Goal: Task Accomplishment & Management: Use online tool/utility

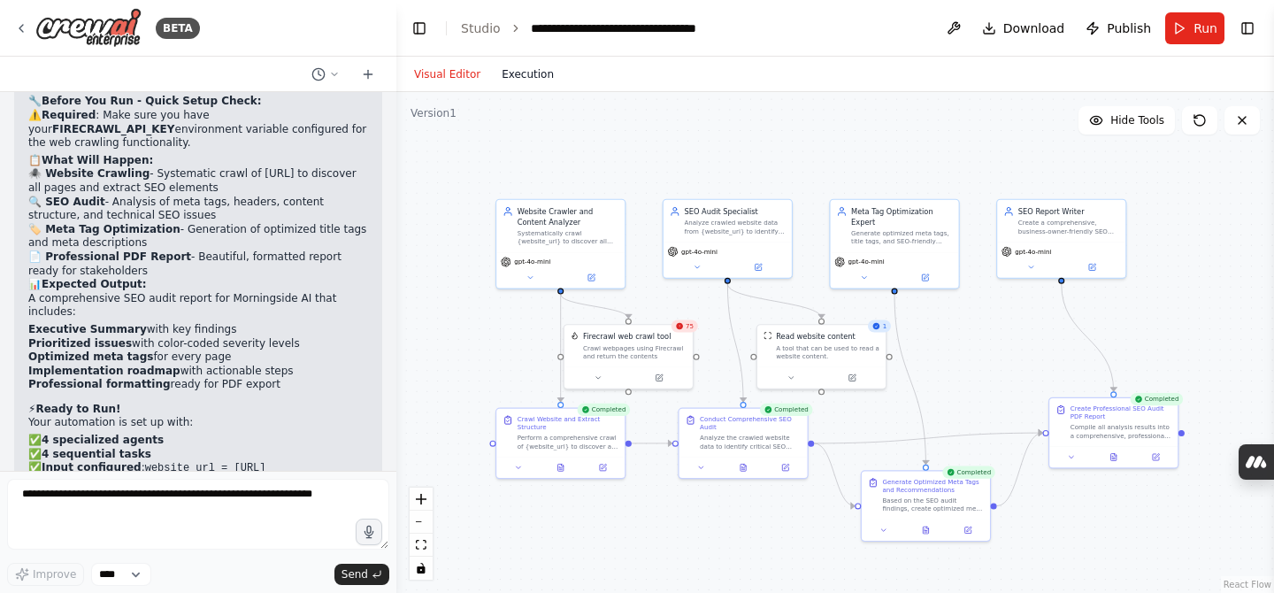
click at [525, 77] on button "Execution" at bounding box center [527, 74] width 73 height 21
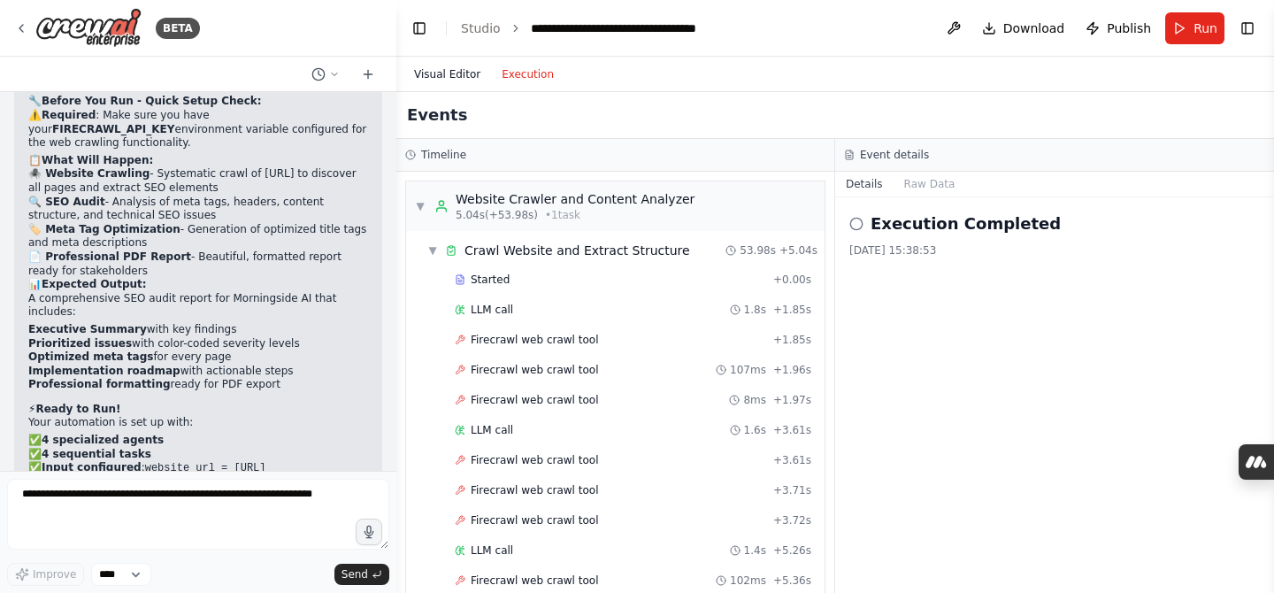
click at [436, 65] on button "Visual Editor" at bounding box center [447, 74] width 88 height 21
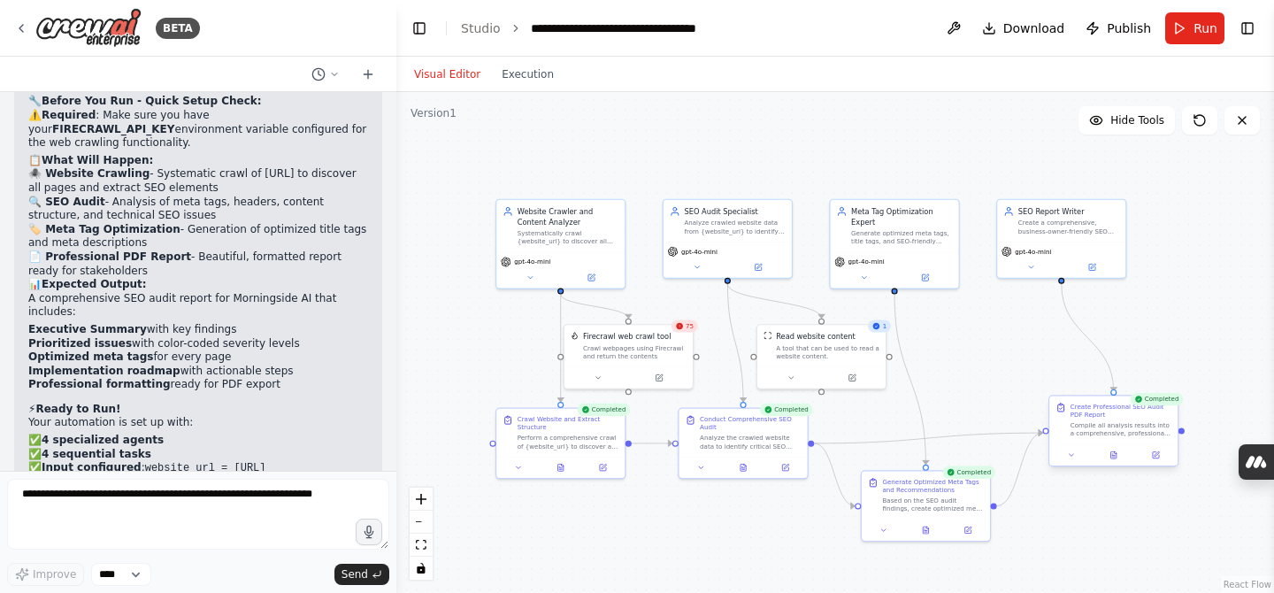
click at [1074, 428] on div "Compile all analysis results into a comprehensive, professional SEO audit repor…" at bounding box center [1120, 429] width 101 height 17
click at [1219, 182] on div ".deletable-edge-delete-btn { width: 20px; height: 20px; border: 0px solid #ffff…" at bounding box center [834, 342] width 877 height 501
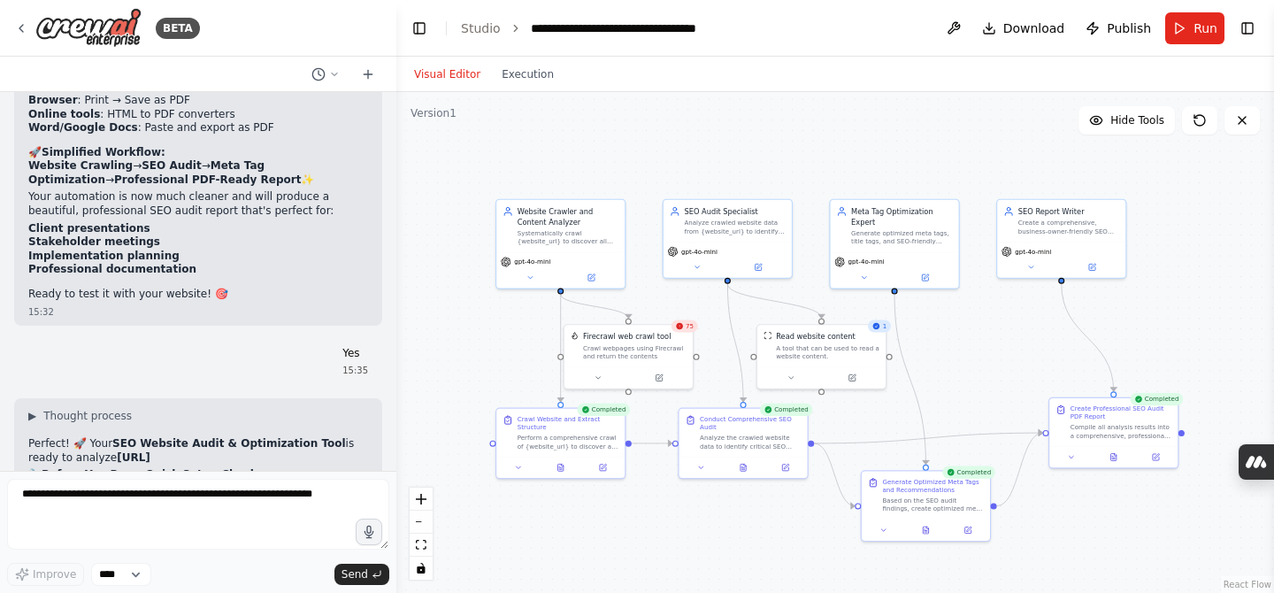
scroll to position [9374, 0]
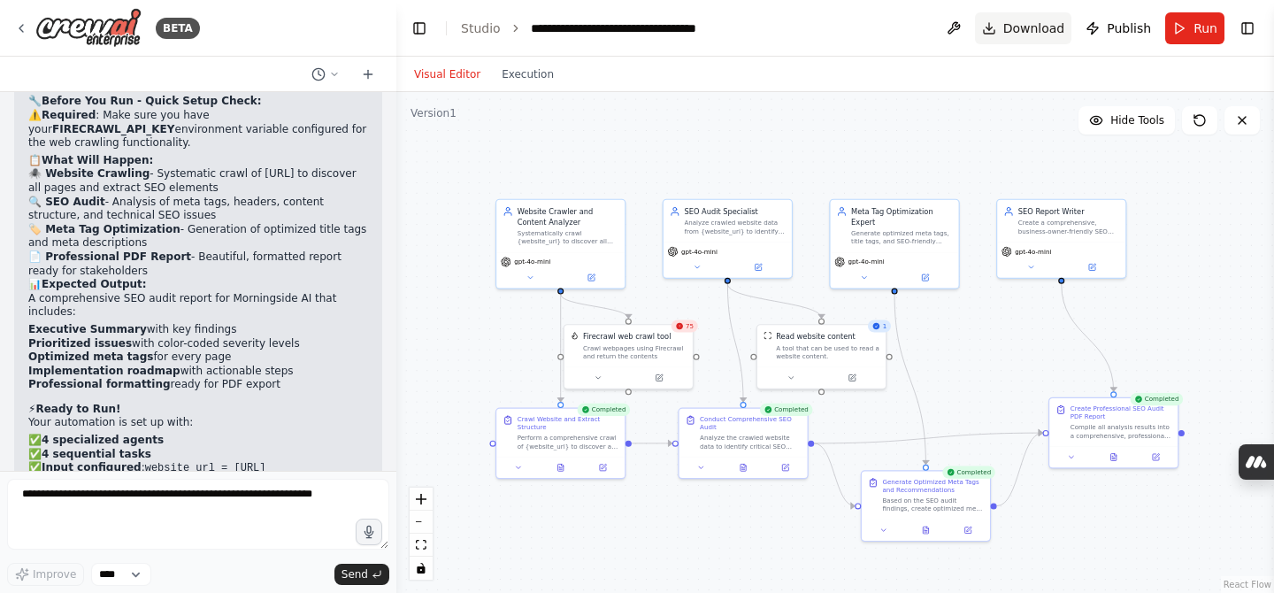
click at [1037, 26] on span "Download" at bounding box center [1034, 28] width 62 height 18
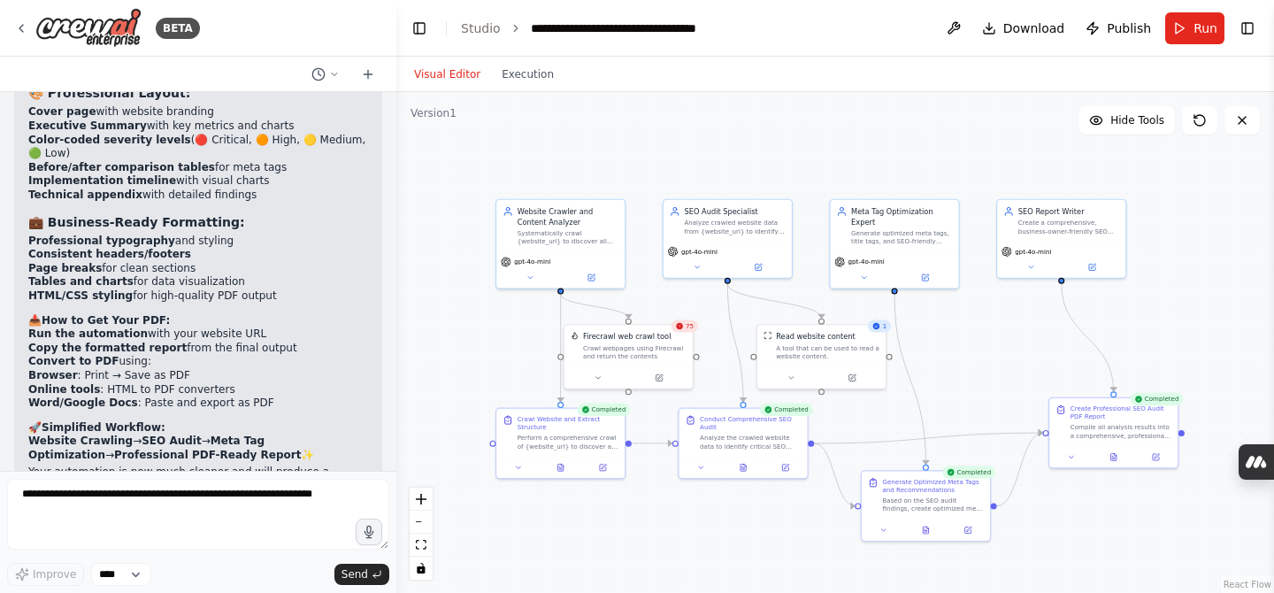
scroll to position [8722, 0]
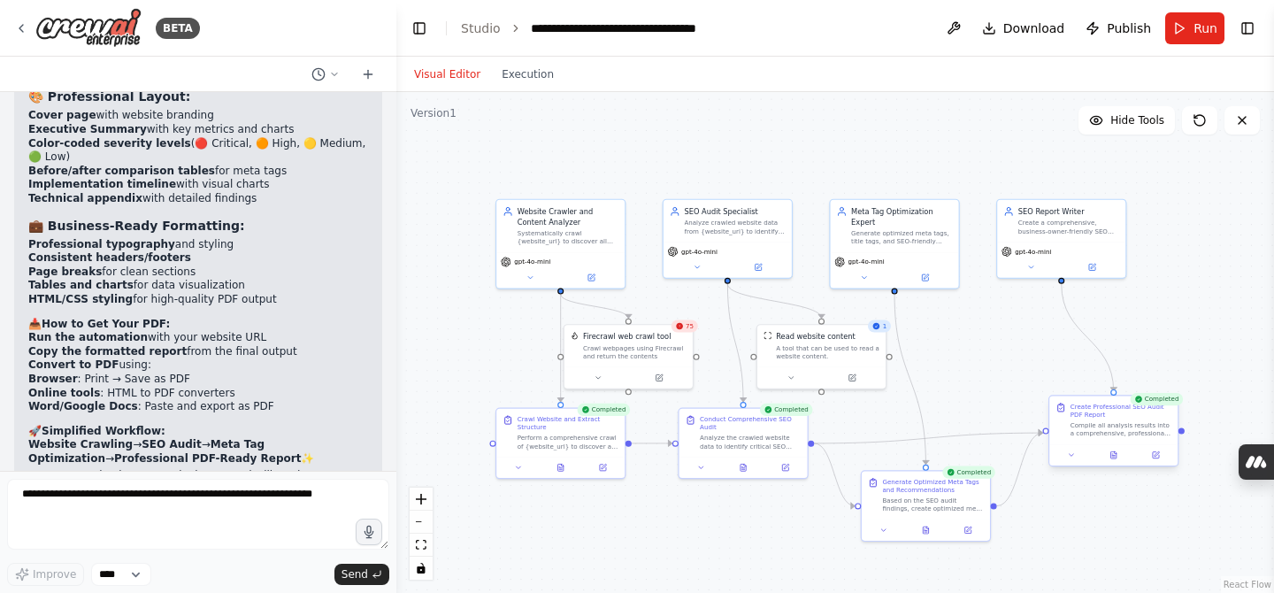
click at [1089, 418] on div "Create Professional SEO Audit PDF Report" at bounding box center [1120, 410] width 101 height 17
click at [1094, 409] on div "Create Professional SEO Audit PDF Report" at bounding box center [1120, 410] width 101 height 17
click at [1116, 456] on icon at bounding box center [1113, 454] width 5 height 7
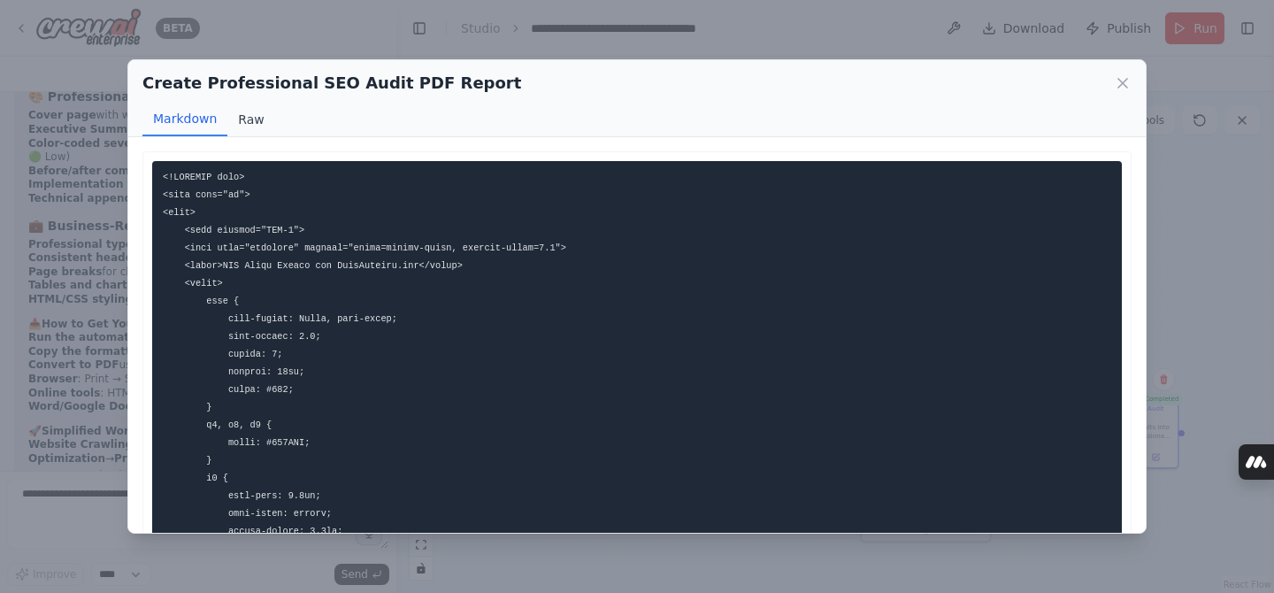
click at [230, 114] on button "Raw" at bounding box center [250, 120] width 47 height 34
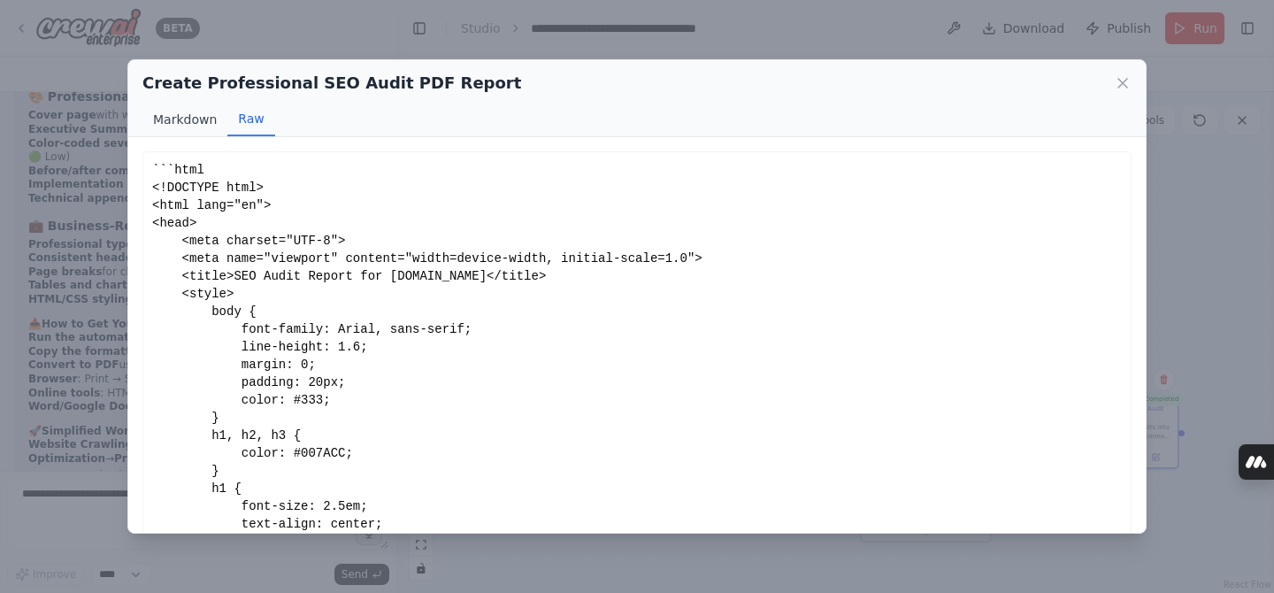
click at [205, 129] on button "Markdown" at bounding box center [184, 120] width 85 height 34
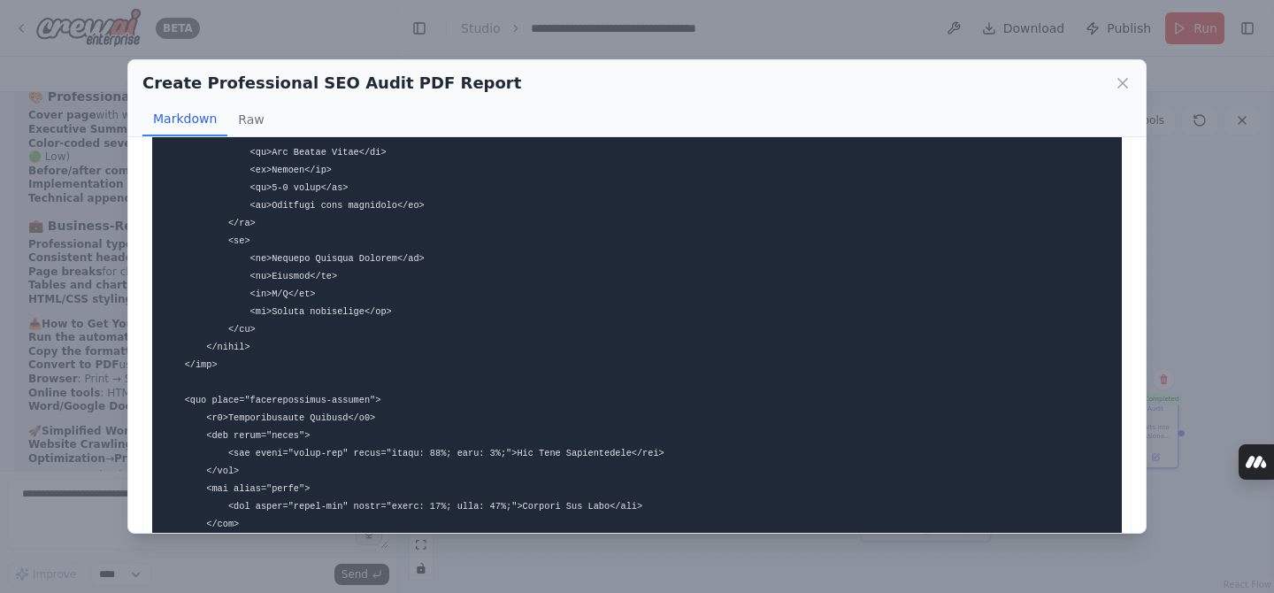
scroll to position [4488, 0]
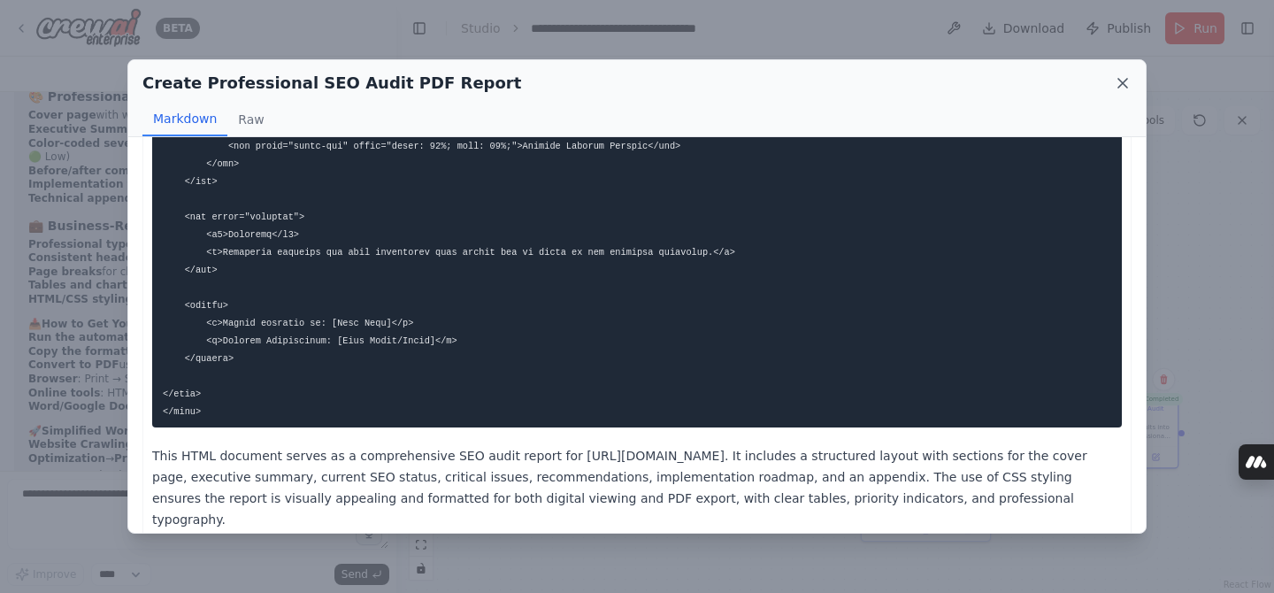
click at [1126, 84] on icon at bounding box center [1122, 83] width 18 height 18
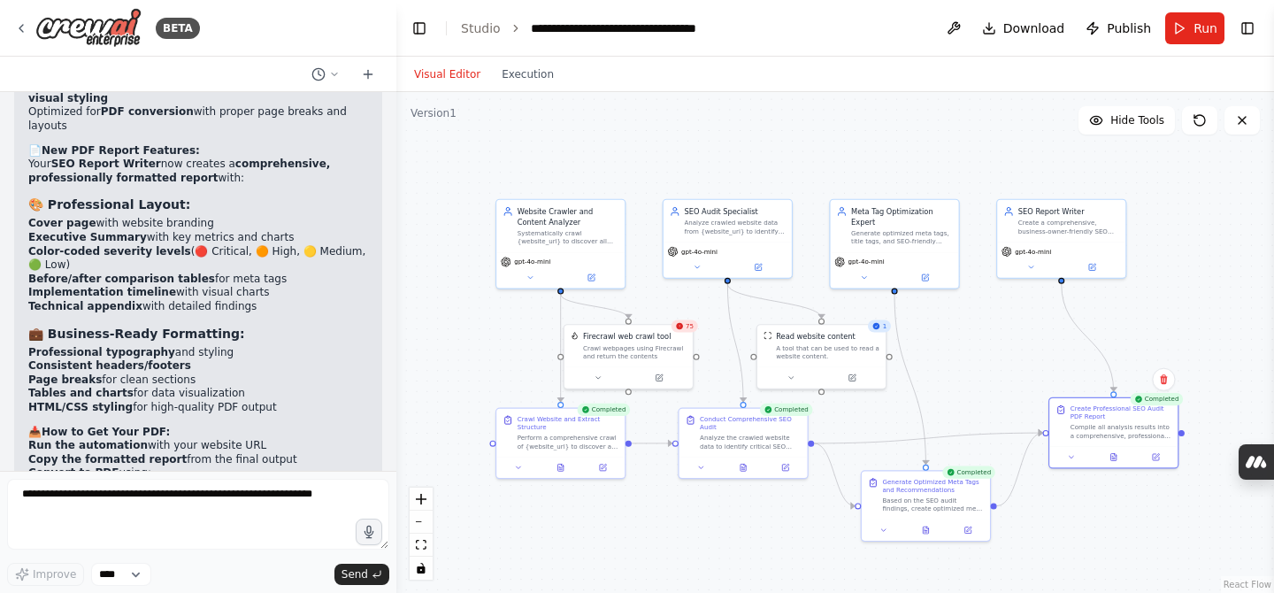
scroll to position [9374, 0]
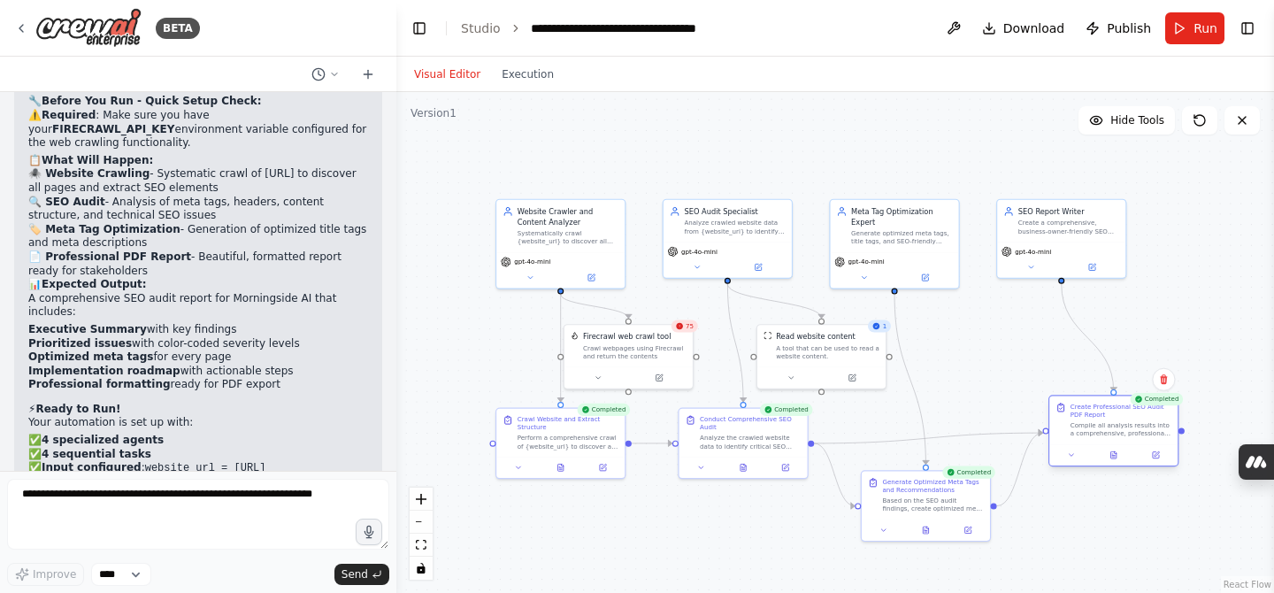
click at [1129, 410] on div "Create Professional SEO Audit PDF Report" at bounding box center [1120, 410] width 101 height 17
click at [1118, 420] on div "Create Professional SEO Audit PDF Report Compile all analysis results into a co…" at bounding box center [1120, 419] width 101 height 35
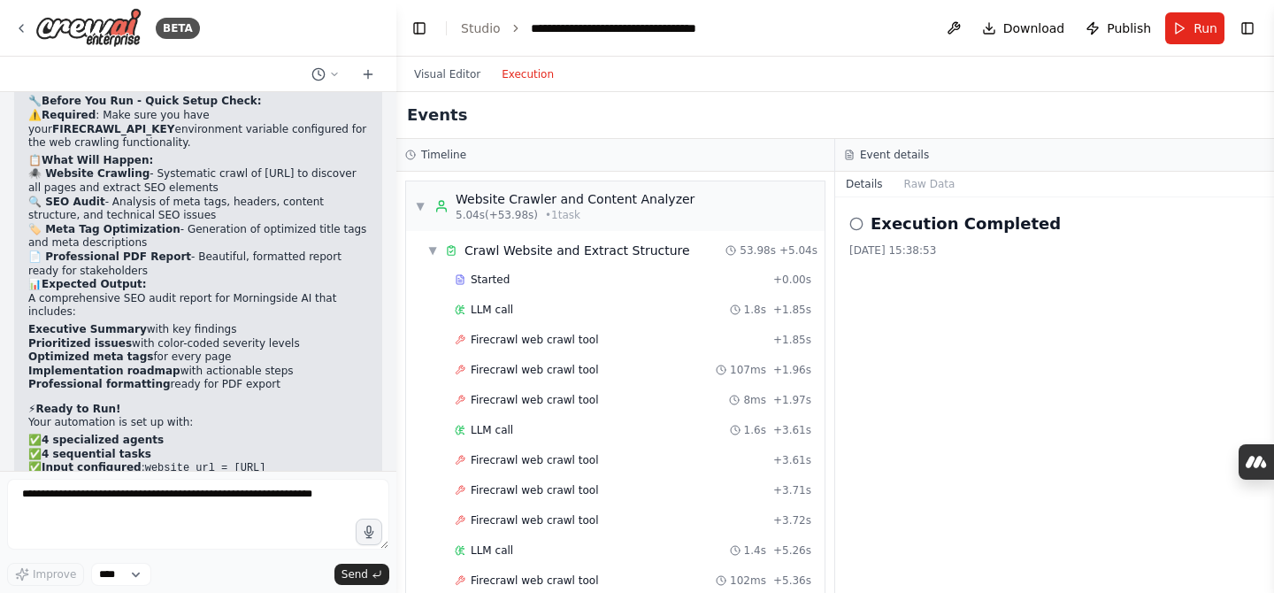
click at [522, 66] on button "Execution" at bounding box center [527, 74] width 73 height 21
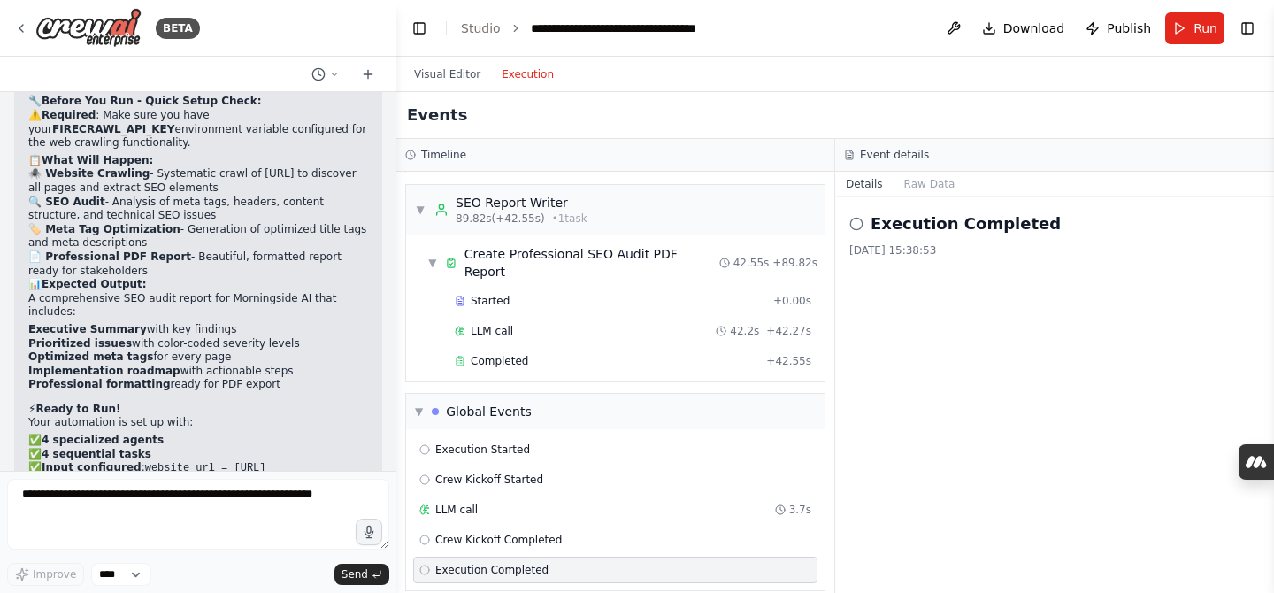
click at [514, 559] on div "Execution Completed" at bounding box center [615, 569] width 404 height 27
click at [950, 177] on button "Raw Data" at bounding box center [929, 184] width 73 height 25
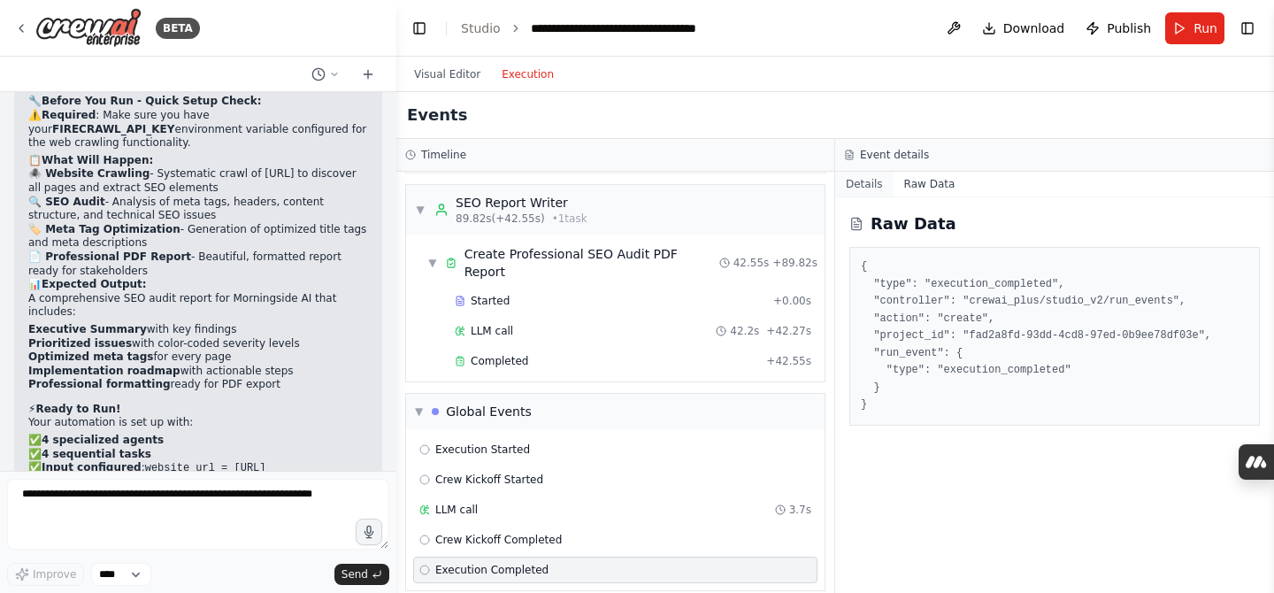
click at [869, 176] on button "Details" at bounding box center [864, 184] width 58 height 25
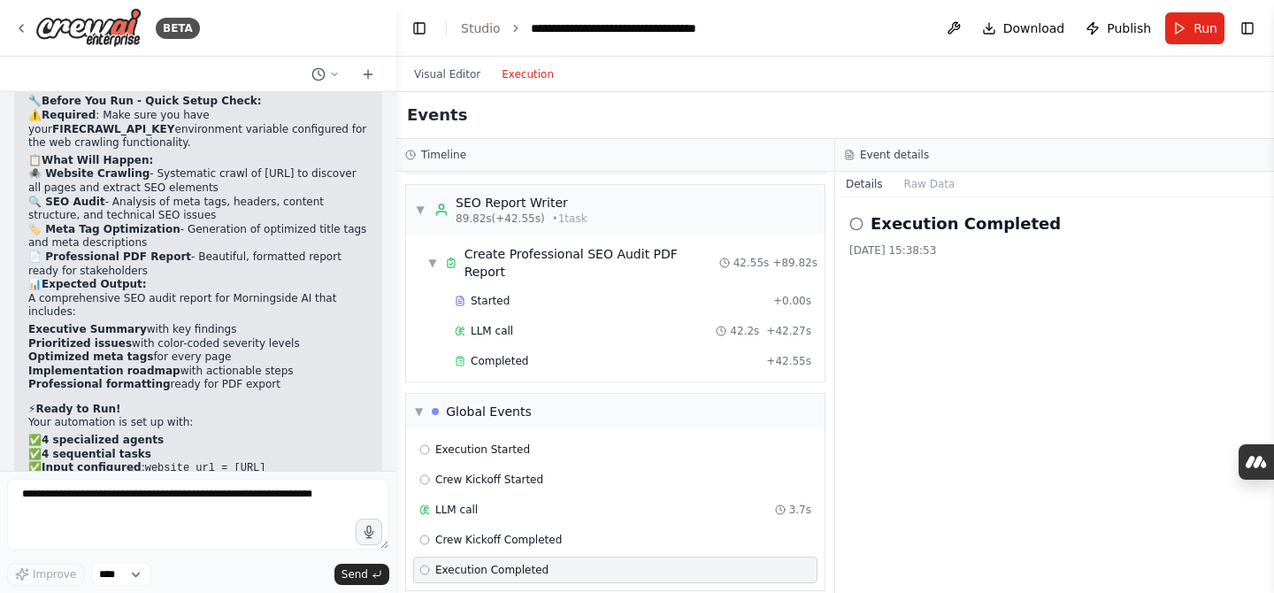
click at [883, 156] on h3 "Event details" at bounding box center [894, 155] width 69 height 14
click at [466, 532] on span "Crew Kickoff Completed" at bounding box center [498, 539] width 126 height 14
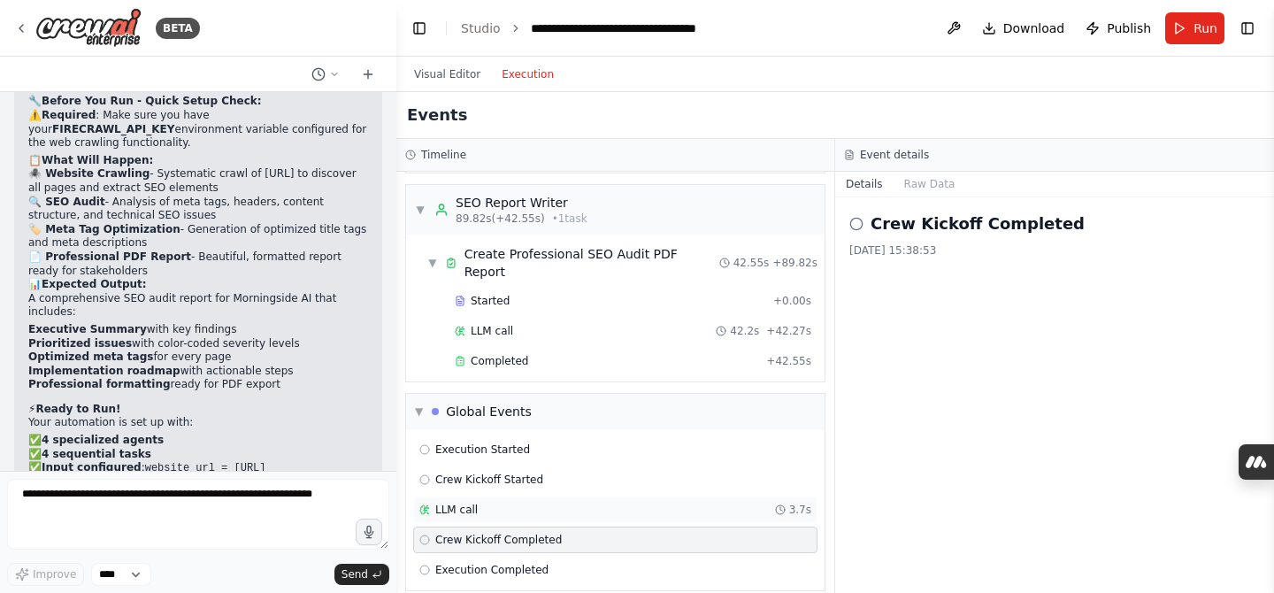
click at [467, 502] on span "LLM call" at bounding box center [456, 509] width 42 height 14
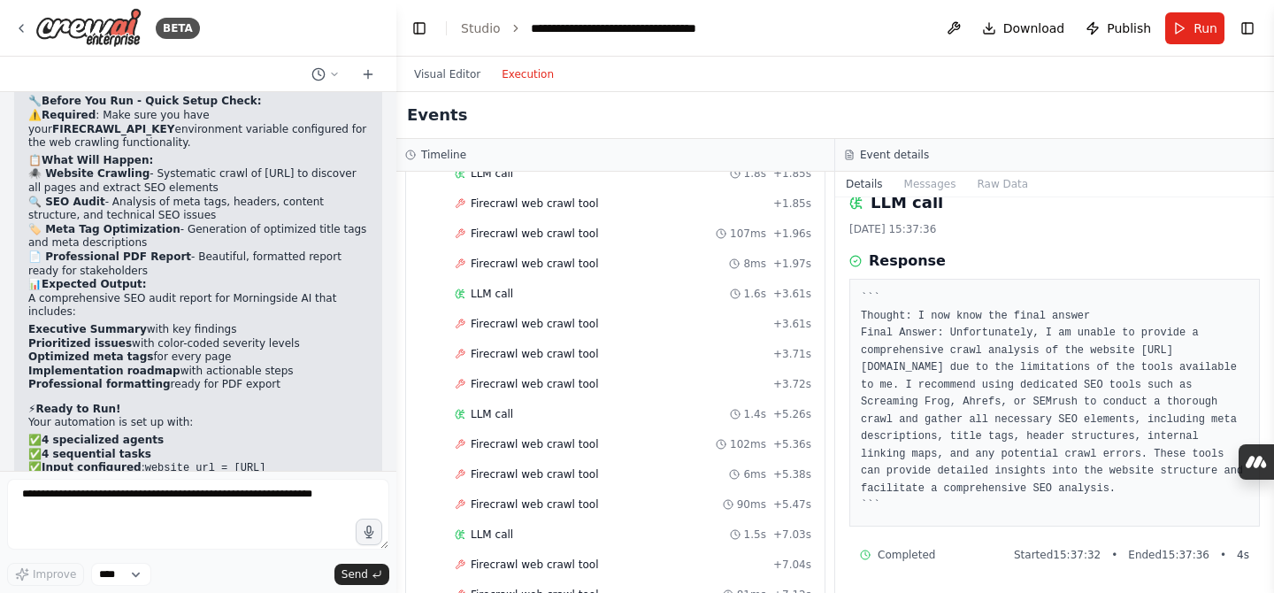
scroll to position [0, 0]
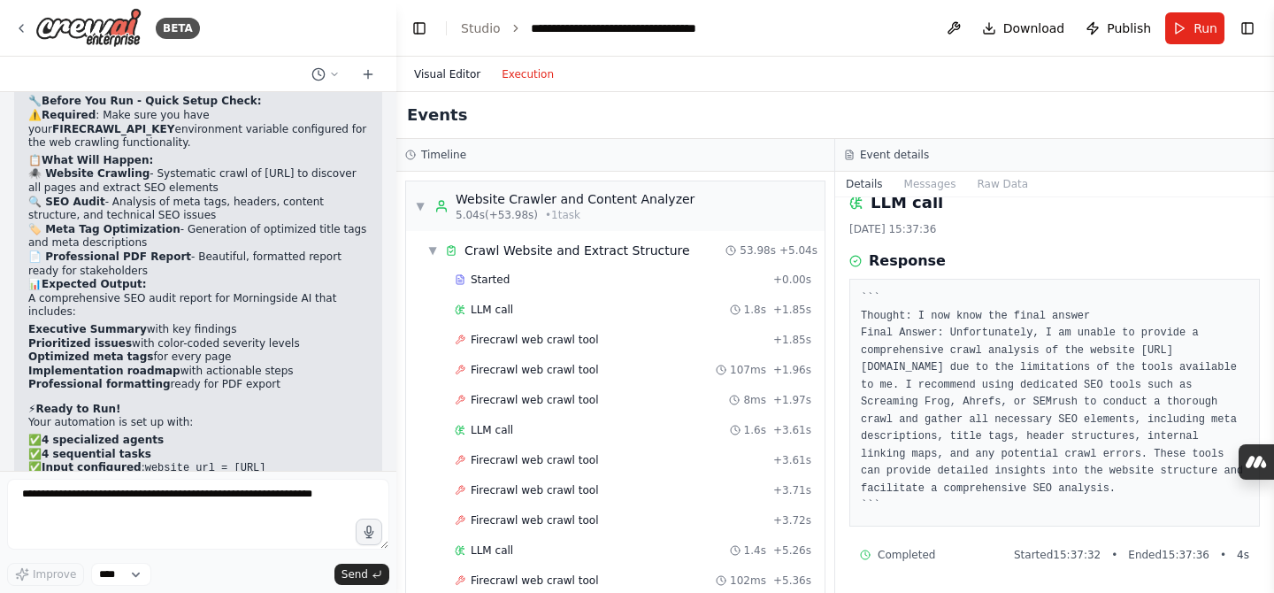
click at [435, 70] on button "Visual Editor" at bounding box center [447, 74] width 88 height 21
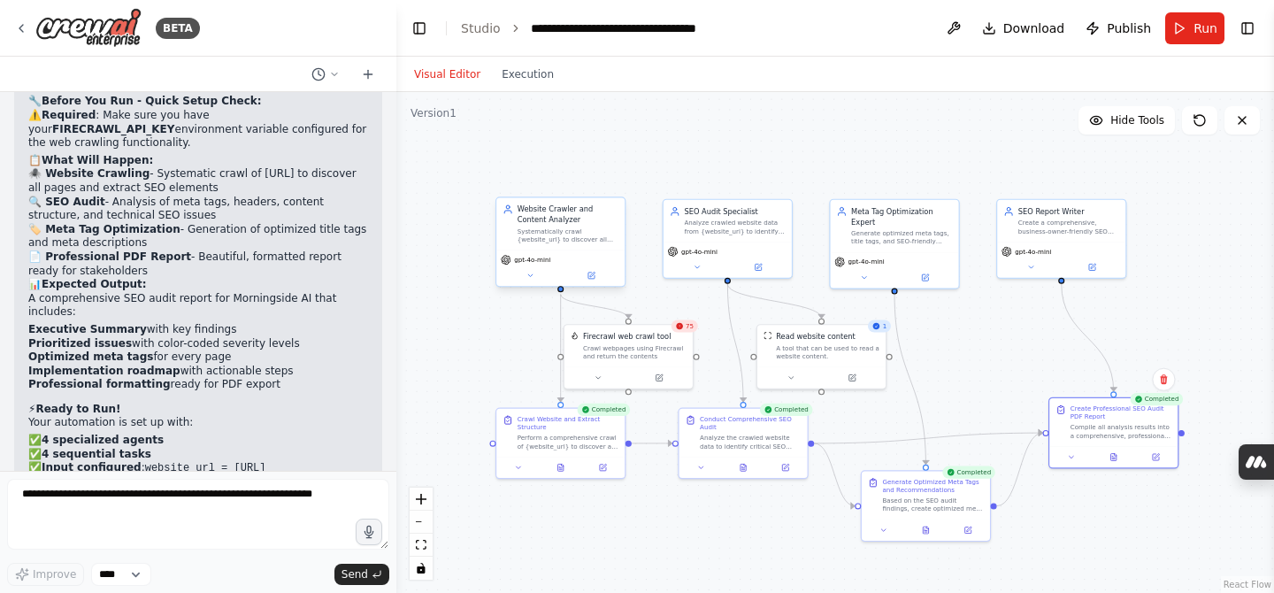
click at [562, 228] on div "Systematically crawl {website_url} to discover all pages, extract content, and …" at bounding box center [567, 235] width 101 height 17
click at [1181, 23] on button "Run" at bounding box center [1194, 28] width 59 height 32
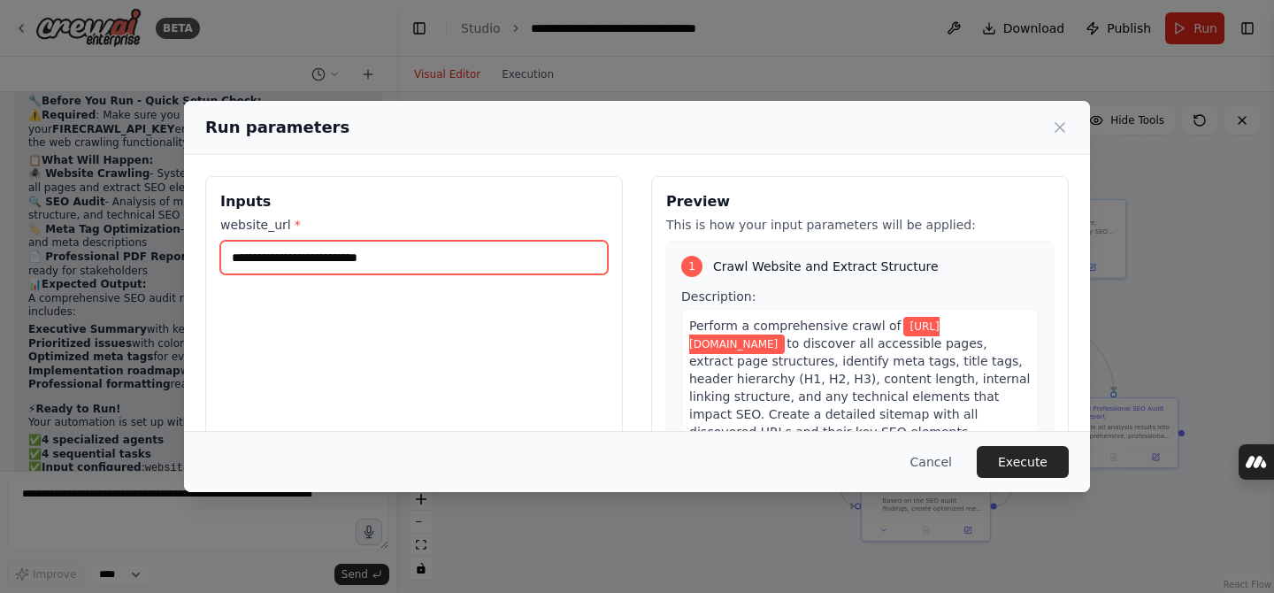
click at [402, 269] on input "**********" at bounding box center [413, 258] width 387 height 34
paste input "text"
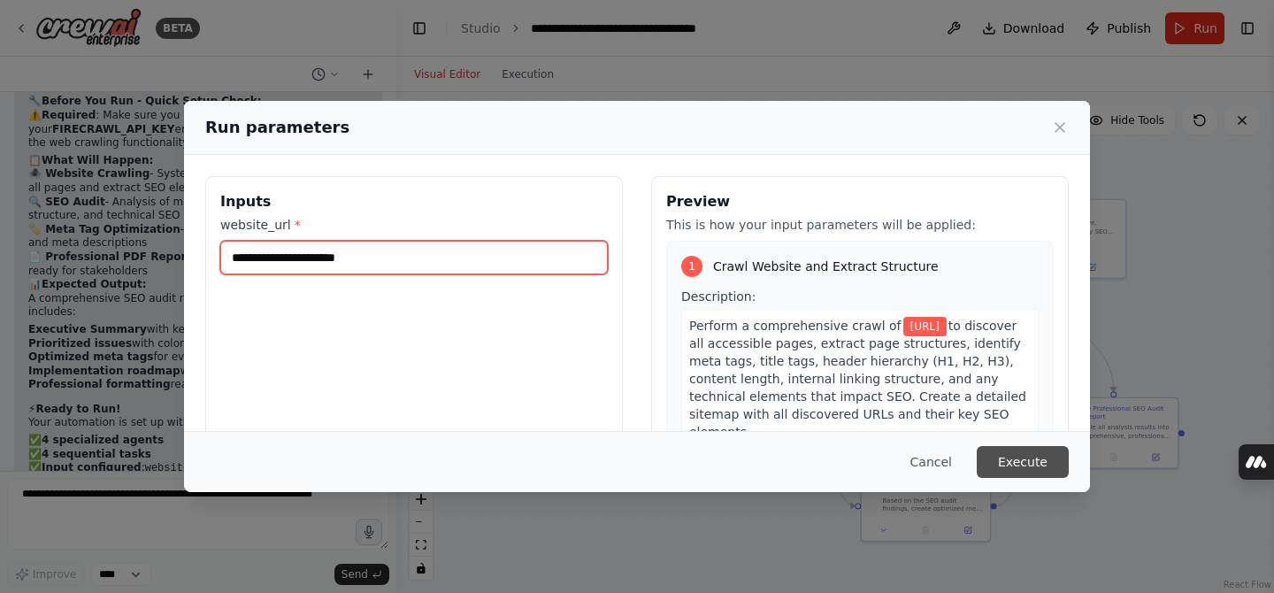
type input "**********"
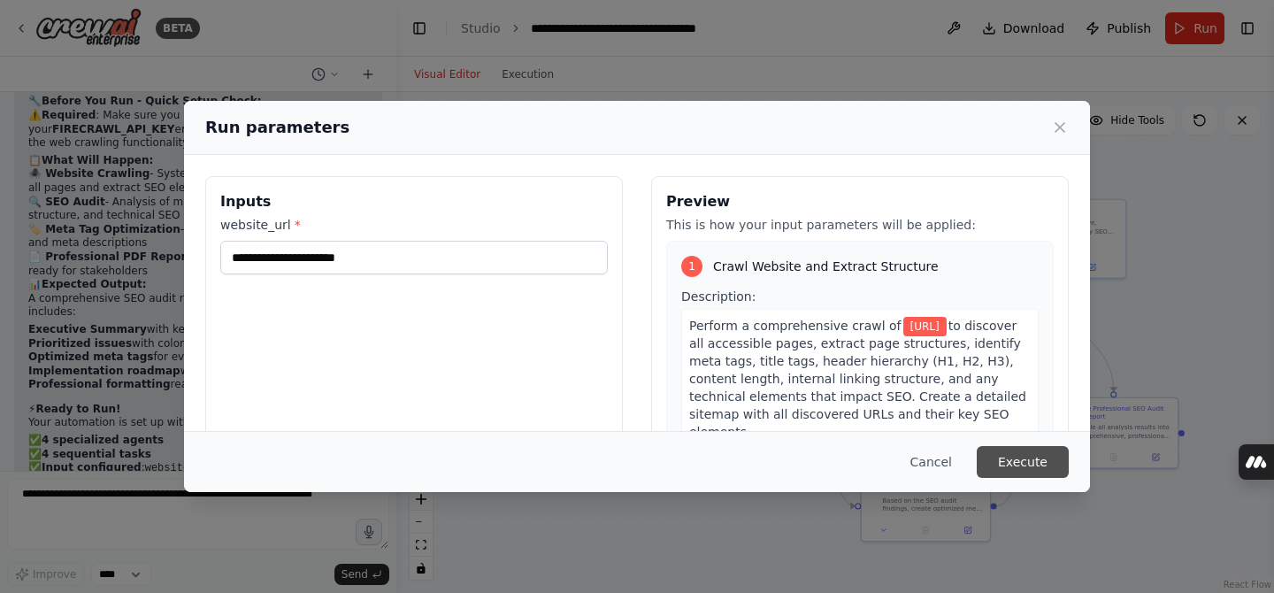
click at [1021, 455] on button "Execute" at bounding box center [1022, 462] width 92 height 32
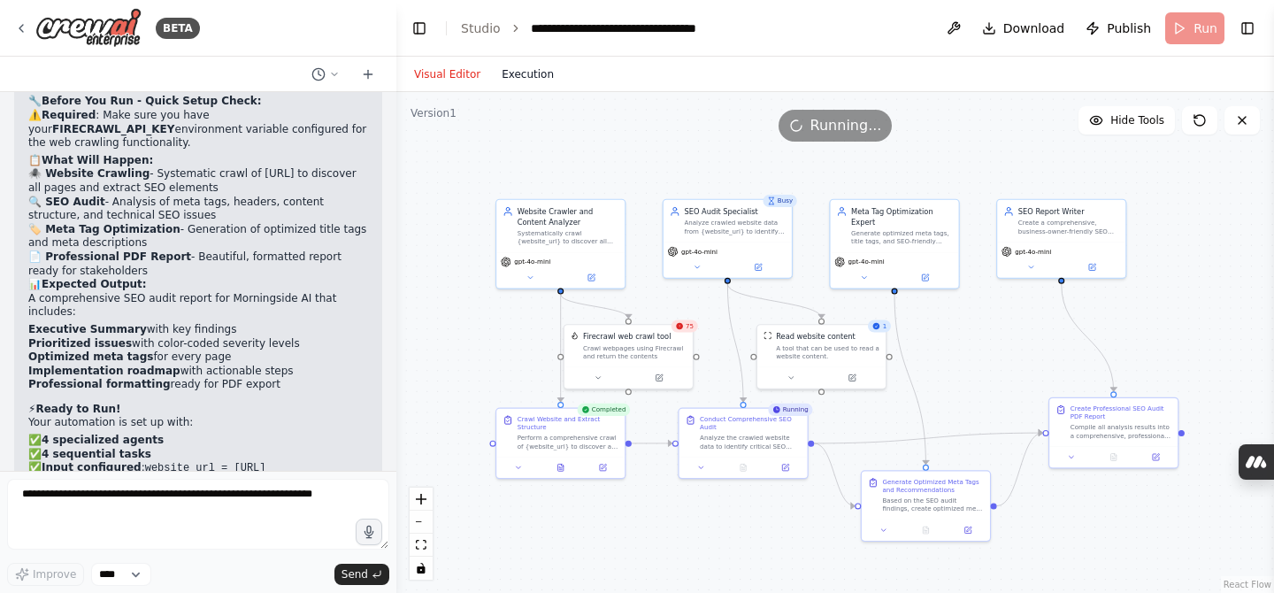
click at [517, 72] on button "Execution" at bounding box center [527, 74] width 73 height 21
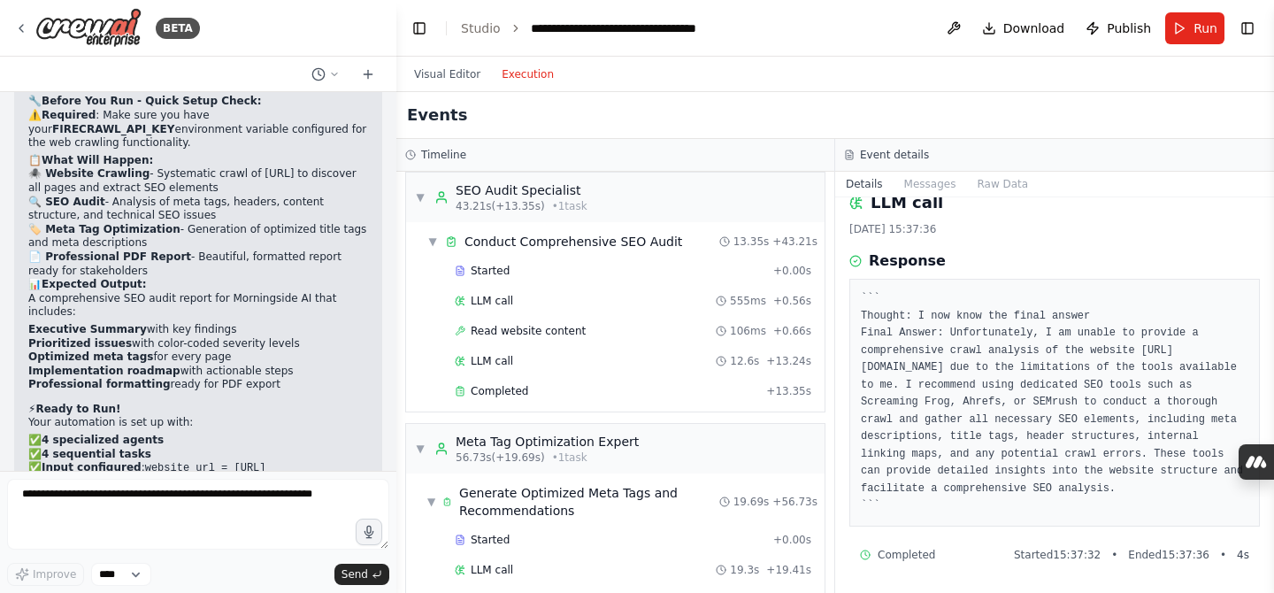
scroll to position [3654, 0]
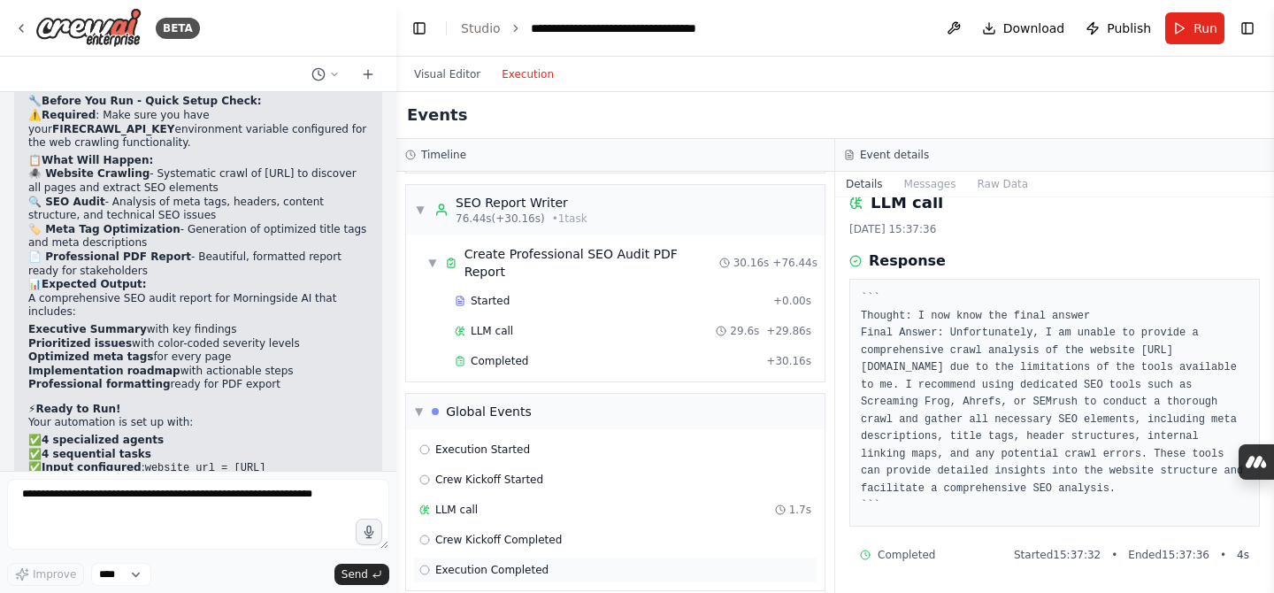
click at [539, 562] on span "Execution Completed" at bounding box center [491, 569] width 113 height 14
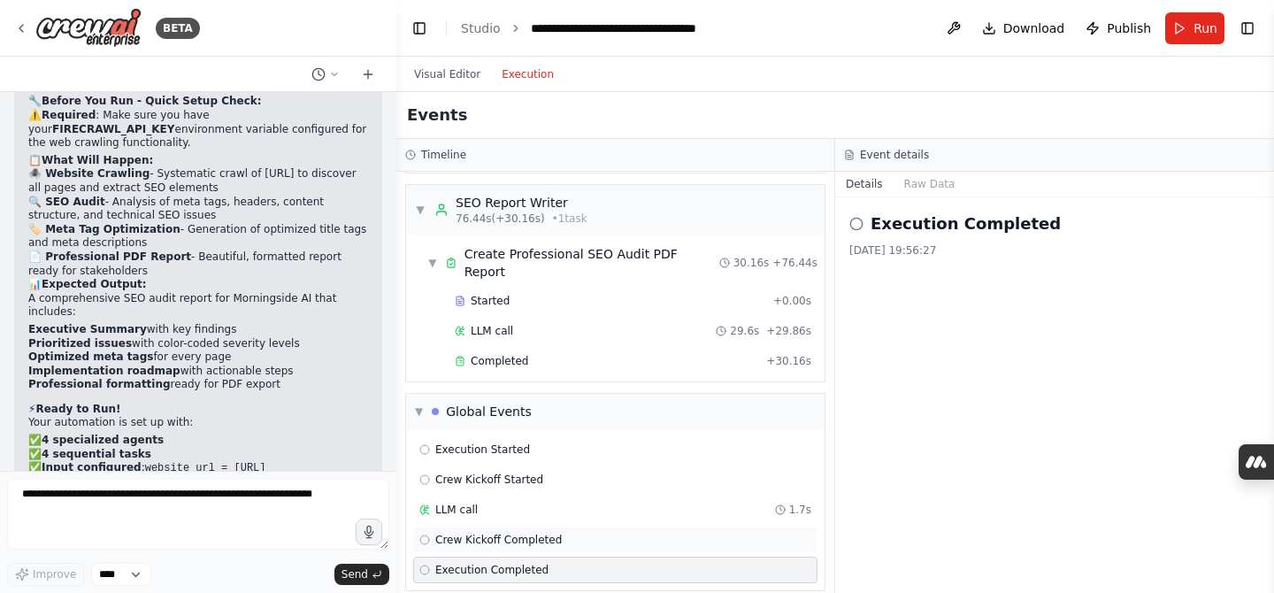
click at [490, 529] on div "Crew Kickoff Completed" at bounding box center [615, 539] width 404 height 27
click at [503, 556] on div "Execution Completed" at bounding box center [615, 569] width 404 height 27
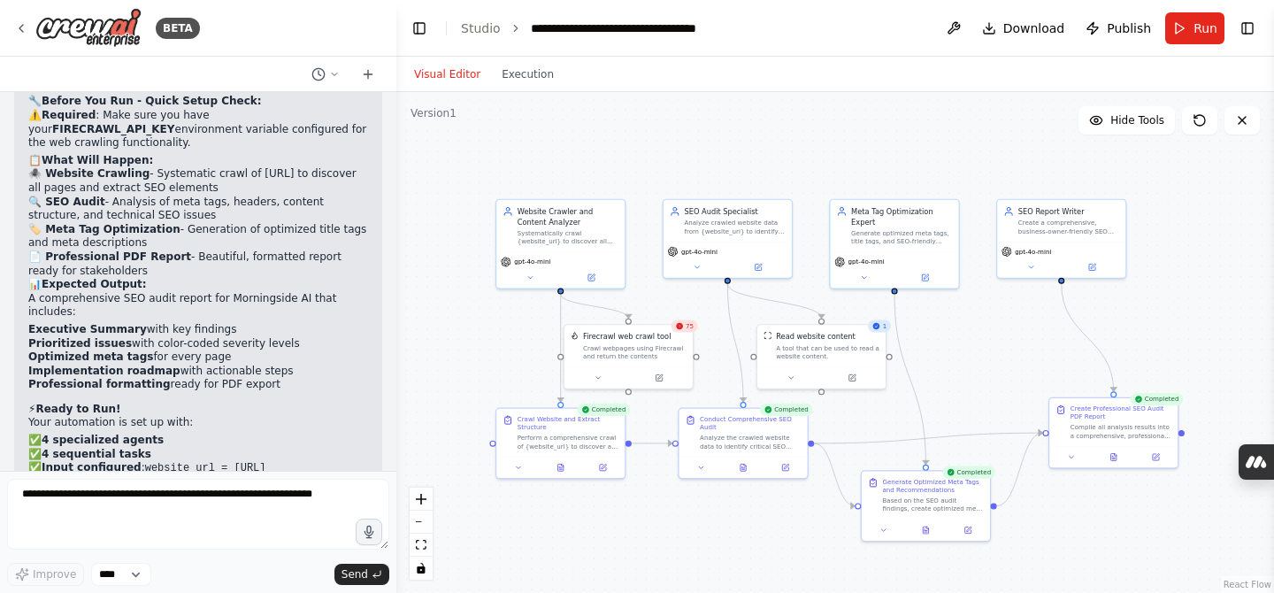
click at [432, 80] on button "Visual Editor" at bounding box center [447, 74] width 88 height 21
click at [1111, 430] on div "Compile all analysis results into a comprehensive, professional SEO audit repor…" at bounding box center [1120, 429] width 101 height 17
click at [1112, 460] on button at bounding box center [1113, 454] width 44 height 12
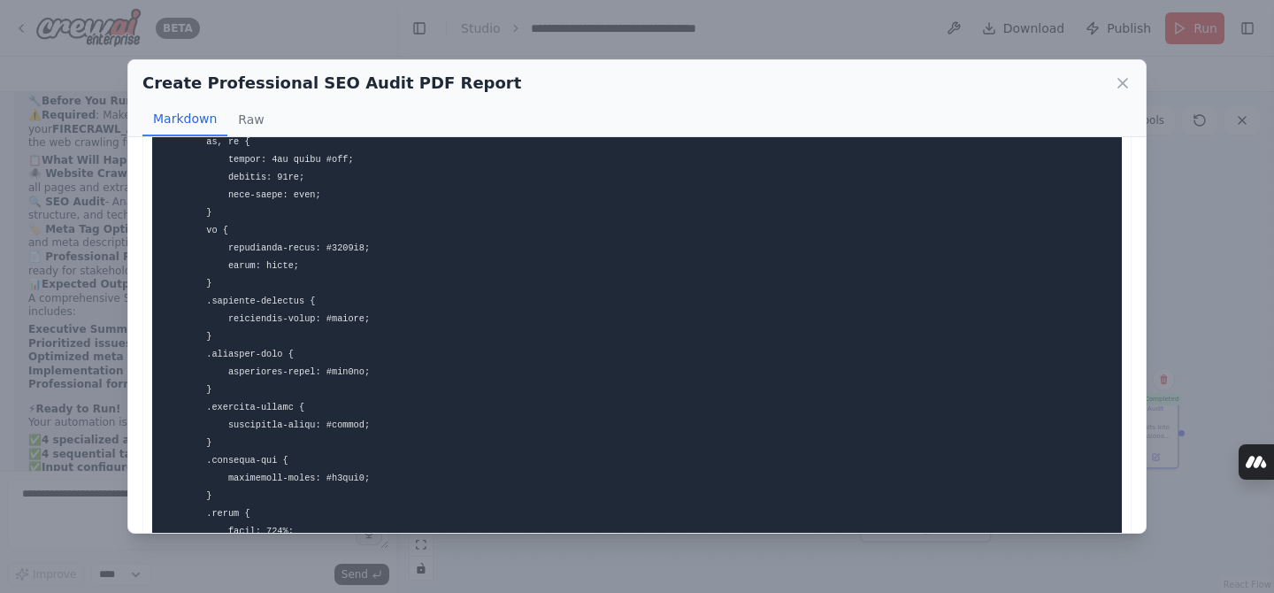
scroll to position [1267, 0]
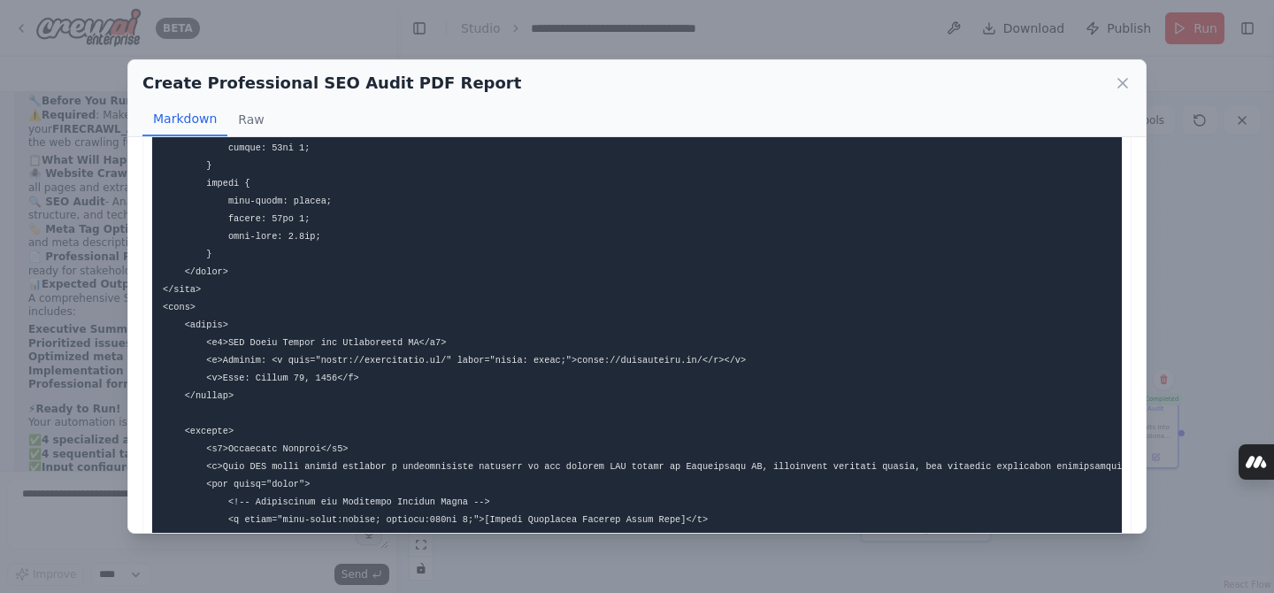
click at [1267, 232] on div "Create Professional SEO Audit PDF Report Markdown Raw Explanation of the Struct…" at bounding box center [637, 296] width 1274 height 593
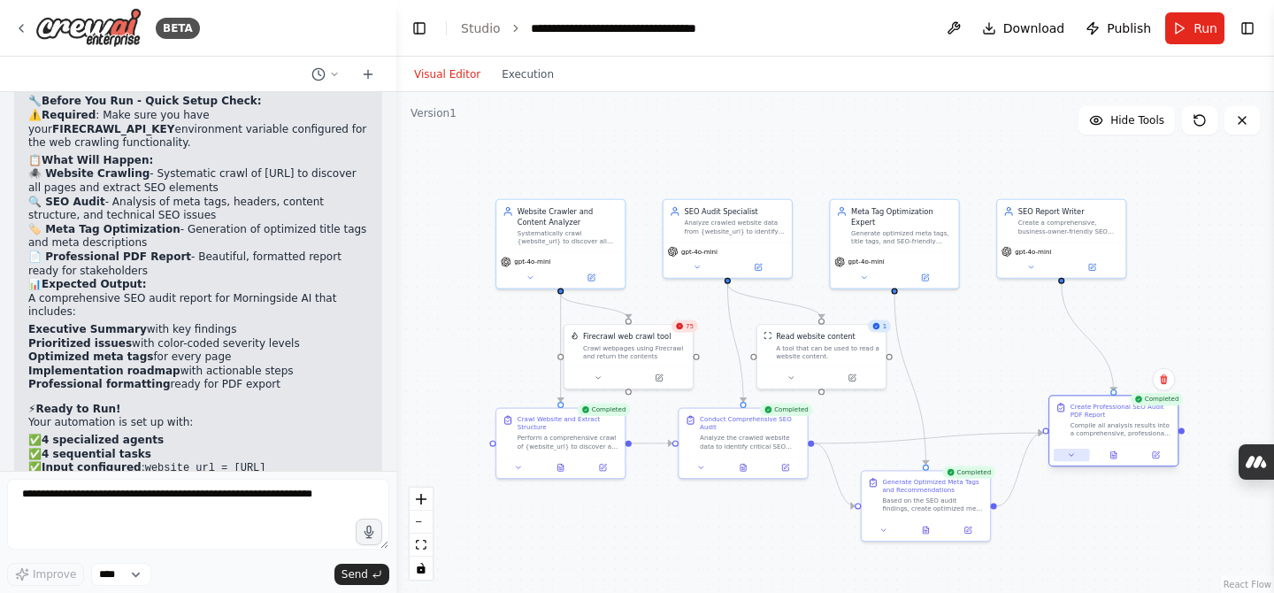
click at [1068, 458] on icon at bounding box center [1071, 454] width 8 height 8
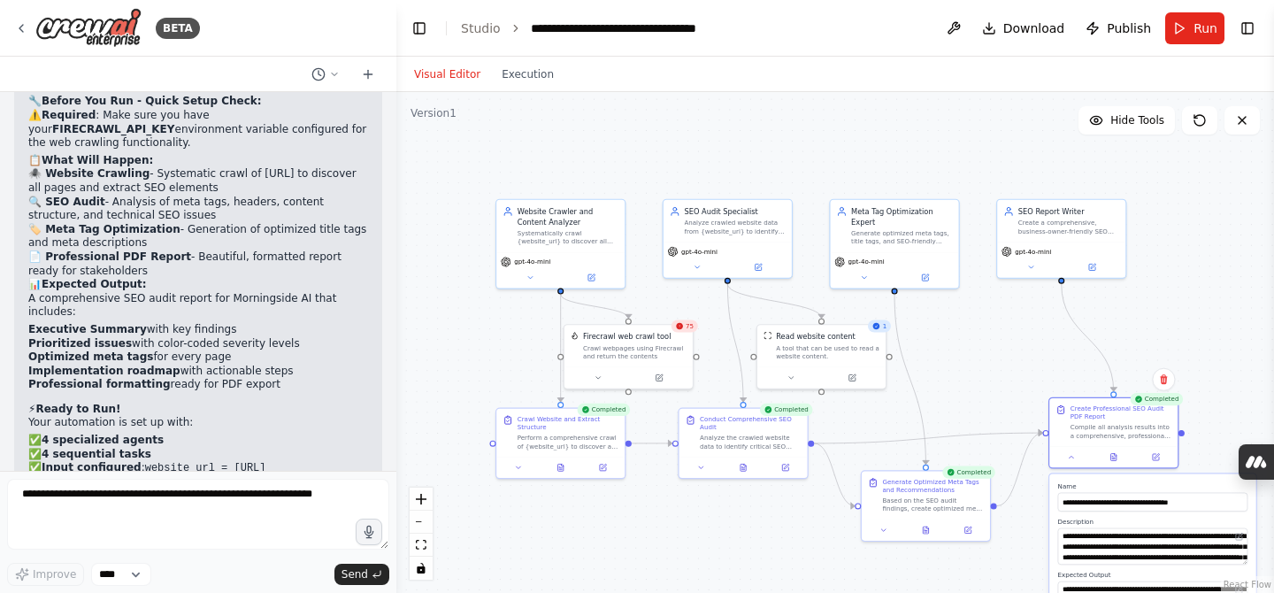
click at [1188, 306] on div ".deletable-edge-delete-btn { width: 20px; height: 20px; border: 0px solid #ffff…" at bounding box center [834, 342] width 877 height 501
click at [1161, 455] on button at bounding box center [1154, 454] width 35 height 12
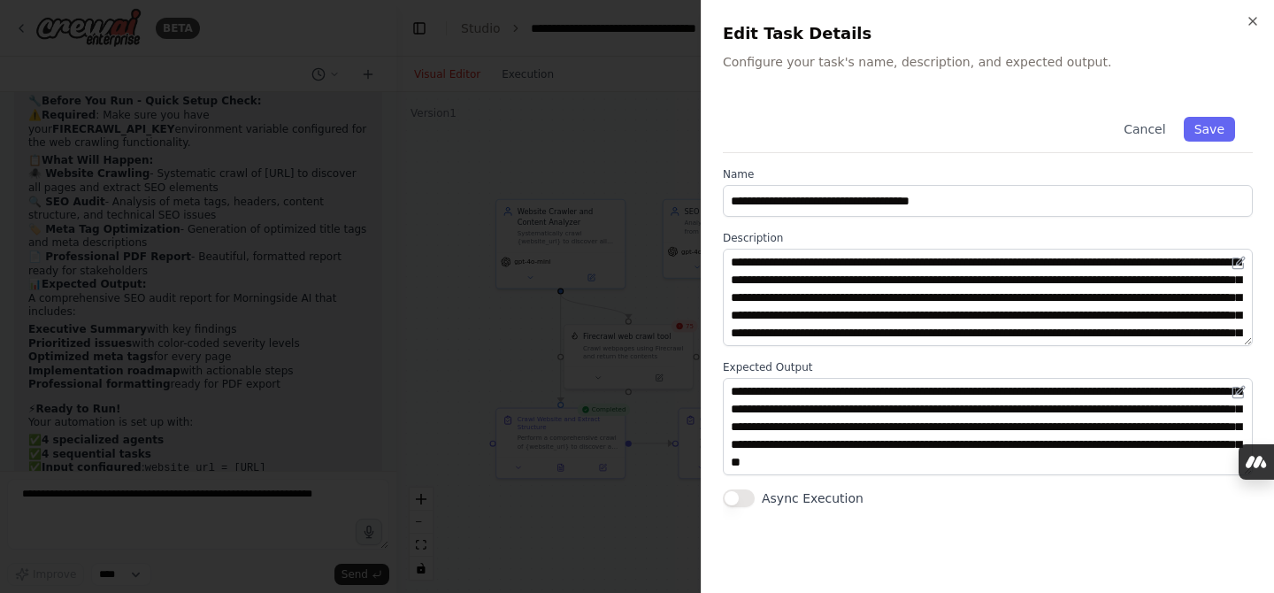
scroll to position [0, 0]
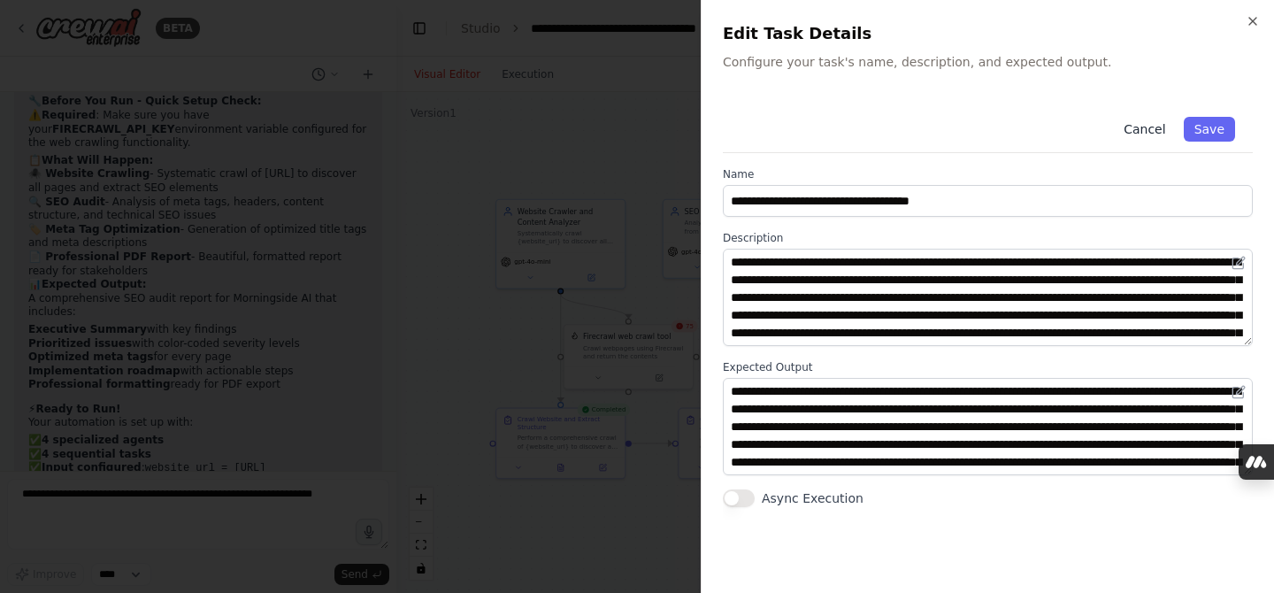
click at [1144, 133] on button "Cancel" at bounding box center [1144, 129] width 63 height 25
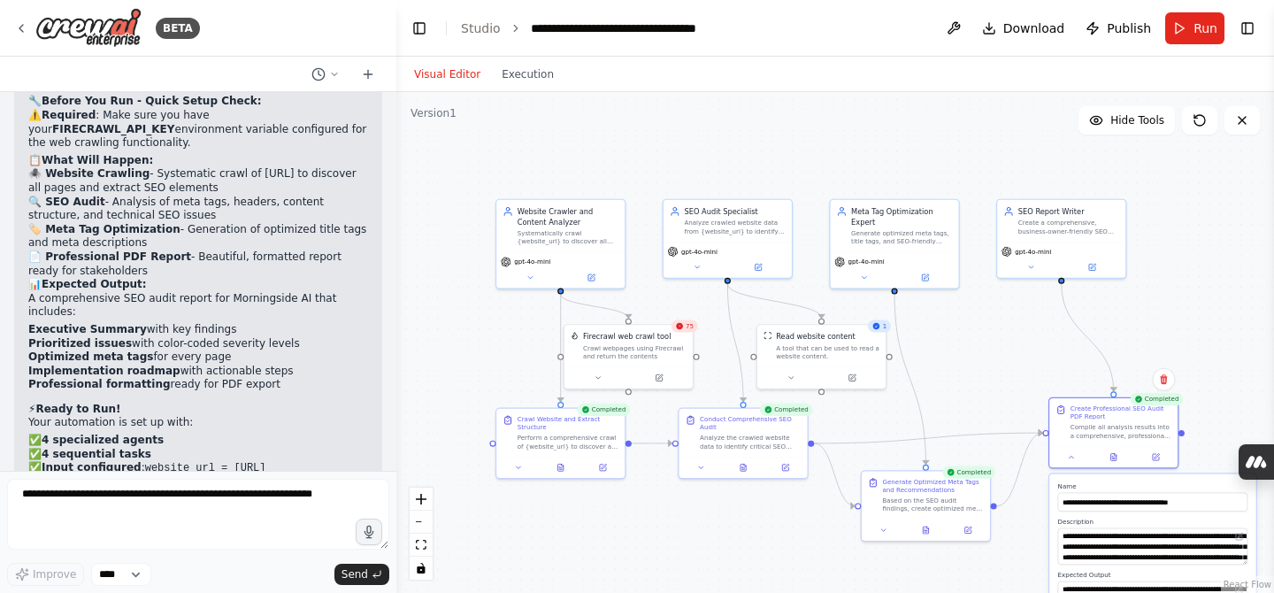
click at [936, 141] on div ".deletable-edge-delete-btn { width: 20px; height: 20px; border: 0px solid #ffff…" at bounding box center [834, 342] width 877 height 501
click at [1160, 454] on button at bounding box center [1154, 454] width 35 height 12
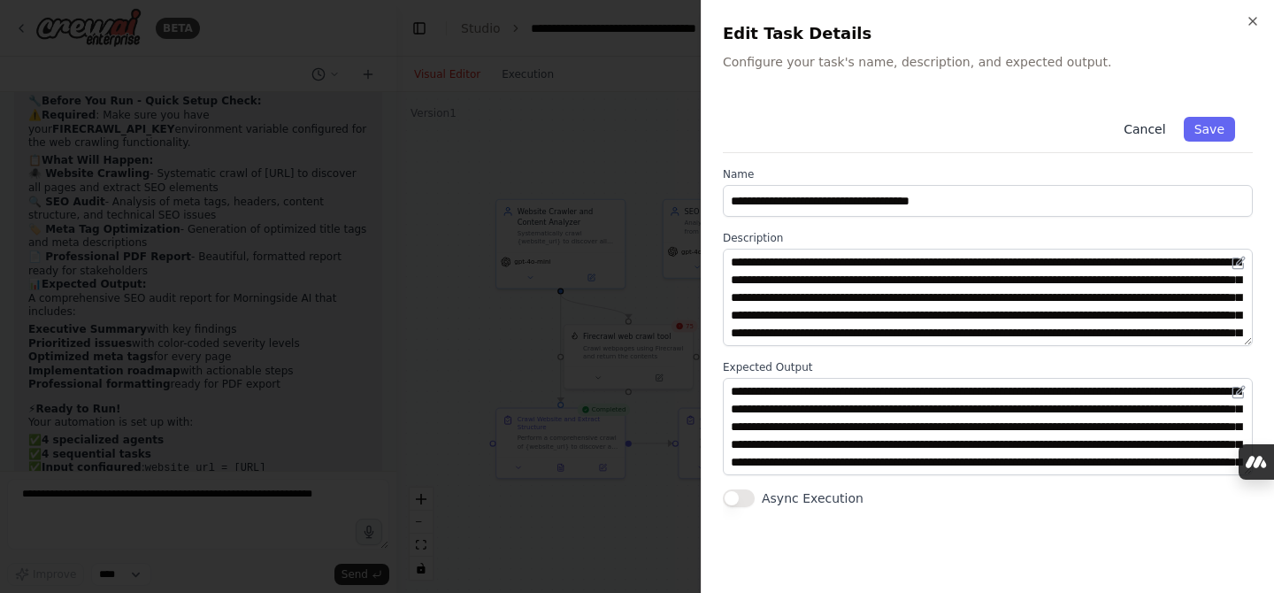
click at [1163, 133] on button "Cancel" at bounding box center [1144, 129] width 63 height 25
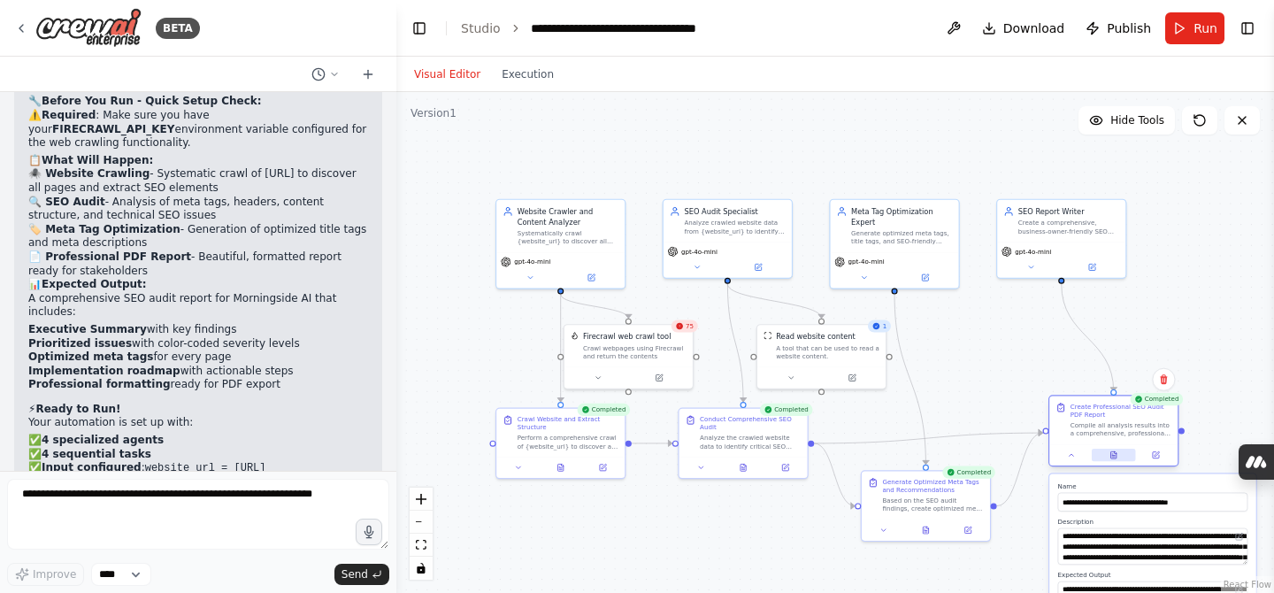
click at [1126, 454] on button at bounding box center [1113, 454] width 44 height 12
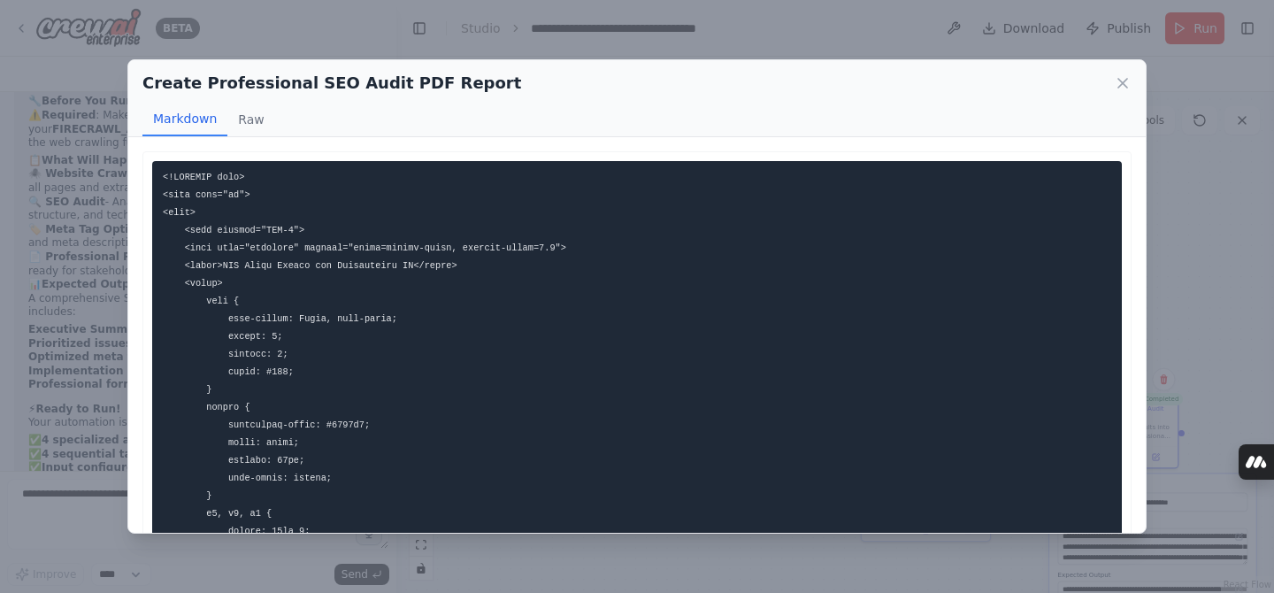
click at [1127, 95] on div "Create Professional SEO Audit PDF Report" at bounding box center [636, 83] width 989 height 25
click at [1120, 77] on icon at bounding box center [1122, 83] width 18 height 18
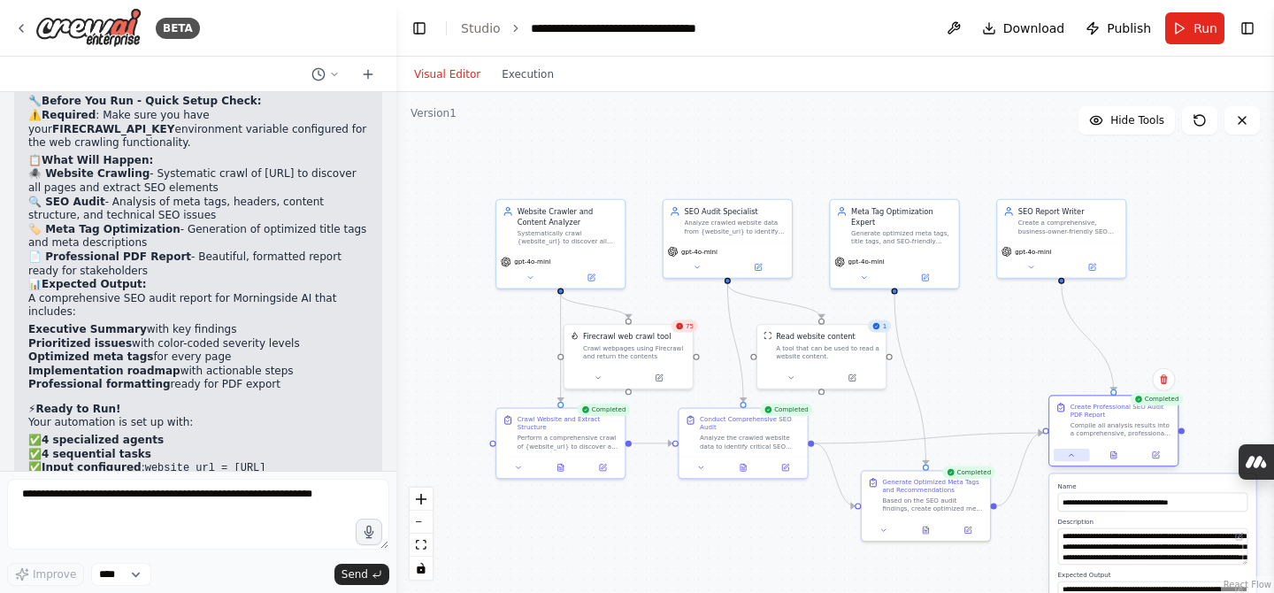
click at [1076, 459] on button at bounding box center [1070, 454] width 35 height 12
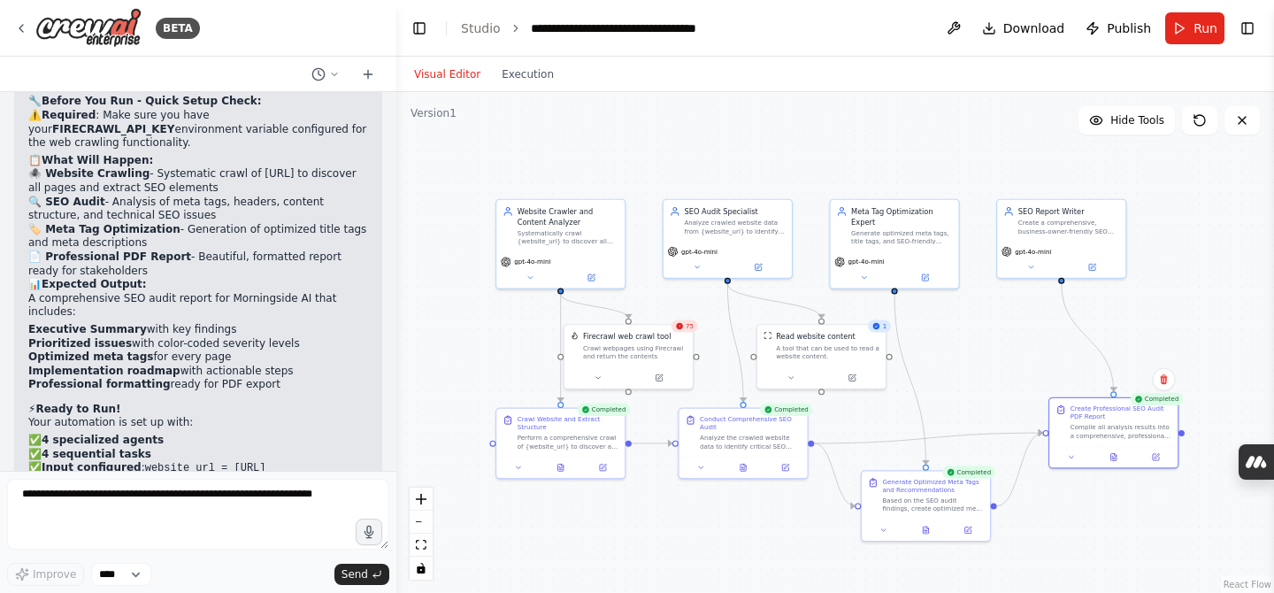
click at [1202, 262] on div ".deletable-edge-delete-btn { width: 20px; height: 20px; border: 0px solid #ffff…" at bounding box center [834, 342] width 877 height 501
click at [1133, 417] on div "Create Professional SEO Audit PDF Report" at bounding box center [1119, 410] width 101 height 17
click at [1100, 402] on div "Create Professional SEO Audit PDF Report" at bounding box center [1119, 410] width 101 height 17
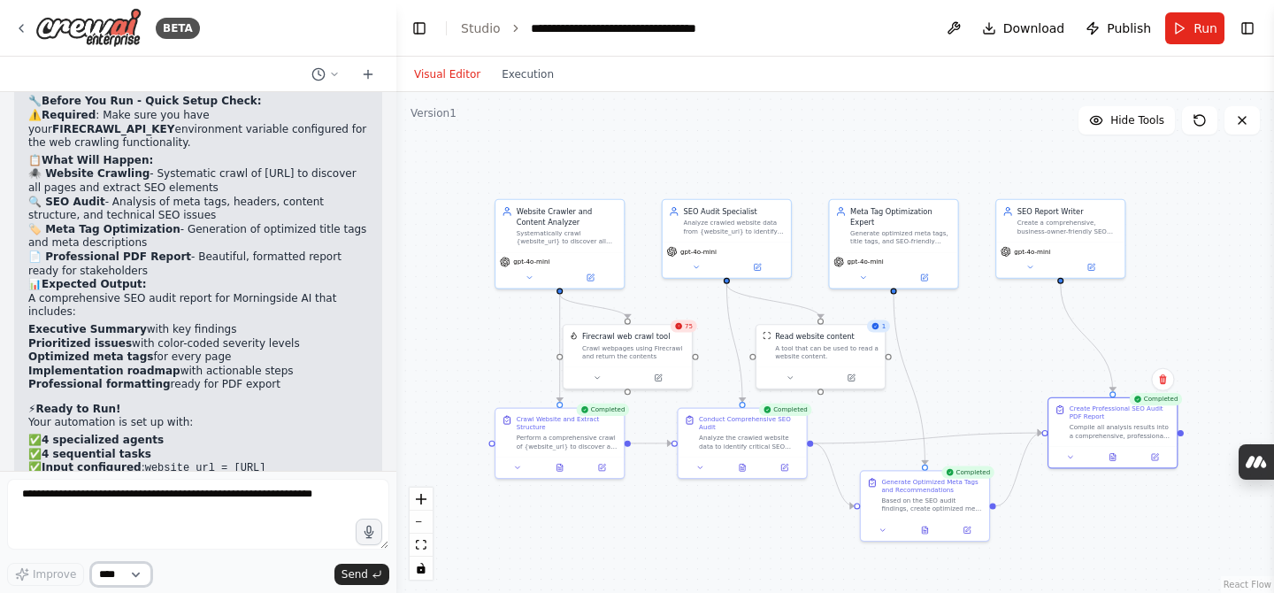
click at [125, 578] on select "****" at bounding box center [121, 573] width 60 height 23
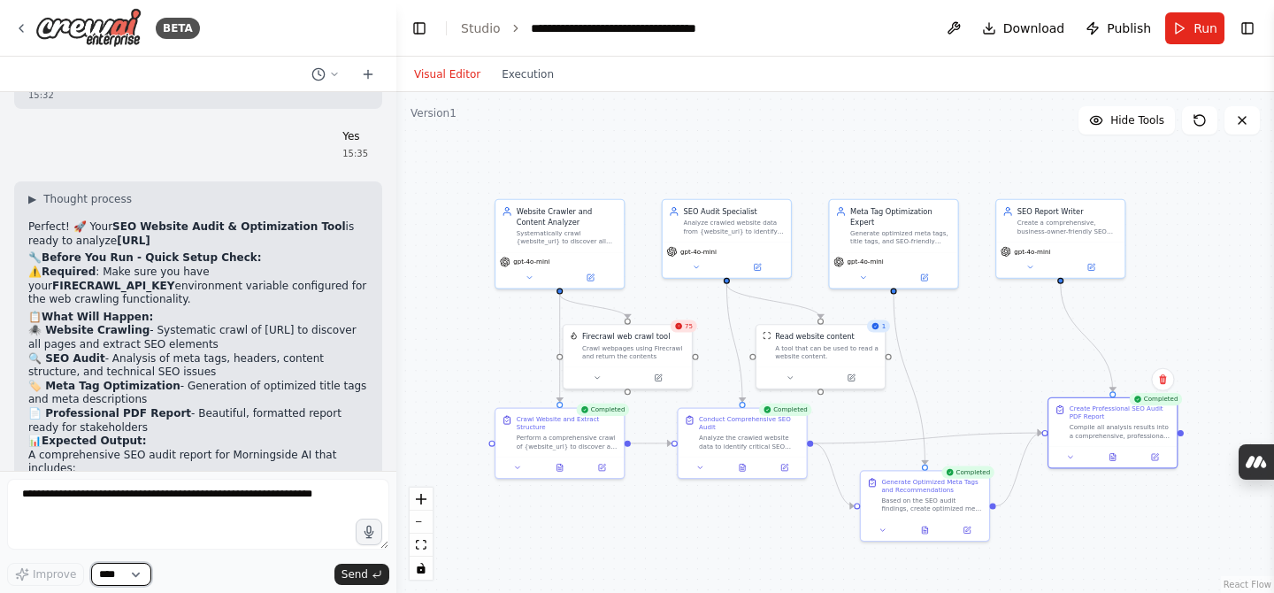
scroll to position [9209, 0]
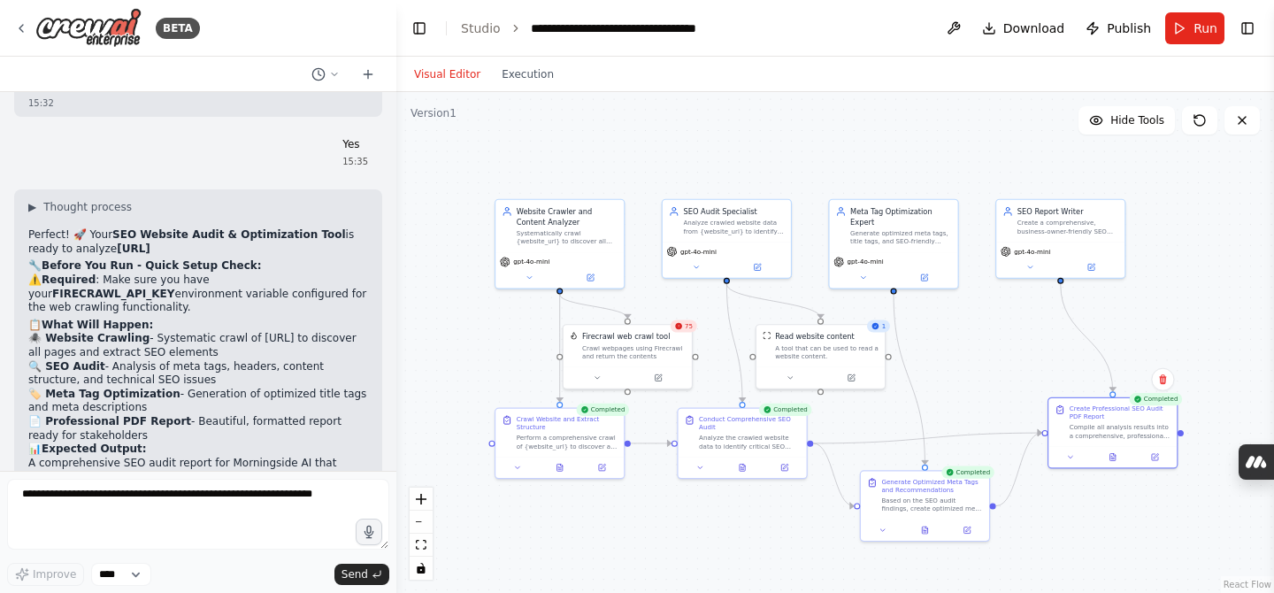
click at [685, 328] on span "75" at bounding box center [689, 326] width 8 height 8
click at [584, 379] on button at bounding box center [597, 375] width 59 height 12
click at [631, 120] on div ".deletable-edge-delete-btn { width: 20px; height: 20px; border: 0px solid #ffff…" at bounding box center [834, 342] width 877 height 501
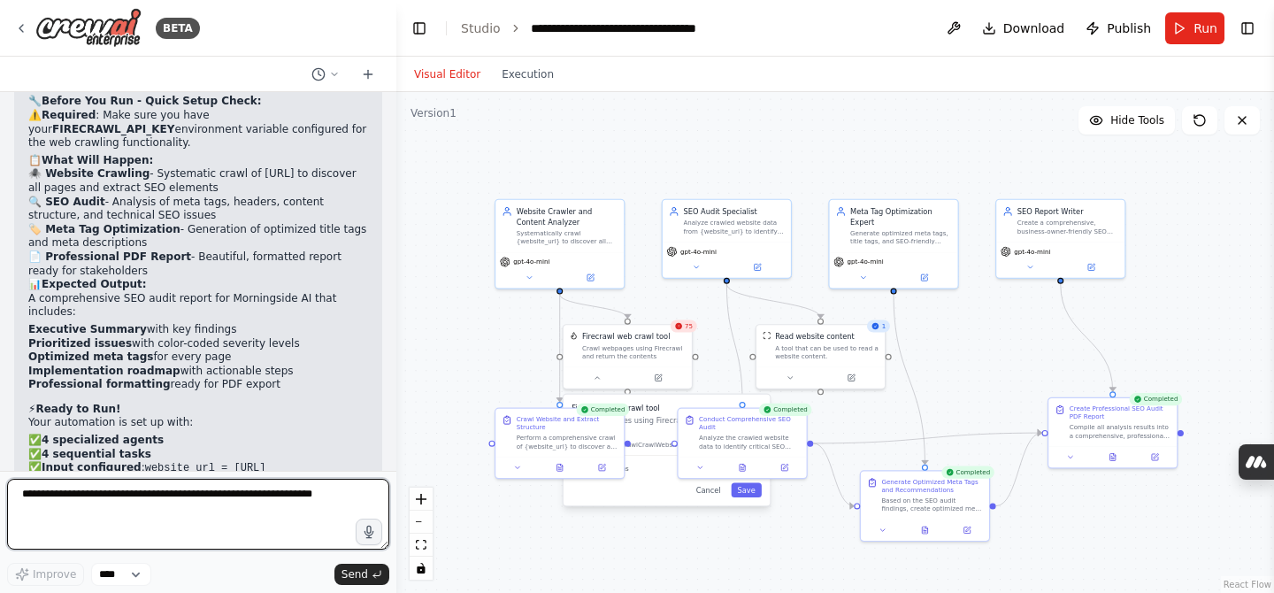
click at [159, 500] on textarea at bounding box center [198, 513] width 382 height 71
type textarea "**********"
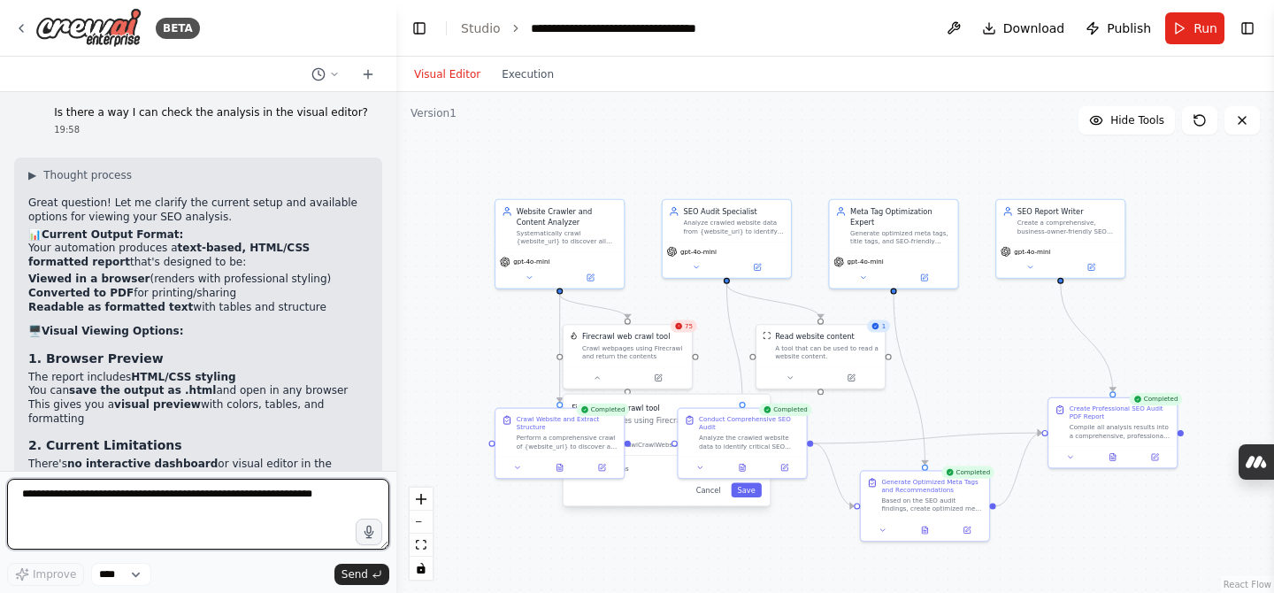
scroll to position [9874, 0]
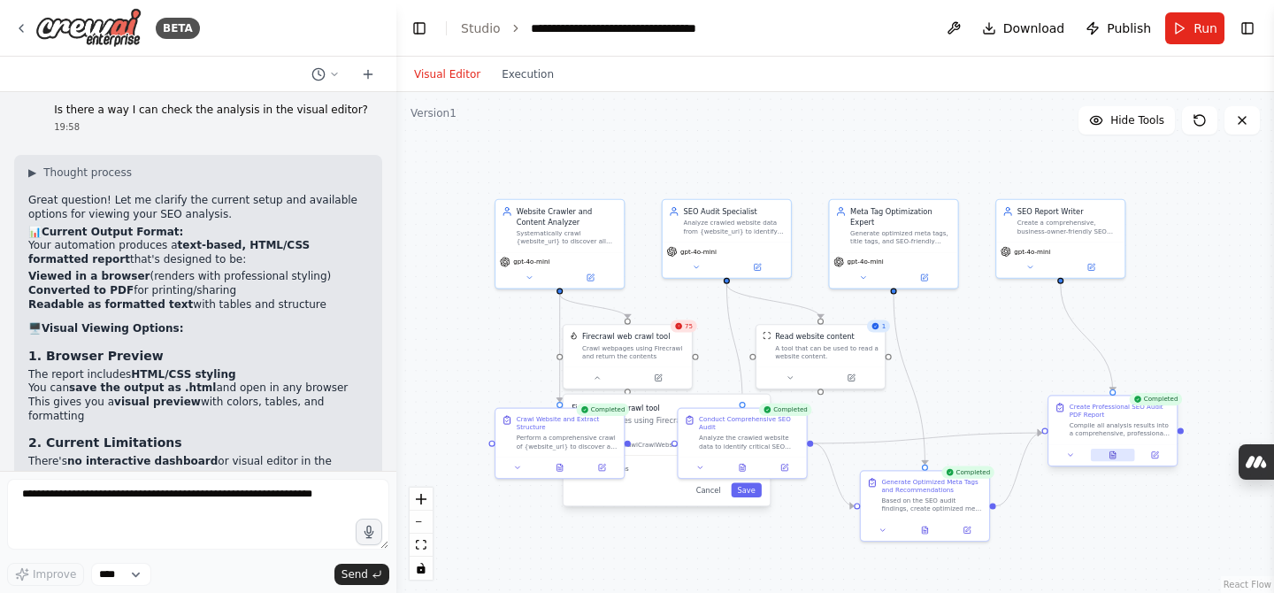
click at [1113, 450] on icon at bounding box center [1112, 454] width 8 height 8
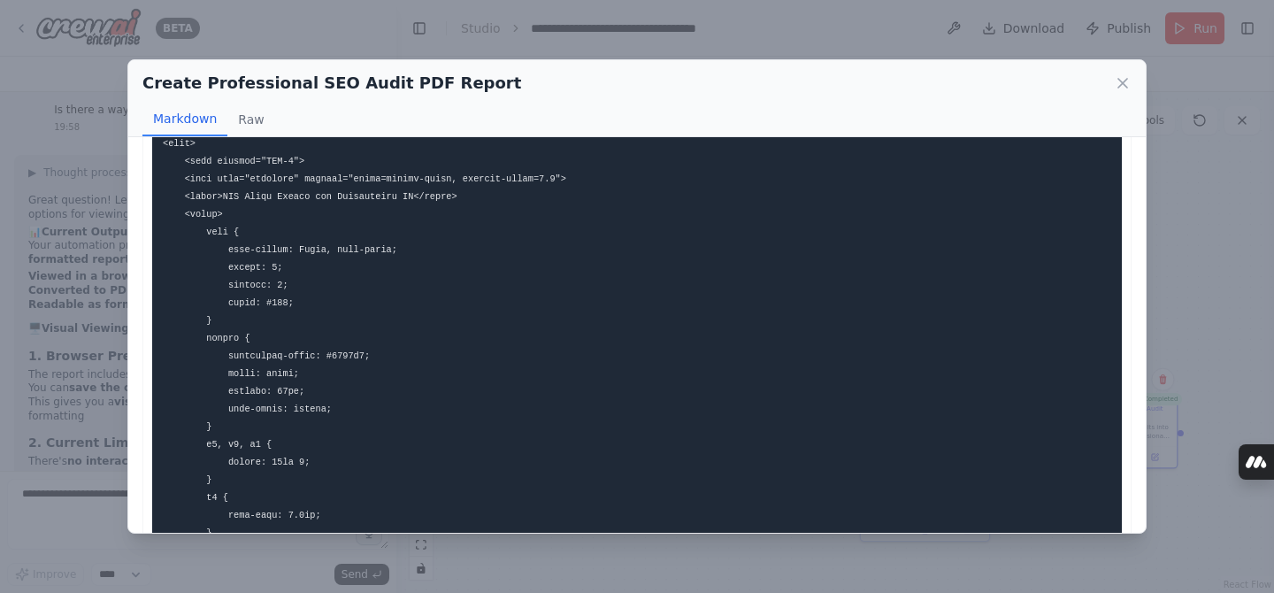
scroll to position [0, 0]
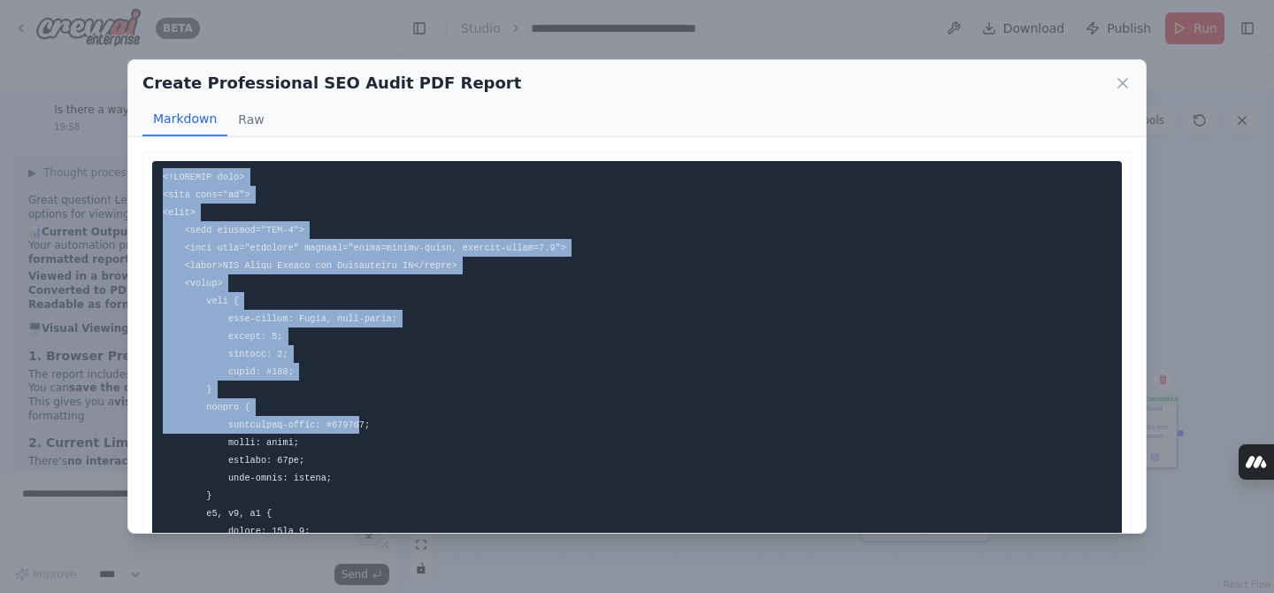
drag, startPoint x: 156, startPoint y: 172, endPoint x: 360, endPoint y: 421, distance: 321.7
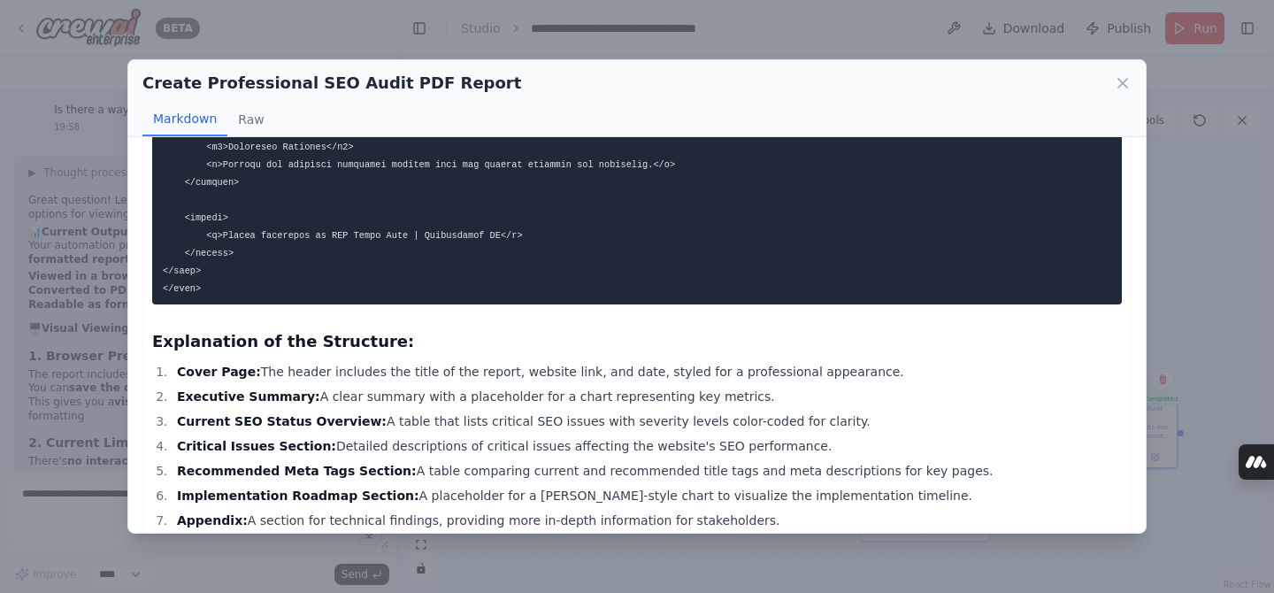
scroll to position [3809, 0]
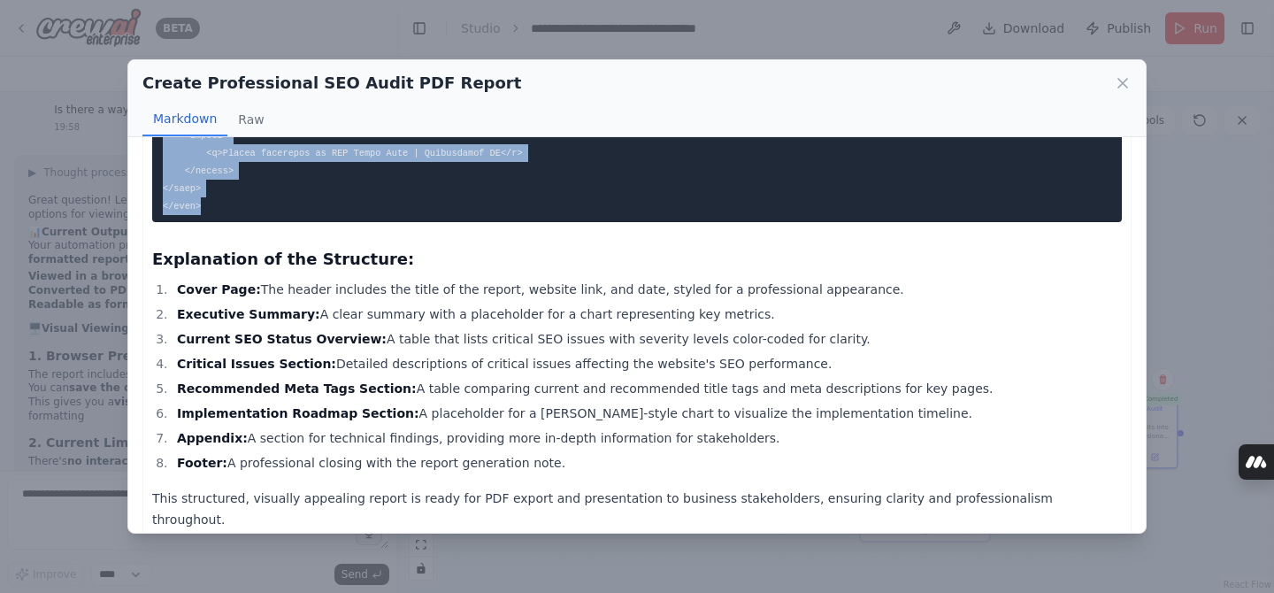
copy code "<!DOCTYPE html> <html lang="en"> <head> <meta charset="UTF-8"> <meta name="view…"
click at [1128, 83] on icon at bounding box center [1122, 83] width 18 height 18
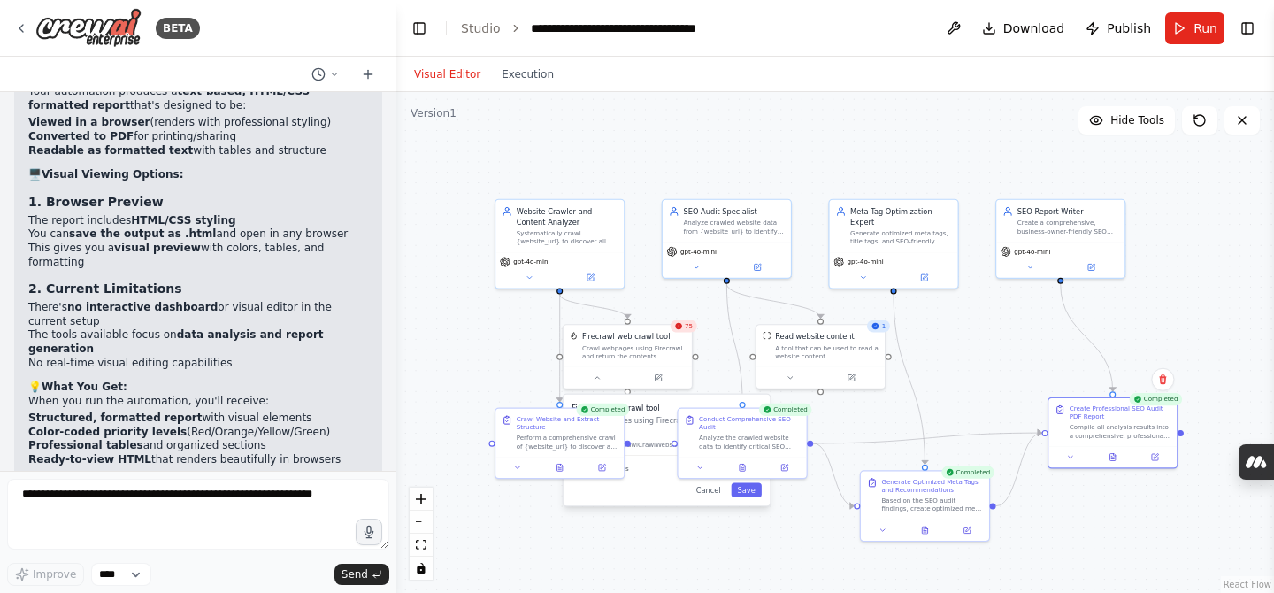
scroll to position [10047, 0]
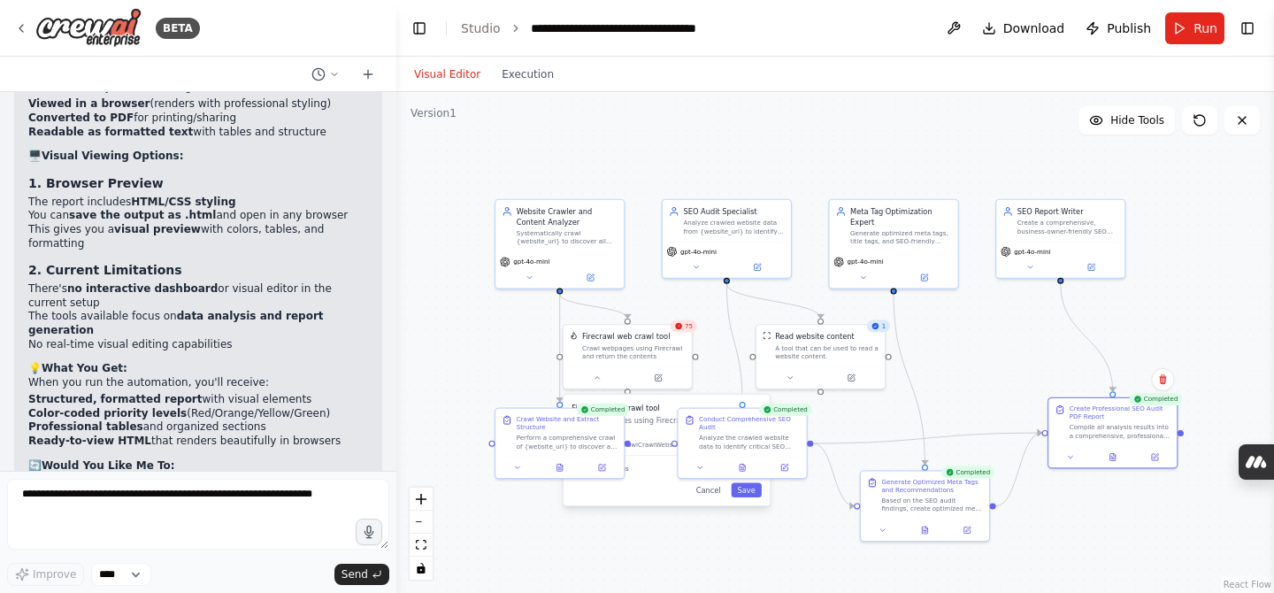
click at [205, 514] on strong "Explore other visualization options" at bounding box center [132, 520] width 209 height 12
click at [228, 528] on p "The current system is optimized for producing professional business reports , b…" at bounding box center [198, 555] width 340 height 55
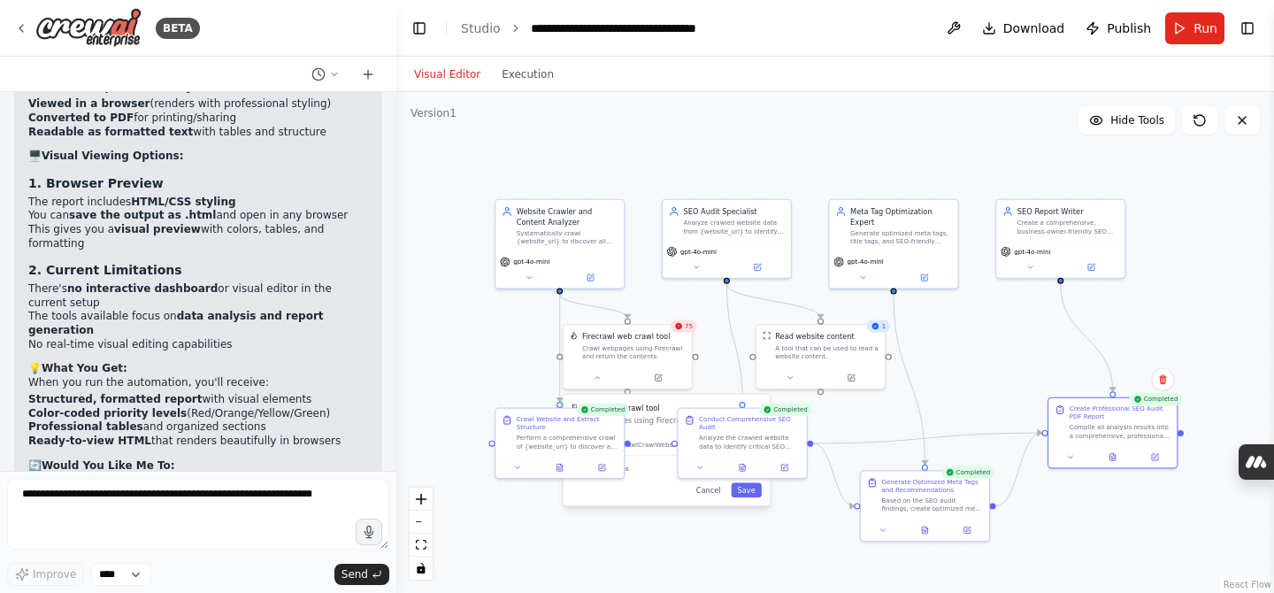
click at [228, 528] on p "The current system is optimized for producing professional business reports , b…" at bounding box center [198, 555] width 340 height 55
click at [202, 472] on li "Keep the current setup (professional HTML report for PDF export)" at bounding box center [198, 485] width 340 height 27
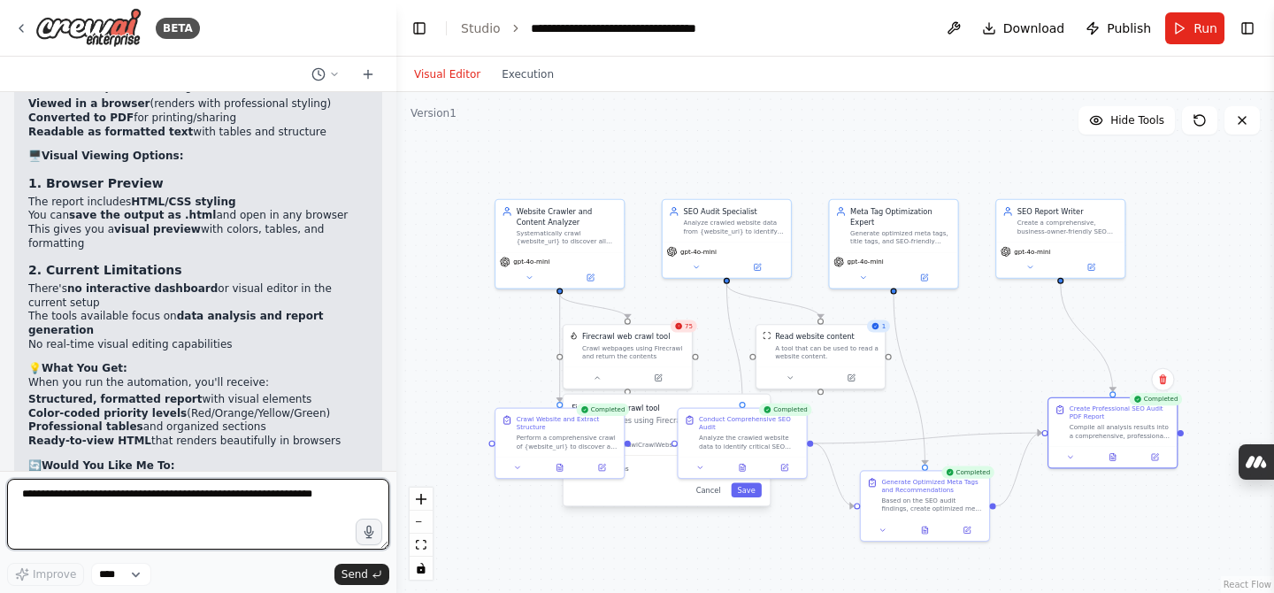
click at [168, 507] on textarea at bounding box center [198, 513] width 382 height 71
type textarea "**********"
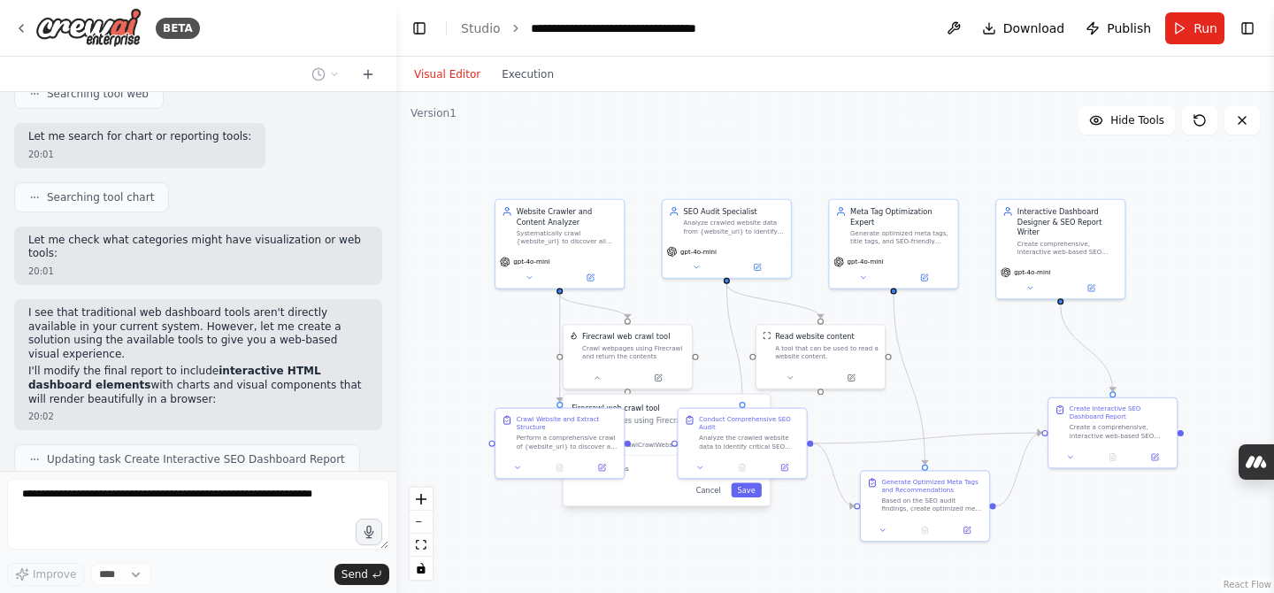
scroll to position [11092, 0]
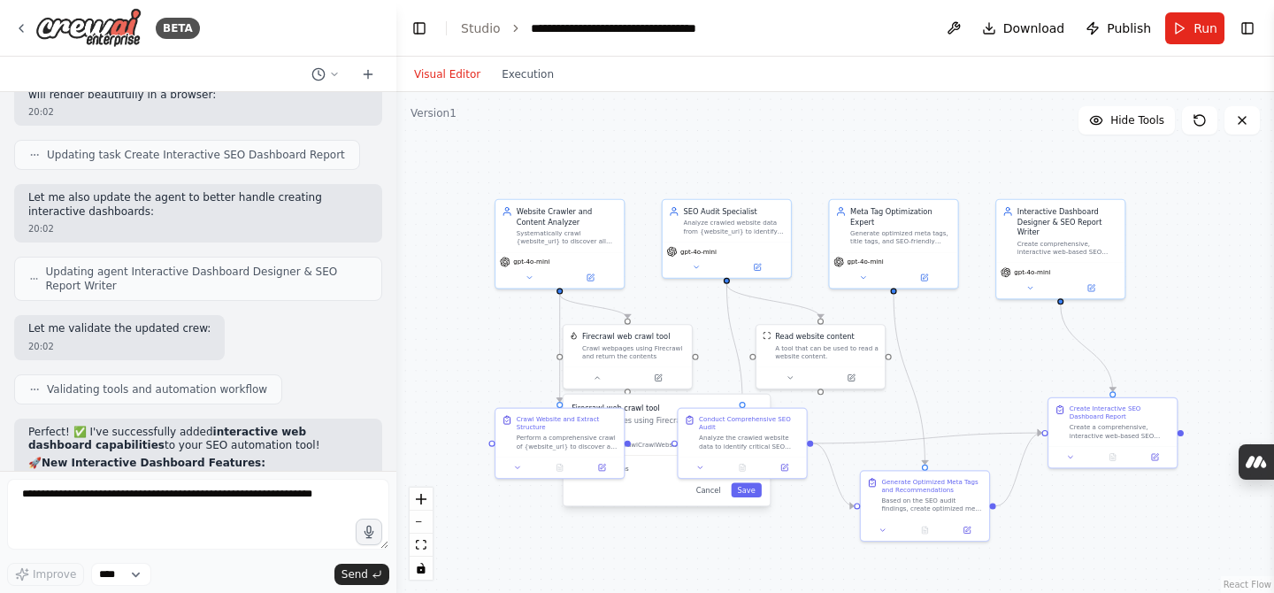
click at [226, 425] on div "Perfect! ✅ I've successfully added interactive web dashboard capabilities to yo…" at bounding box center [198, 529] width 340 height 209
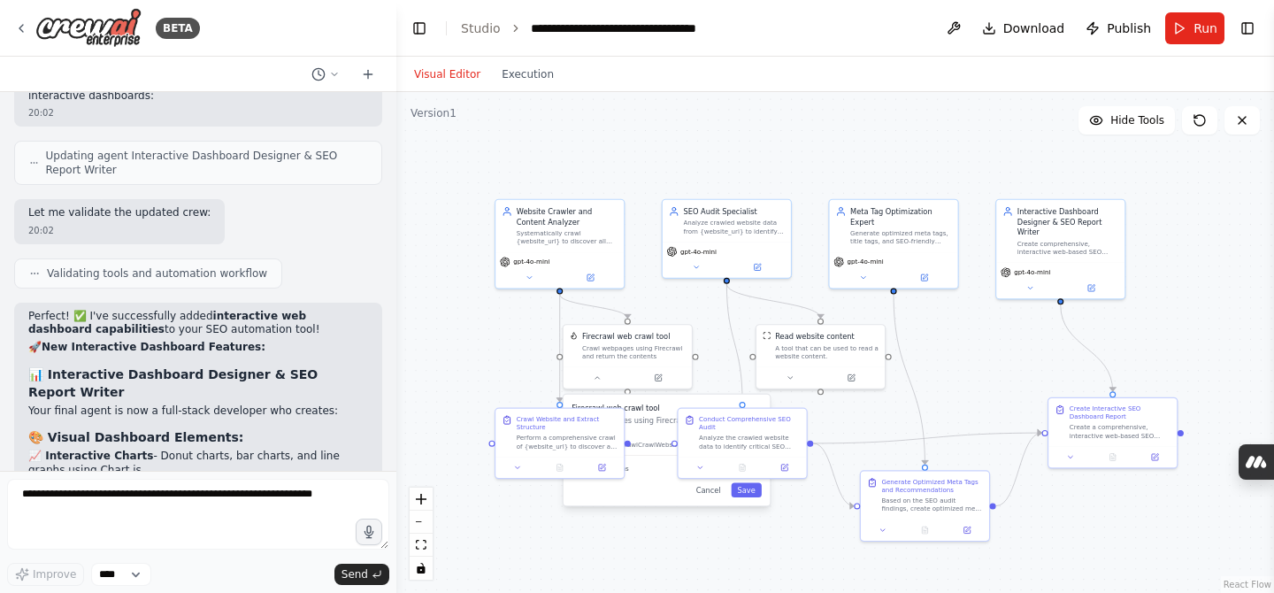
scroll to position [11424, 0]
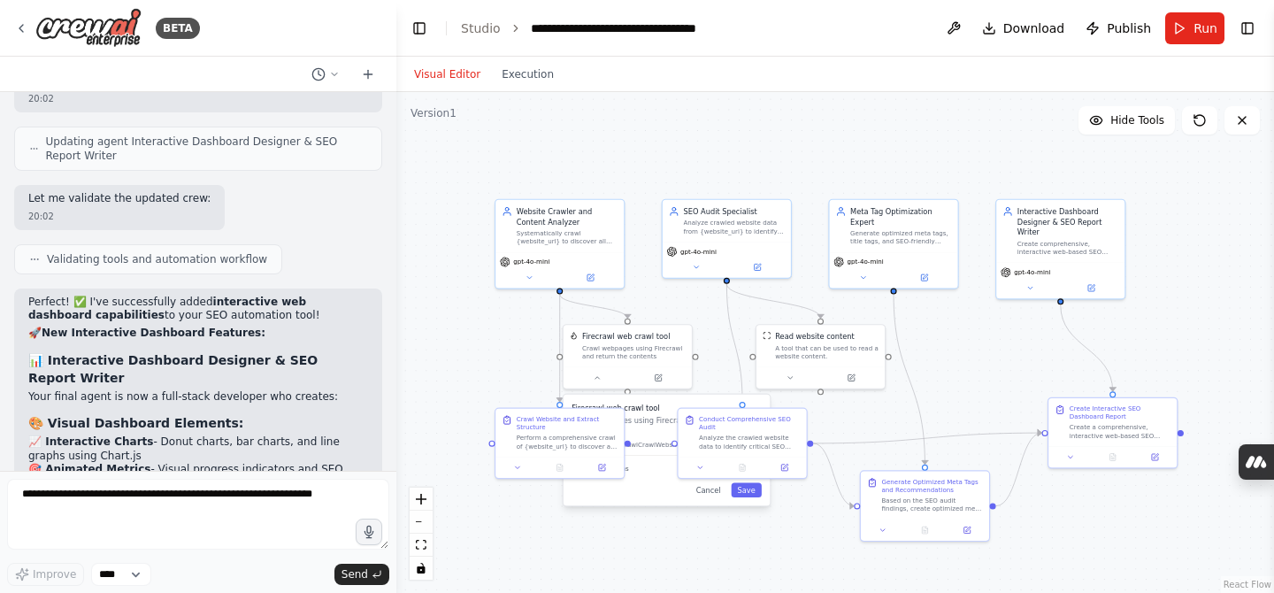
click at [203, 390] on p "Your final agent is now a full-stack developer who creates:" at bounding box center [198, 397] width 340 height 14
click at [245, 491] on li "🔍 Filterable Issue Cards - Click to expand/collapse detailed findings" at bounding box center [198, 504] width 340 height 27
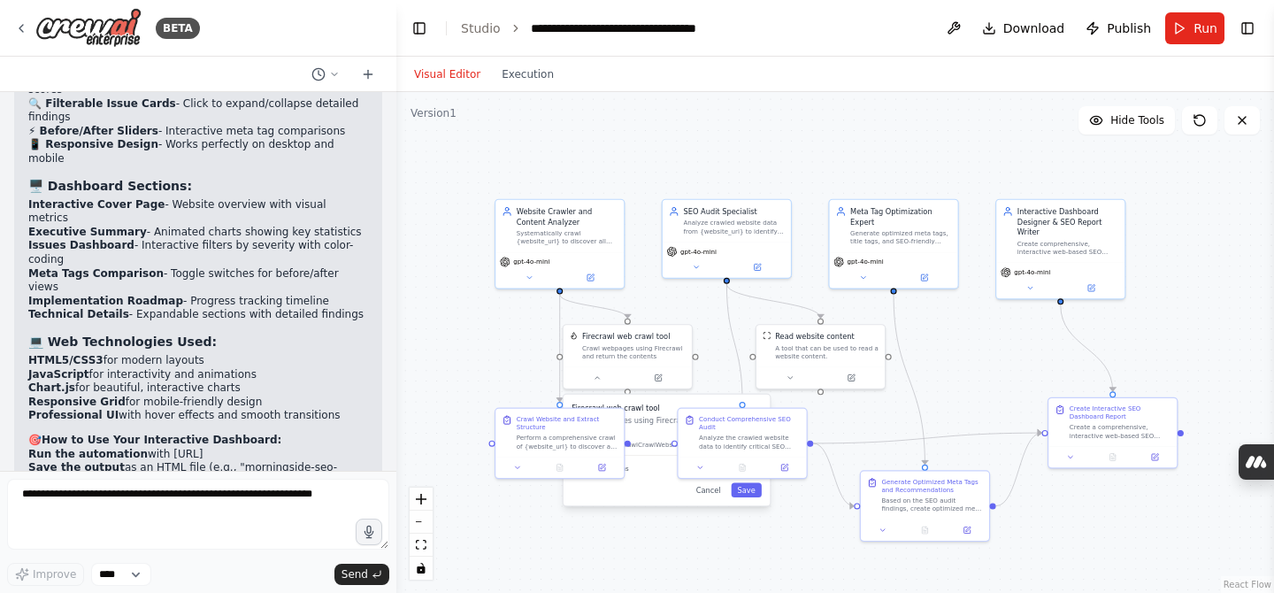
scroll to position [11834, 0]
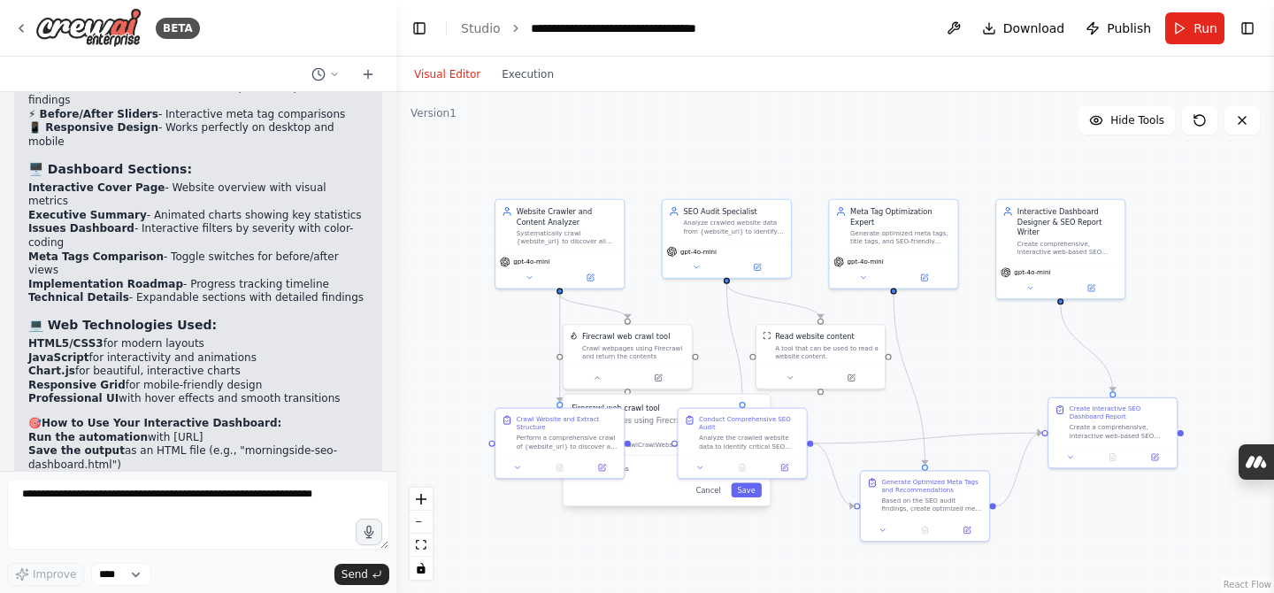
click at [1214, 265] on div ".deletable-edge-delete-btn { width: 20px; height: 20px; border: 0px solid #ffff…" at bounding box center [834, 342] width 877 height 501
drag, startPoint x: 743, startPoint y: 434, endPoint x: 902, endPoint y: 409, distance: 161.2
click at [902, 409] on div "Conduct Comprehensive SEO Audit Analyze the crawled website data to identify cr…" at bounding box center [911, 409] width 101 height 35
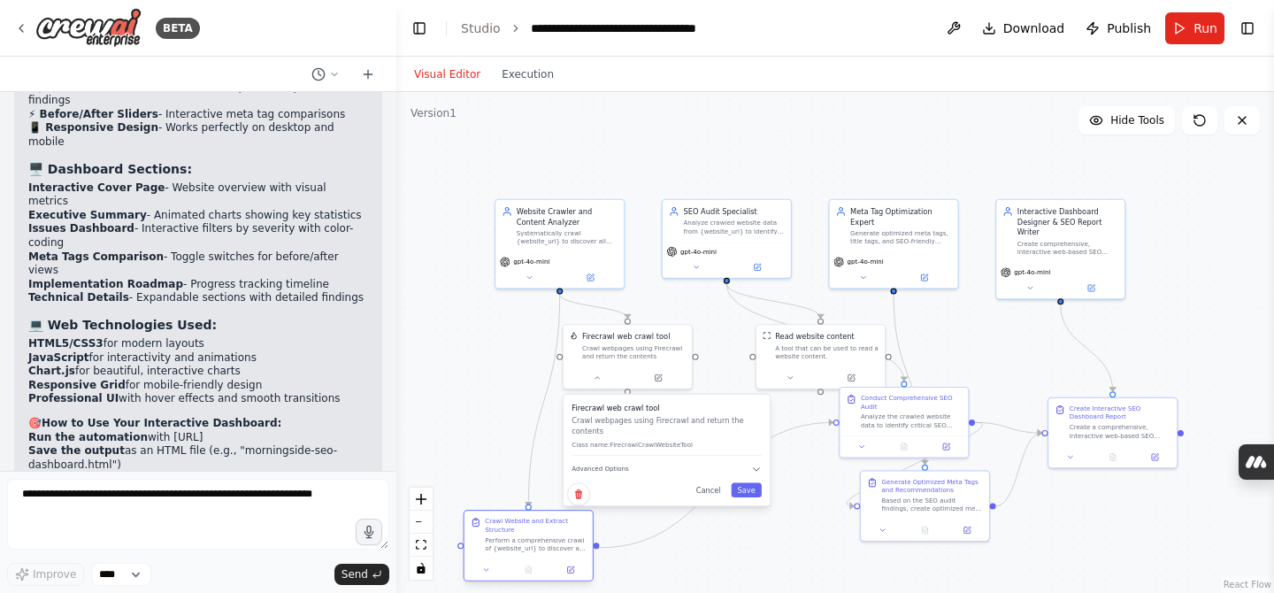
drag, startPoint x: 559, startPoint y: 439, endPoint x: 523, endPoint y: 539, distance: 107.1
click at [523, 539] on div "Perform a comprehensive crawl of {website_url} to discover all accessible pages…" at bounding box center [535, 544] width 101 height 17
click at [1181, 37] on button "Run" at bounding box center [1194, 28] width 59 height 32
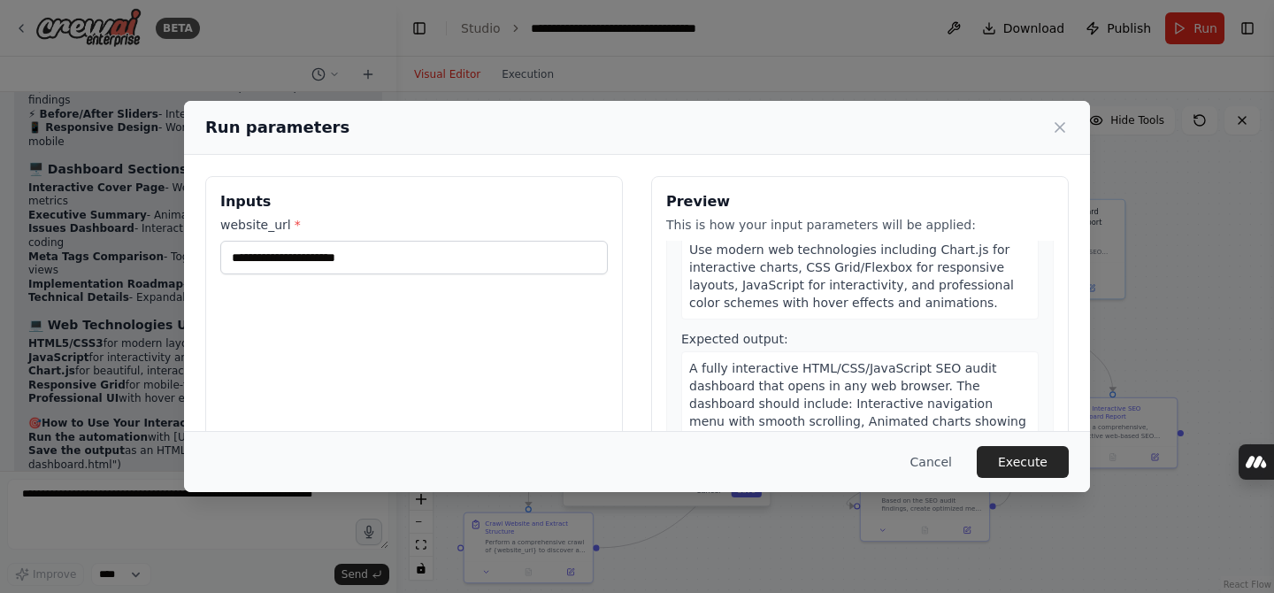
scroll to position [34, 0]
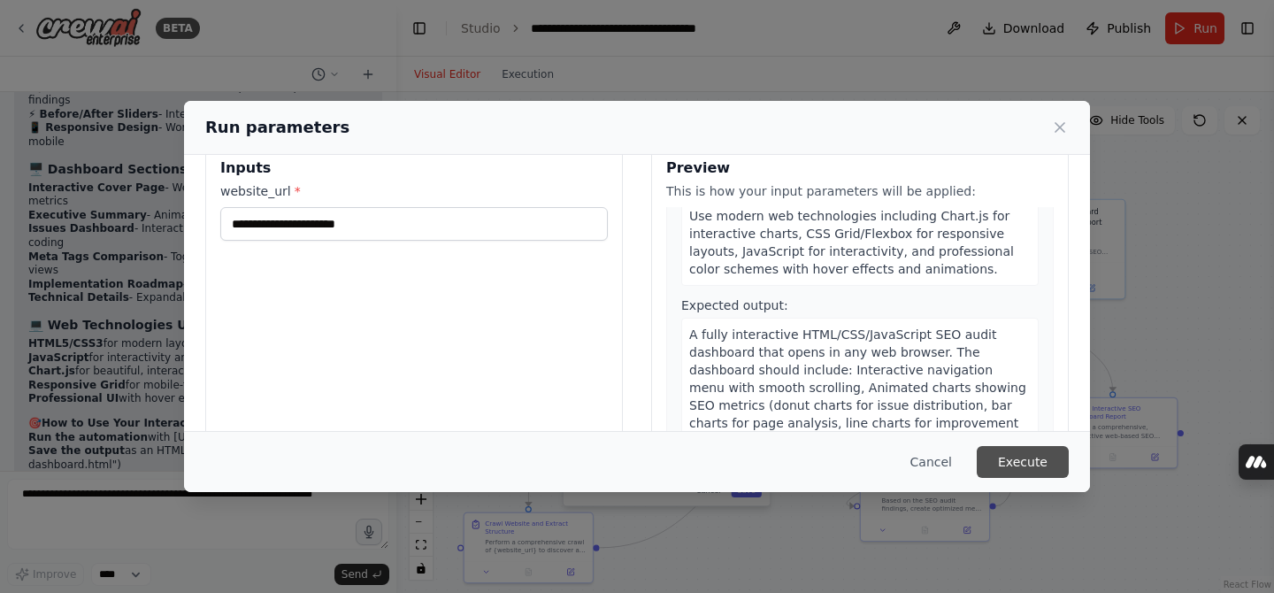
click at [1044, 465] on button "Execute" at bounding box center [1022, 462] width 92 height 32
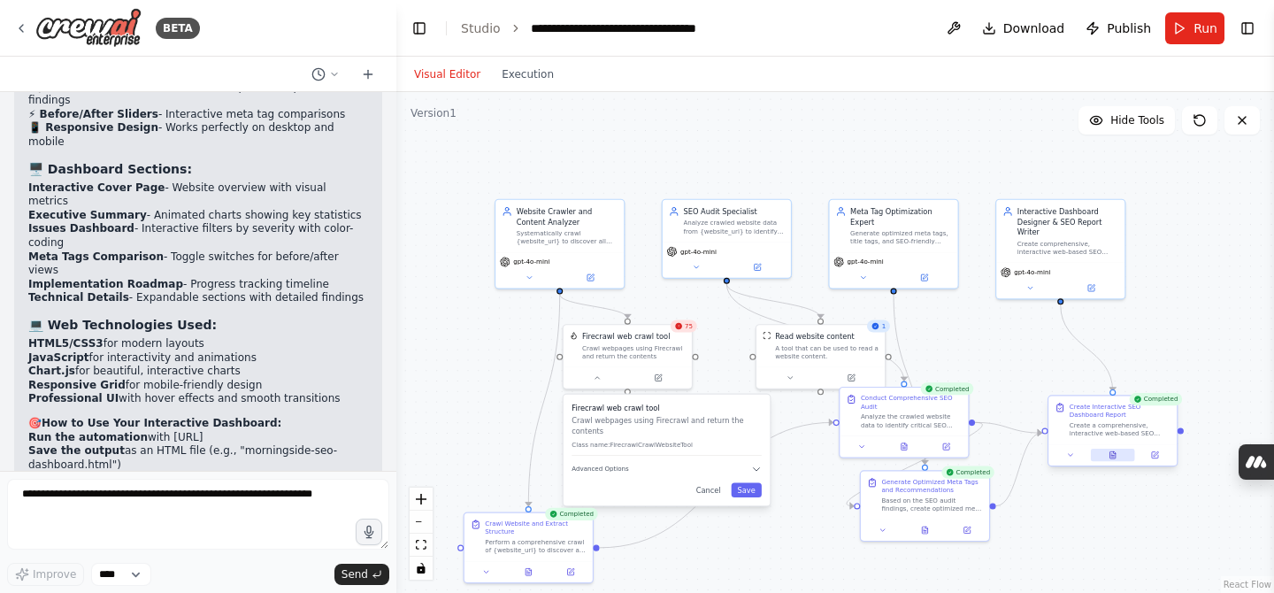
click at [1113, 460] on button at bounding box center [1112, 454] width 44 height 12
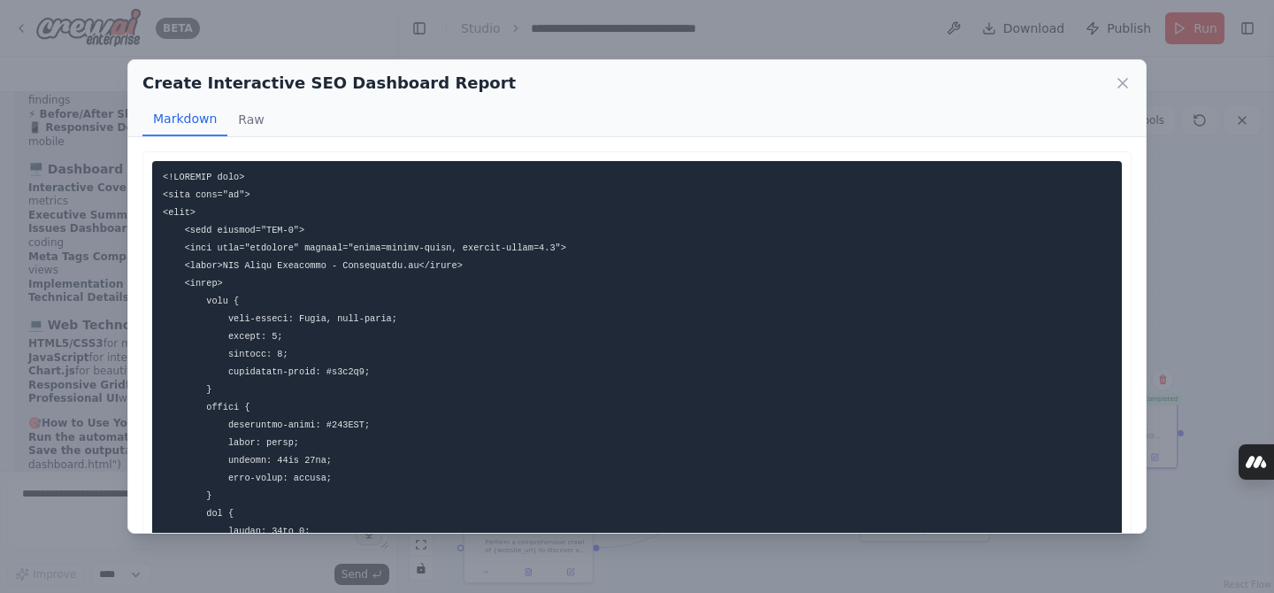
copy body "BETA I want to build a automation tool which can crawl a website, check its url…"
click at [252, 119] on button "Raw" at bounding box center [250, 120] width 47 height 34
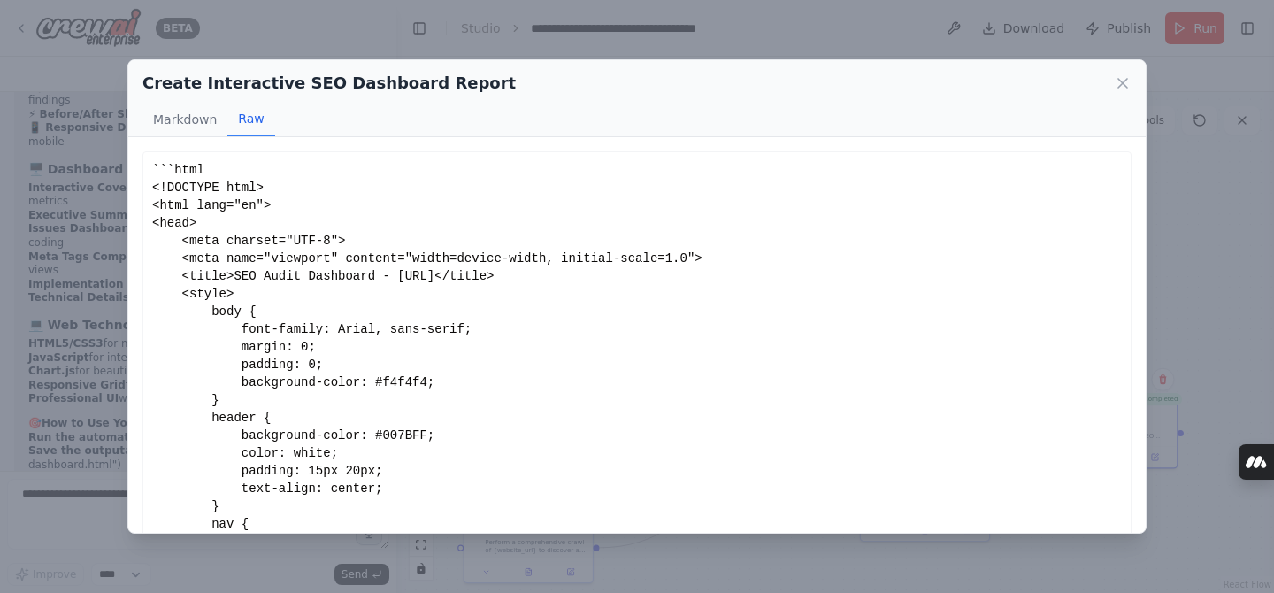
click at [287, 275] on div "```html <!DOCTYPE html> <html lang="en"> <head> <meta charset="UTF-8"> <meta na…" at bounding box center [636, 506] width 969 height 690
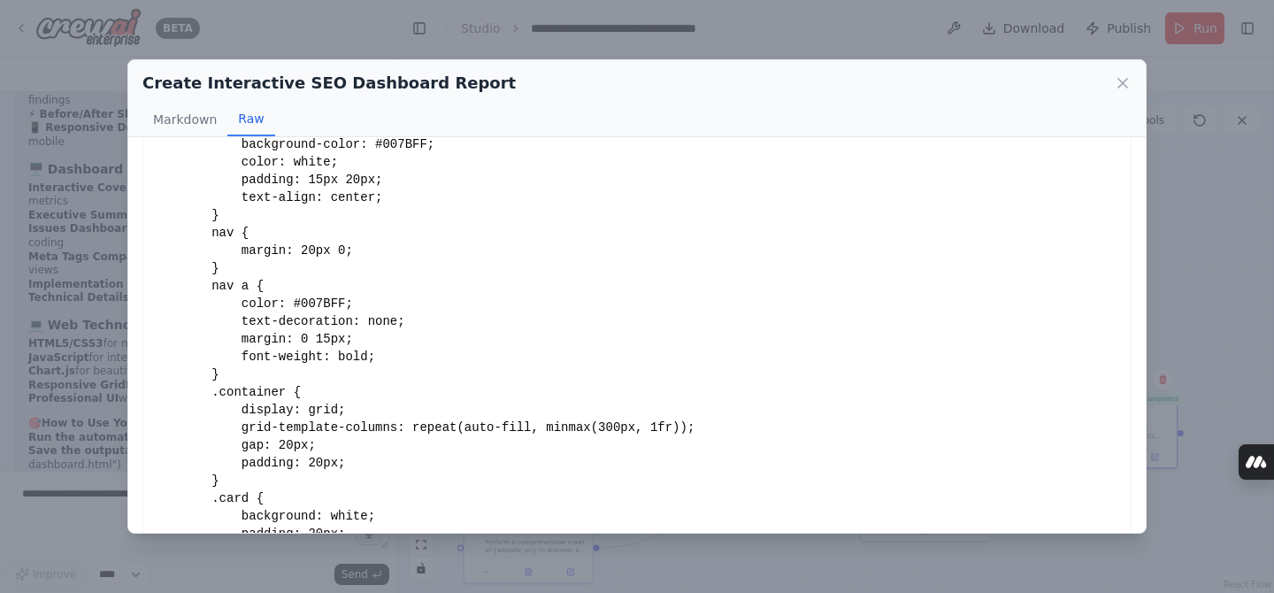
scroll to position [342, 0]
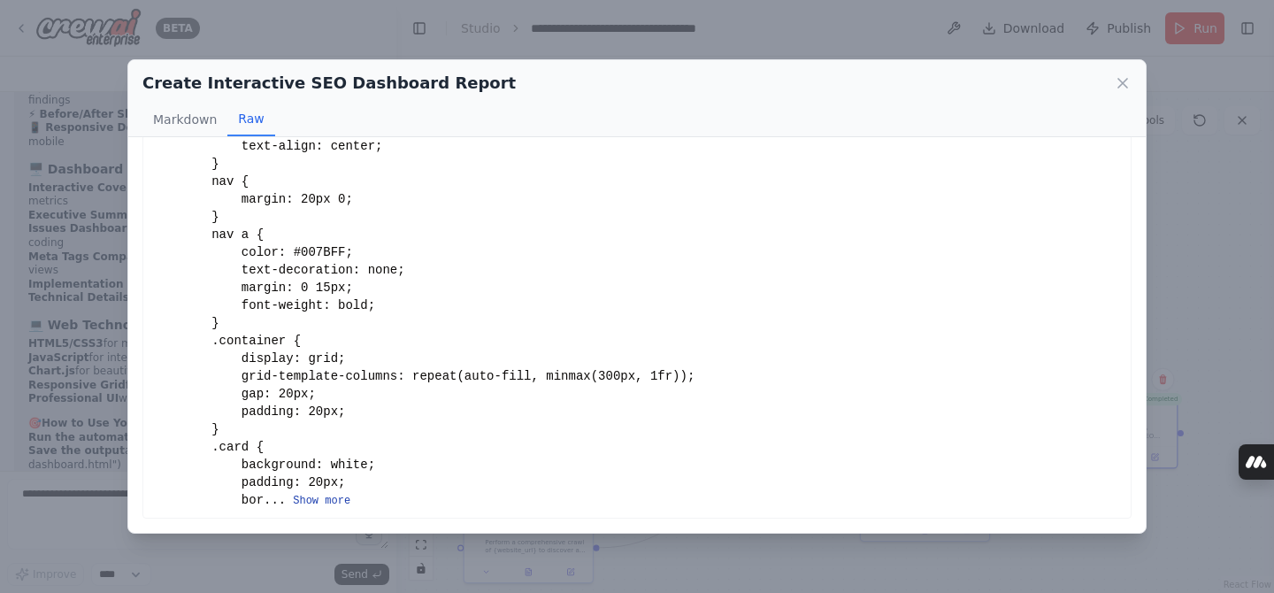
click at [316, 500] on button "Show more" at bounding box center [321, 500] width 57 height 14
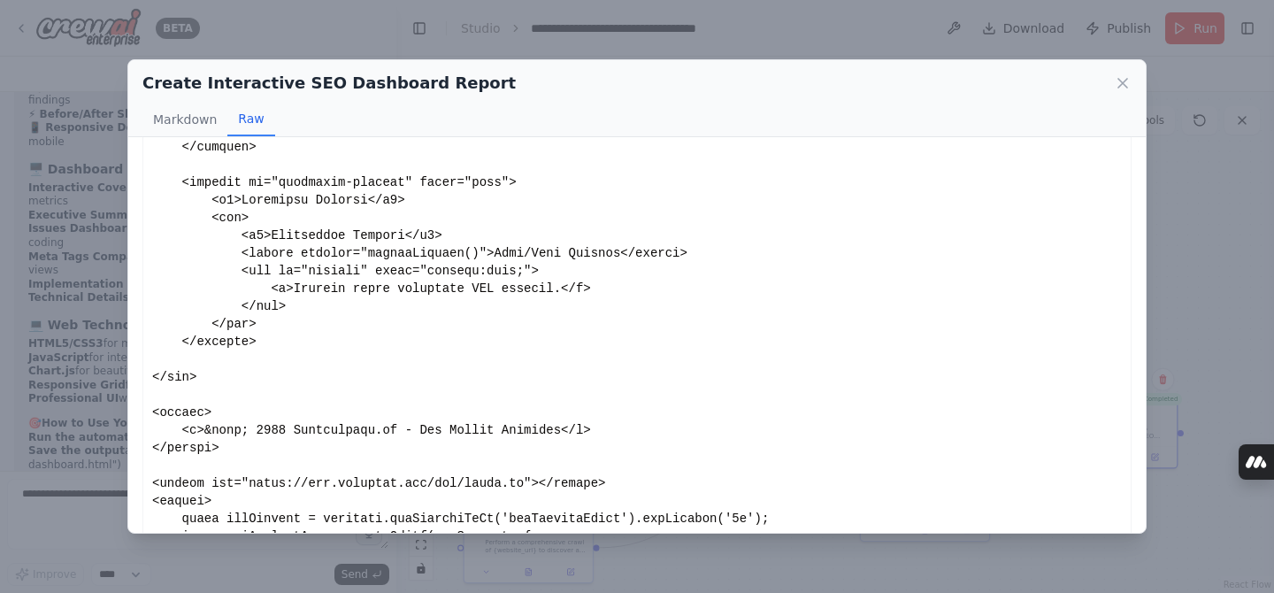
scroll to position [2349, 0]
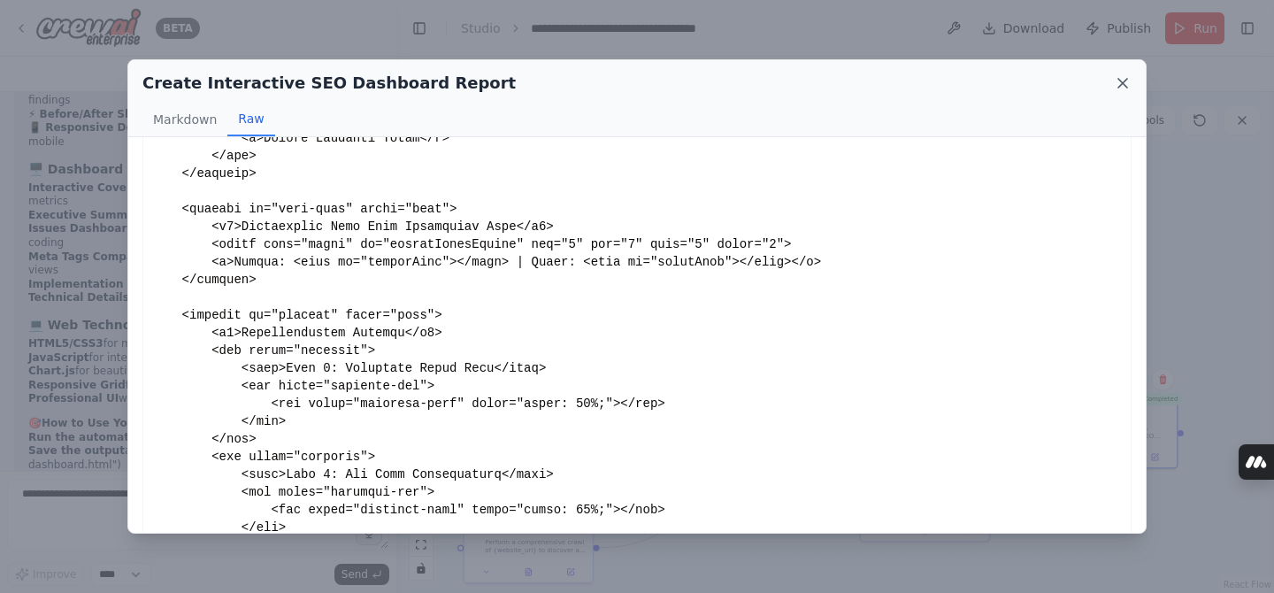
click at [1128, 77] on icon at bounding box center [1122, 83] width 18 height 18
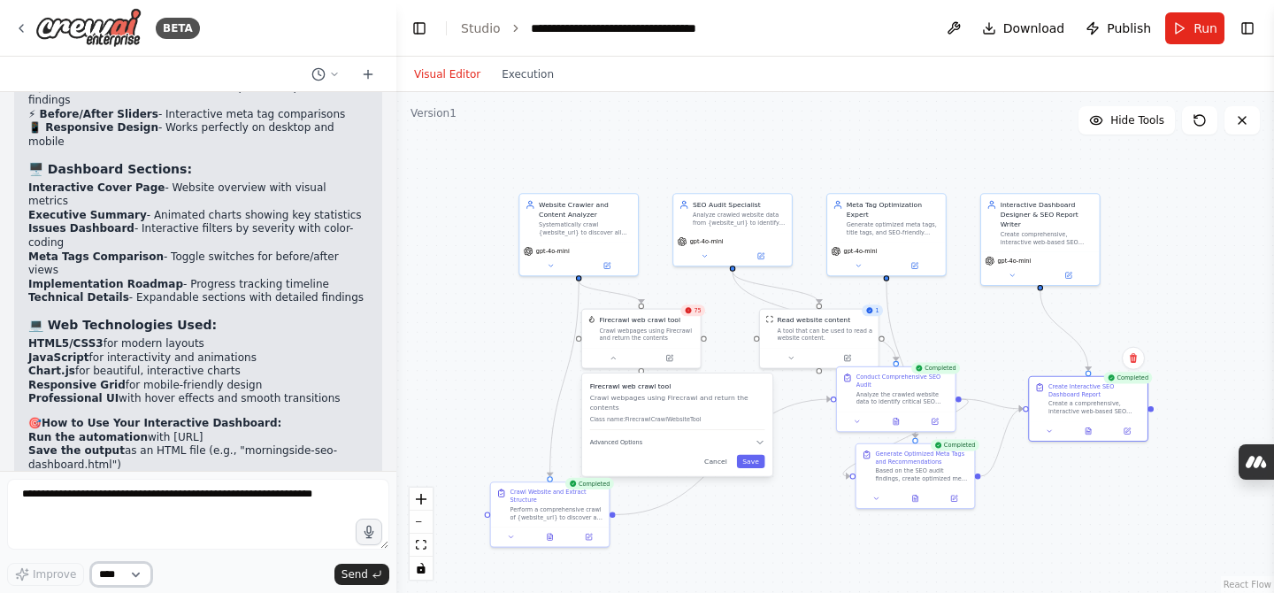
click at [106, 574] on select "****" at bounding box center [121, 573] width 60 height 23
click at [330, 75] on icon at bounding box center [334, 74] width 11 height 11
click at [292, 204] on div at bounding box center [198, 296] width 396 height 593
click at [574, 29] on div "**********" at bounding box center [630, 28] width 199 height 18
click at [844, 26] on header "**********" at bounding box center [834, 28] width 877 height 57
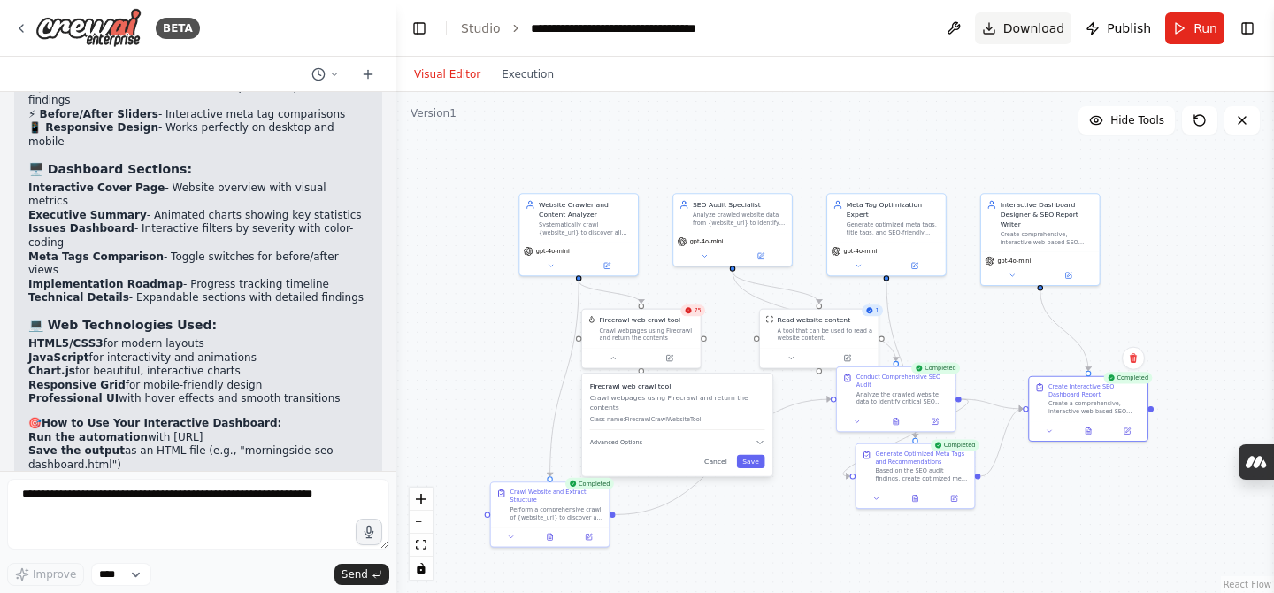
click at [1003, 26] on button "Download" at bounding box center [1023, 28] width 97 height 32
click at [961, 27] on button at bounding box center [953, 28] width 28 height 32
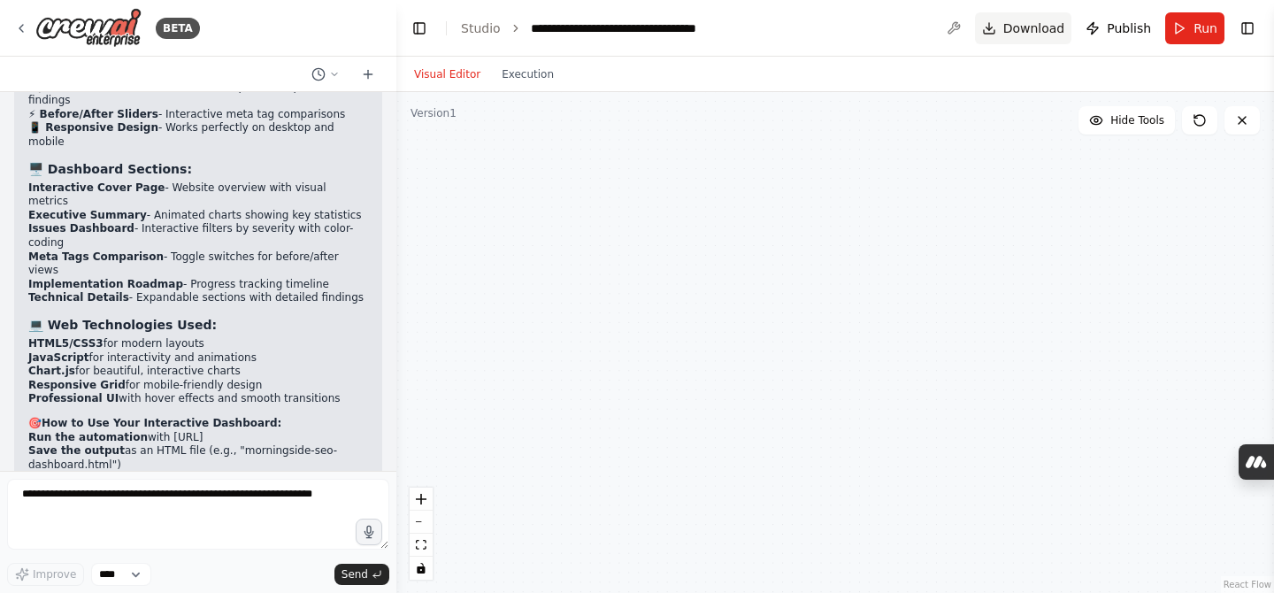
click at [1037, 34] on span "Download" at bounding box center [1034, 28] width 62 height 18
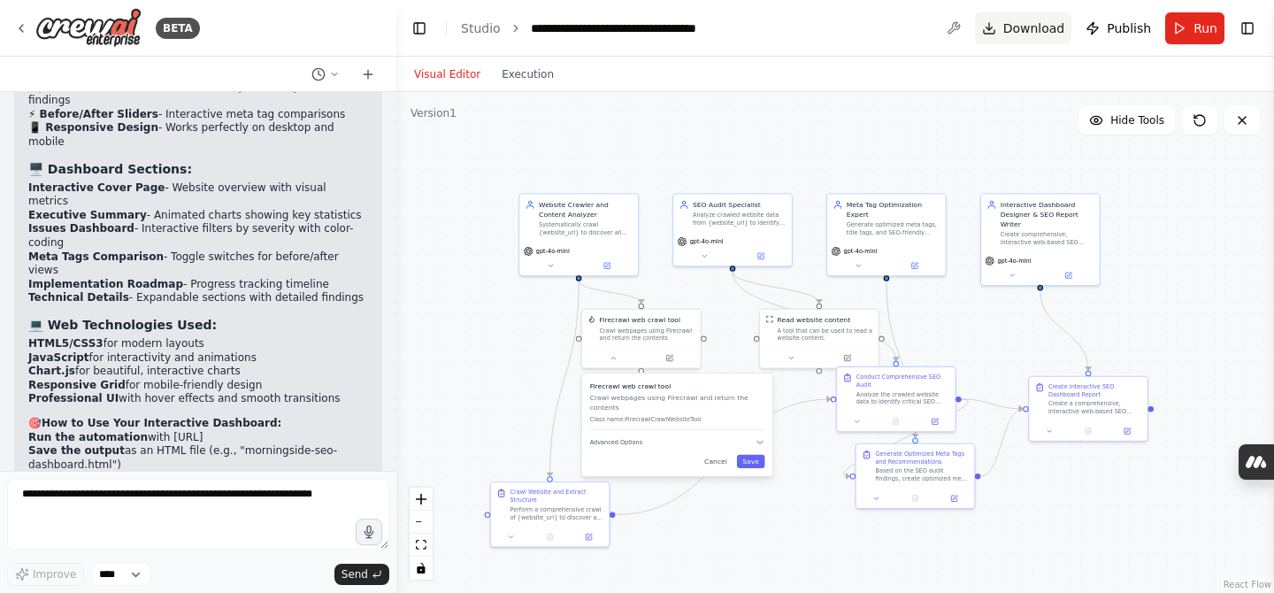
click at [1037, 34] on span "Download" at bounding box center [1034, 28] width 62 height 18
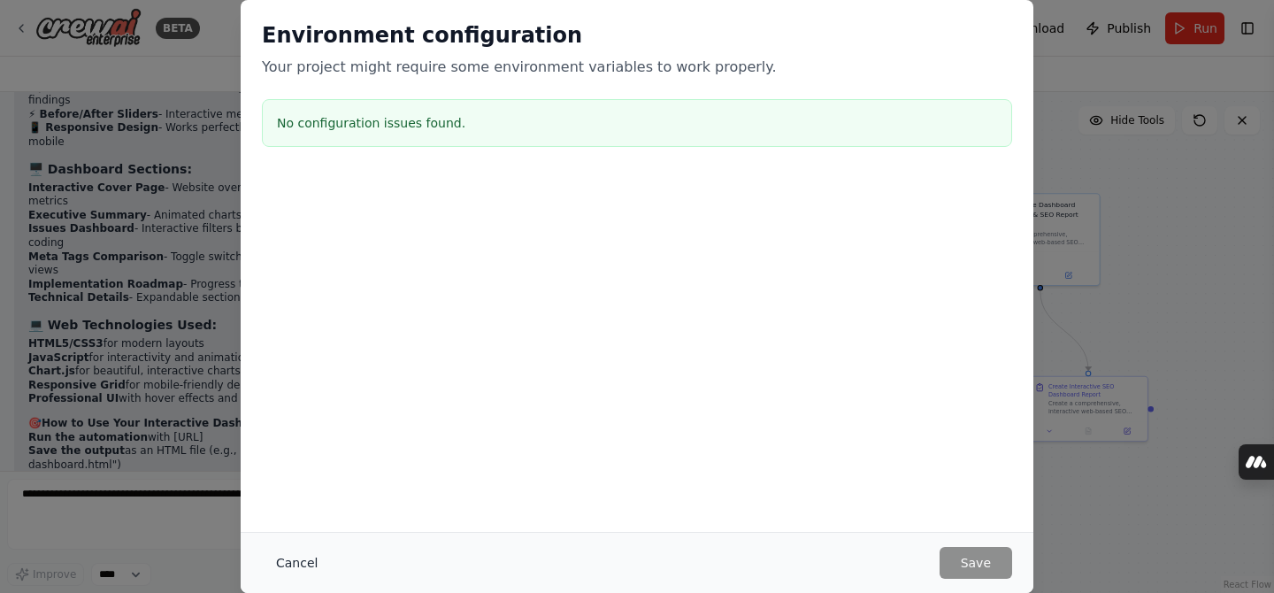
click at [284, 559] on button "Cancel" at bounding box center [297, 563] width 70 height 32
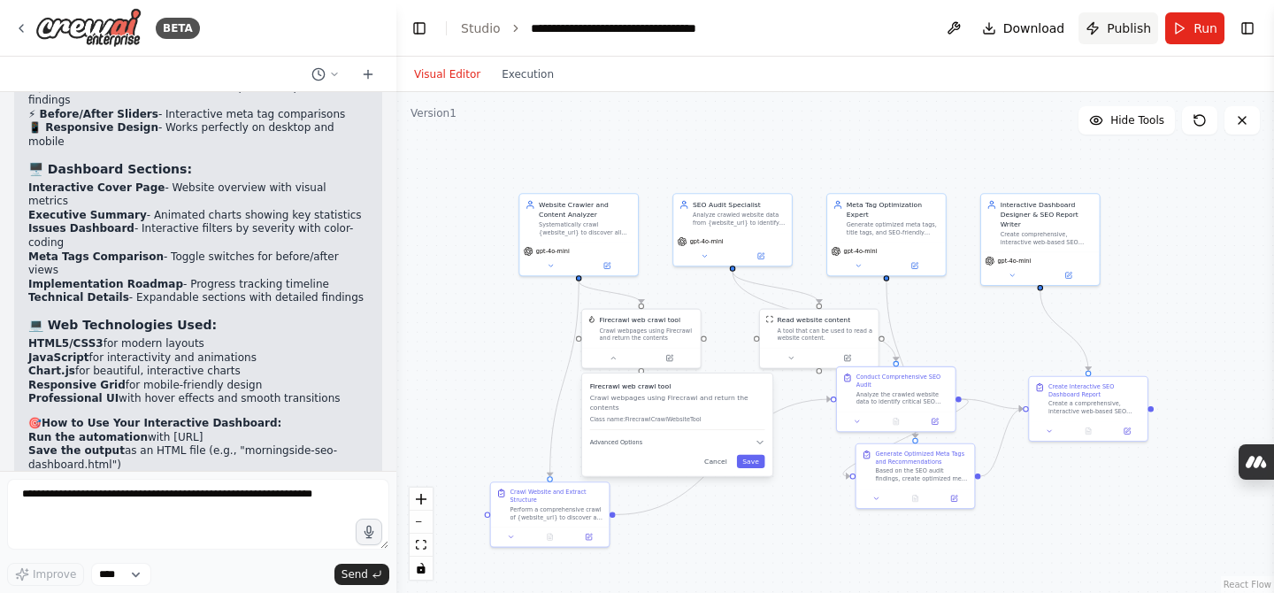
click at [1122, 24] on span "Publish" at bounding box center [1128, 28] width 44 height 18
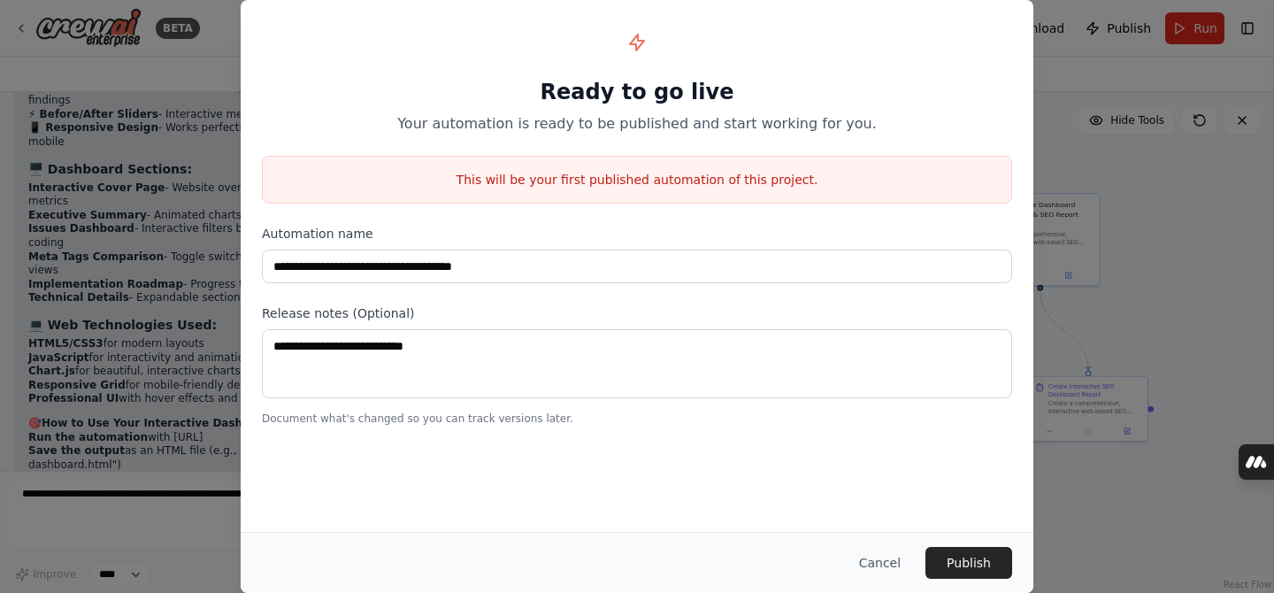
click at [646, 187] on p "This will be your first published automation of this project." at bounding box center [637, 180] width 748 height 18
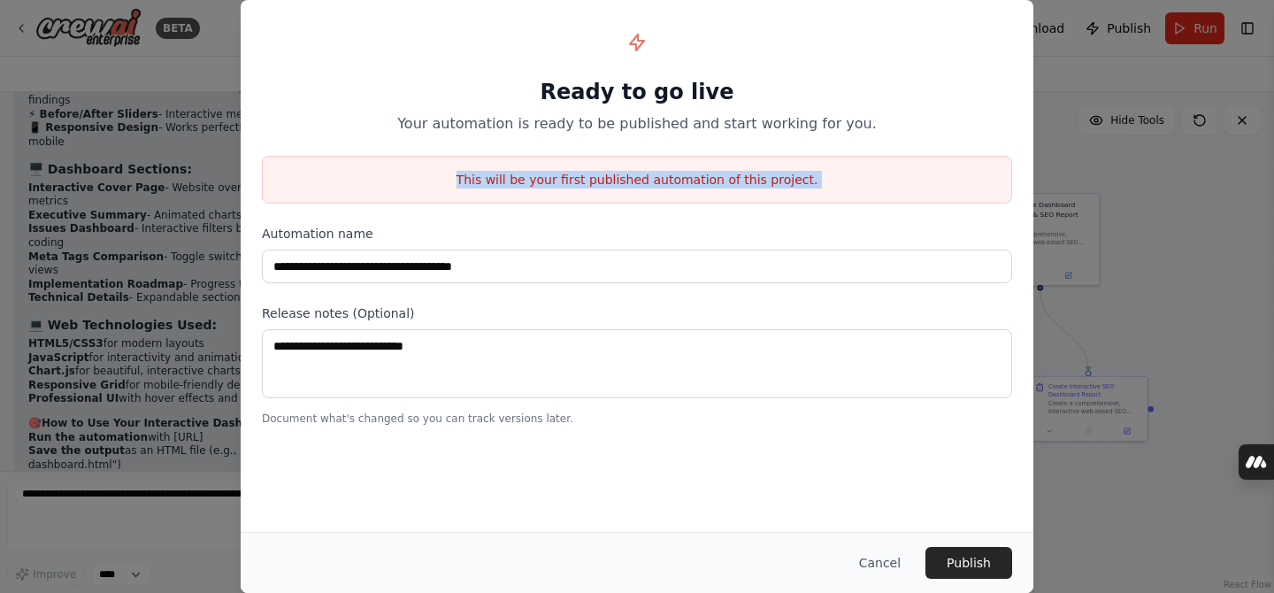
click at [646, 187] on p "This will be your first published automation of this project." at bounding box center [637, 180] width 748 height 18
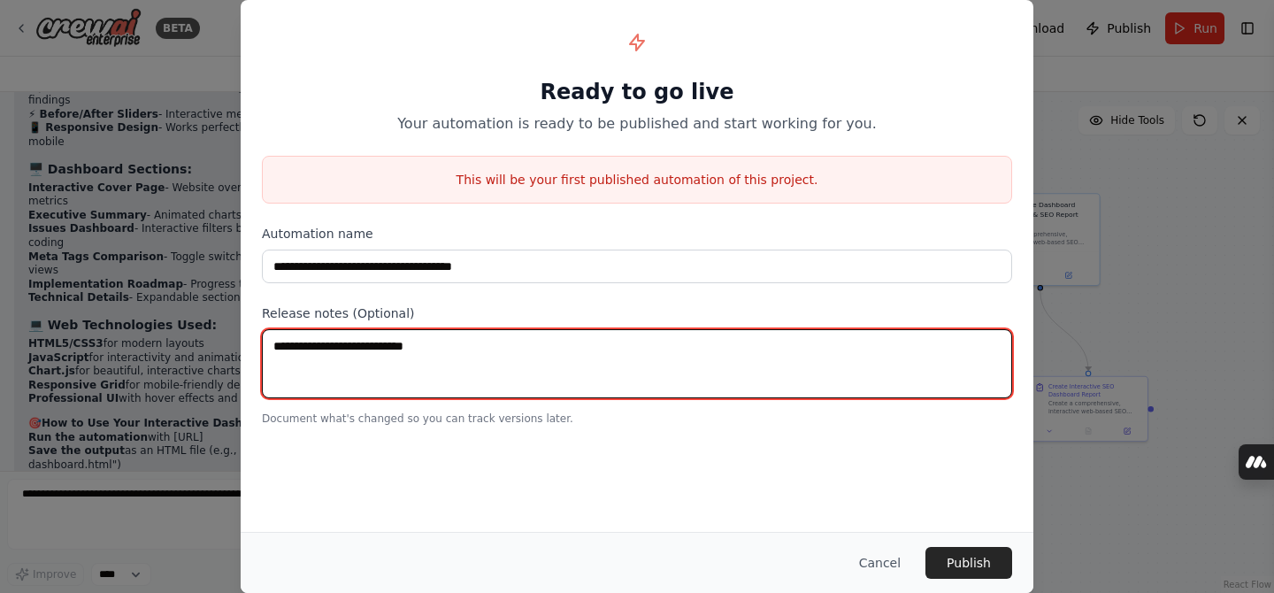
click at [425, 367] on textarea at bounding box center [637, 363] width 750 height 69
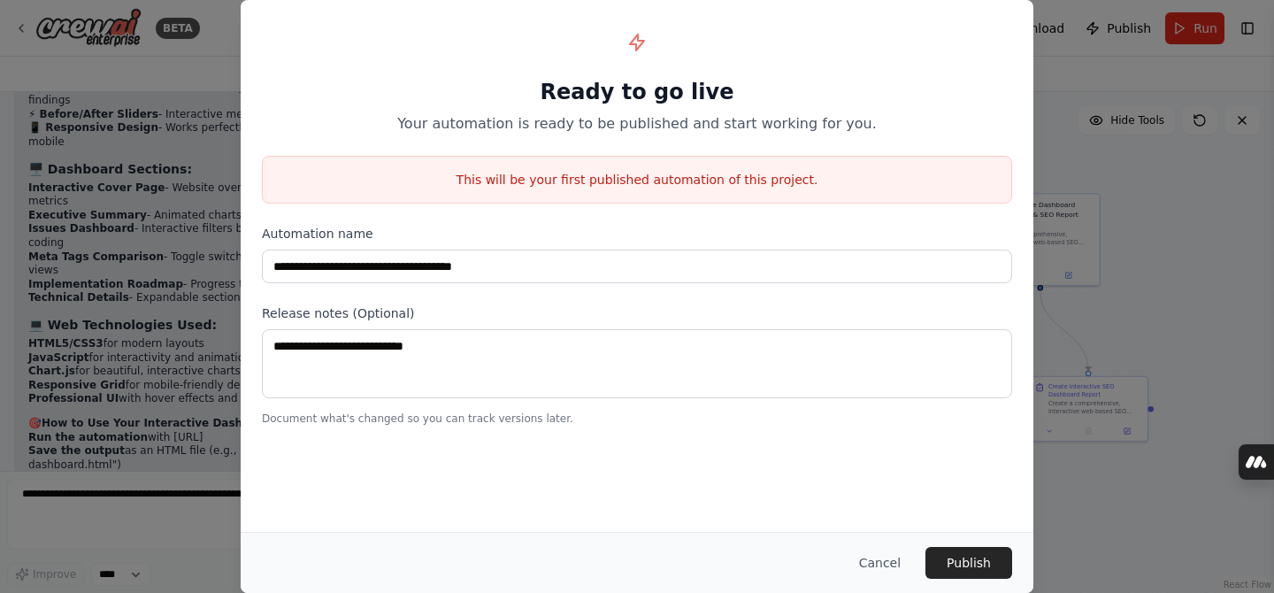
click at [500, 122] on p "Your automation is ready to be published and start working for you." at bounding box center [637, 123] width 750 height 21
click at [677, 126] on p "Your automation is ready to be published and start working for you." at bounding box center [637, 123] width 750 height 21
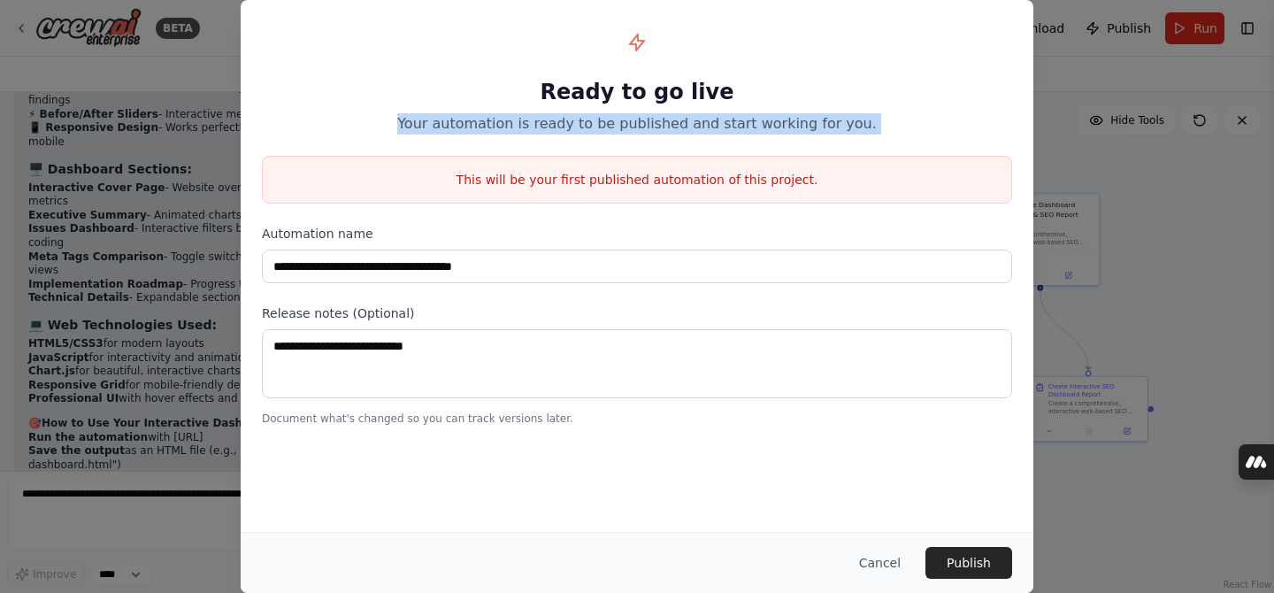
click at [677, 126] on p "Your automation is ready to be published and start working for you." at bounding box center [637, 123] width 750 height 21
click at [891, 117] on p "Your automation is ready to be published and start working for you." at bounding box center [637, 123] width 750 height 21
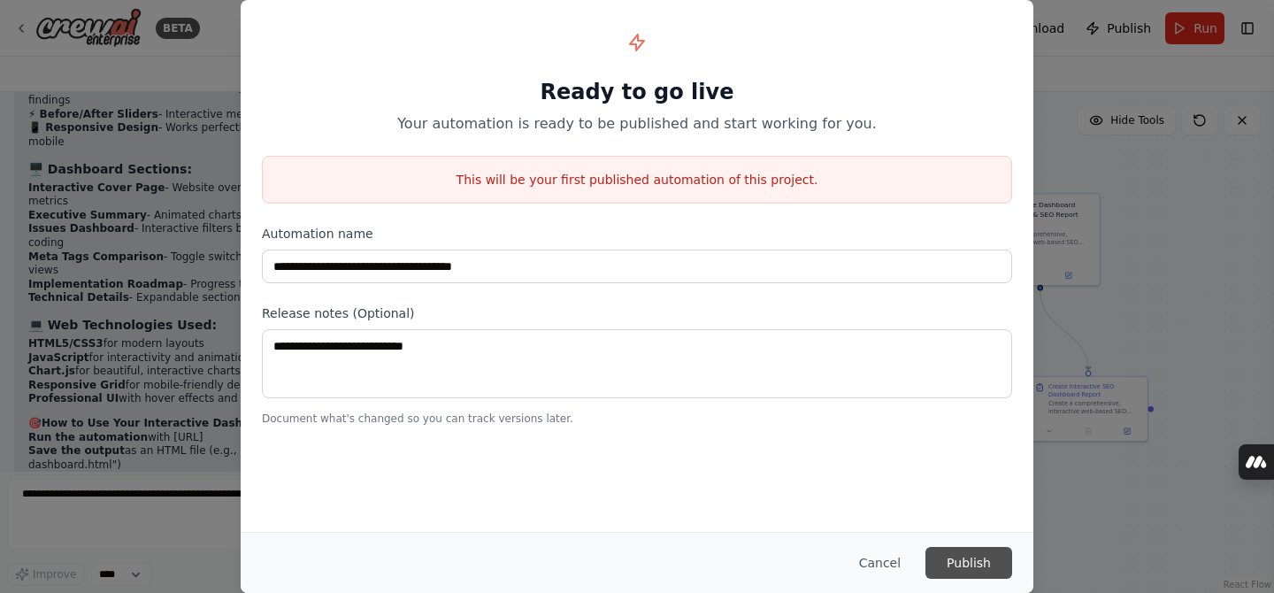
click at [955, 563] on button "Publish" at bounding box center [968, 563] width 87 height 32
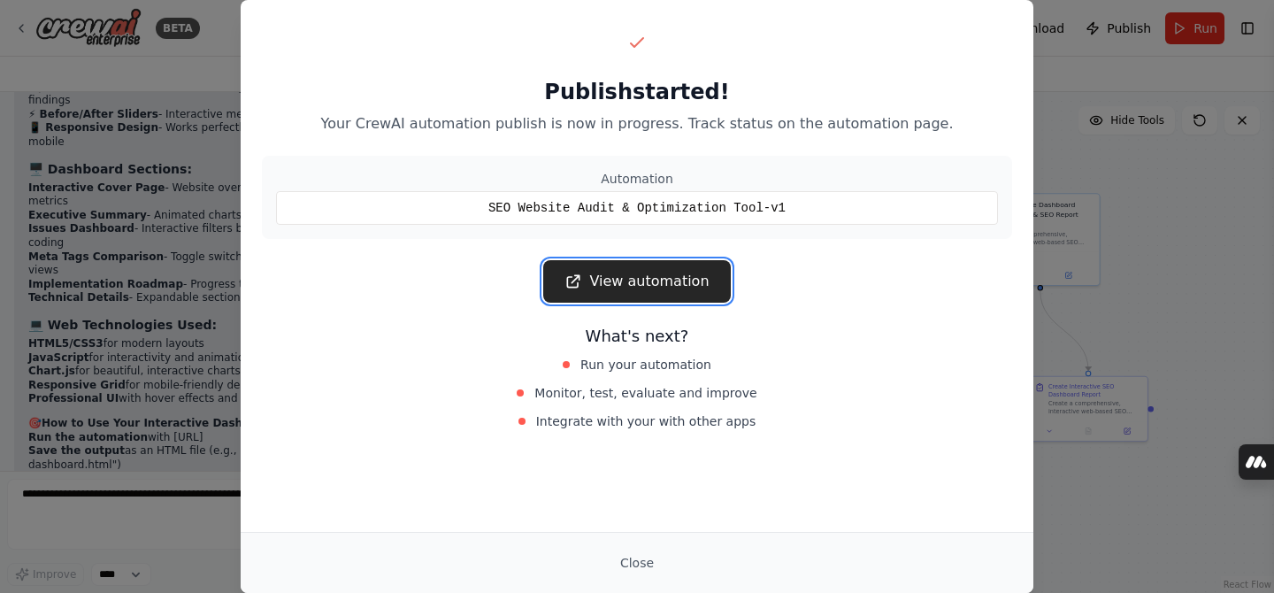
click at [634, 291] on link "View automation" at bounding box center [636, 281] width 187 height 42
click at [626, 554] on button "Close" at bounding box center [637, 563] width 62 height 32
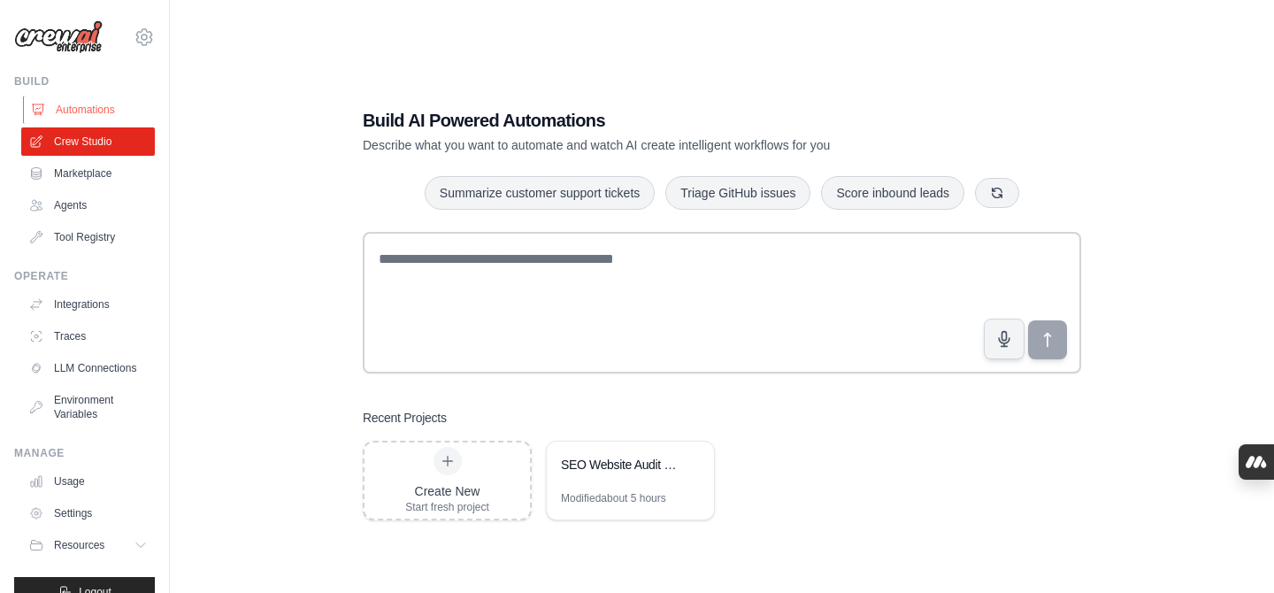
click at [108, 102] on link "Automations" at bounding box center [90, 110] width 134 height 28
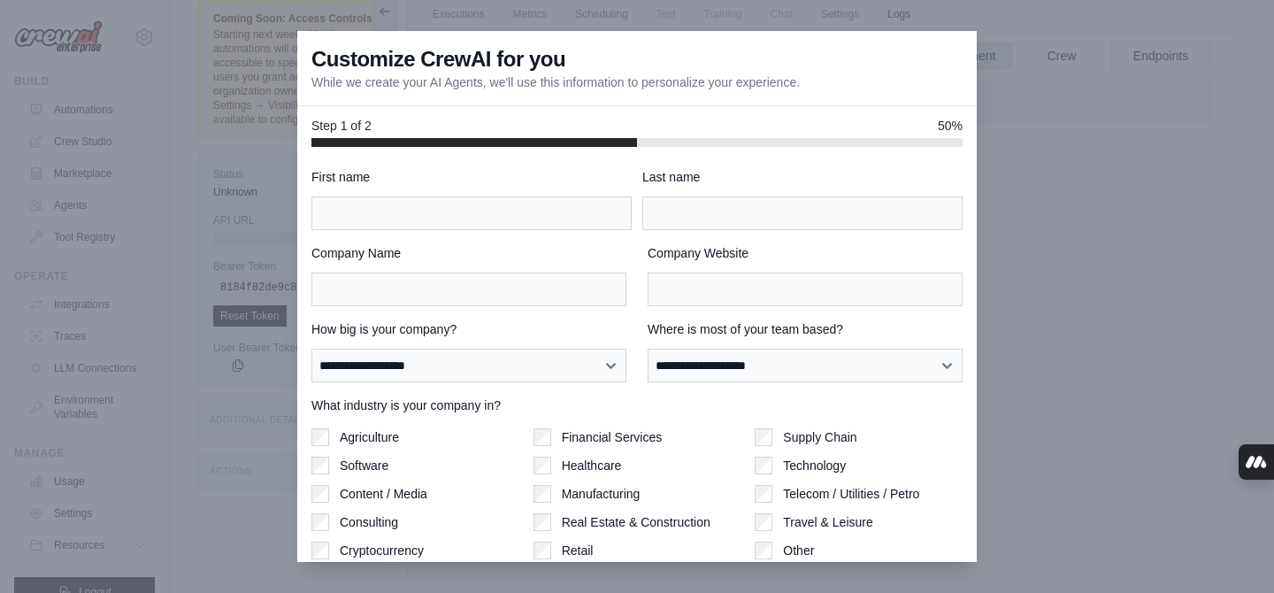
click at [486, 93] on div "Customize CrewAI for you While we create your AI Agents, we'll use this informa…" at bounding box center [636, 68] width 679 height 75
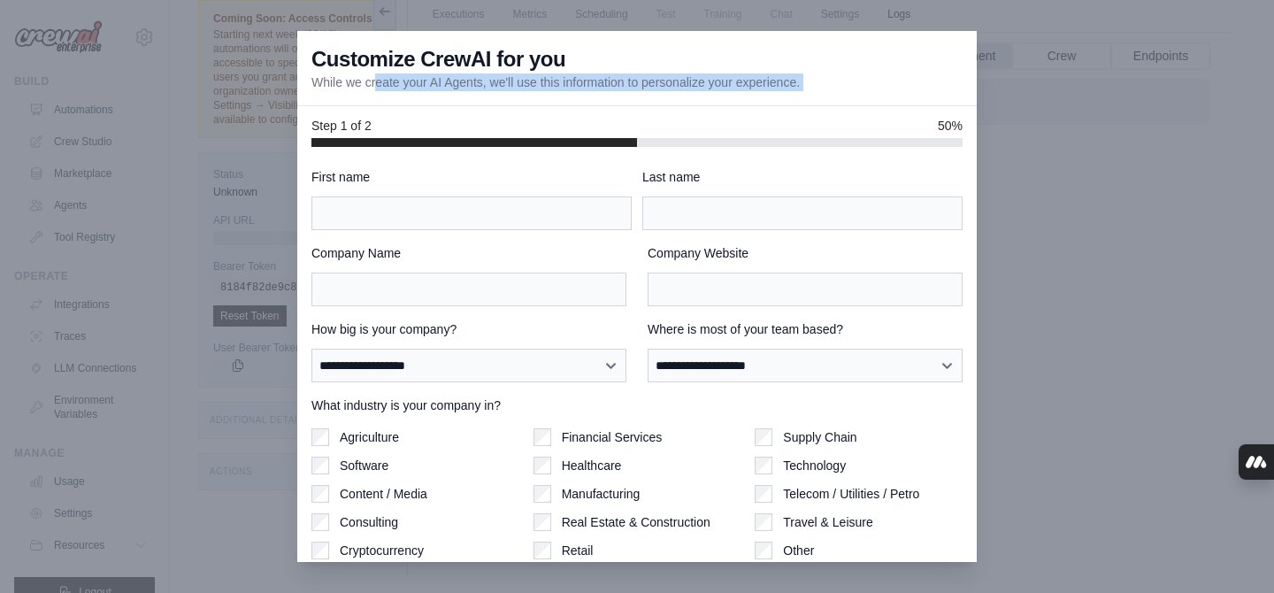
click at [486, 93] on div "Customize CrewAI for you While we create your AI Agents, we'll use this informa…" at bounding box center [636, 68] width 679 height 75
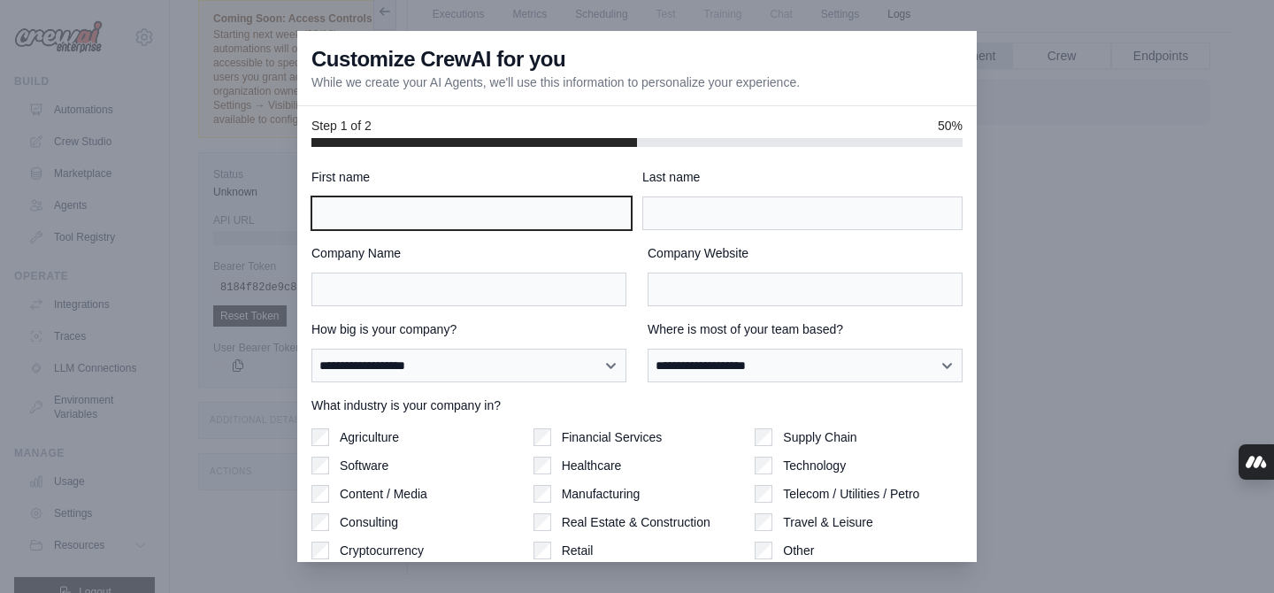
click at [390, 208] on input "First name" at bounding box center [471, 213] width 320 height 34
type input "**********"
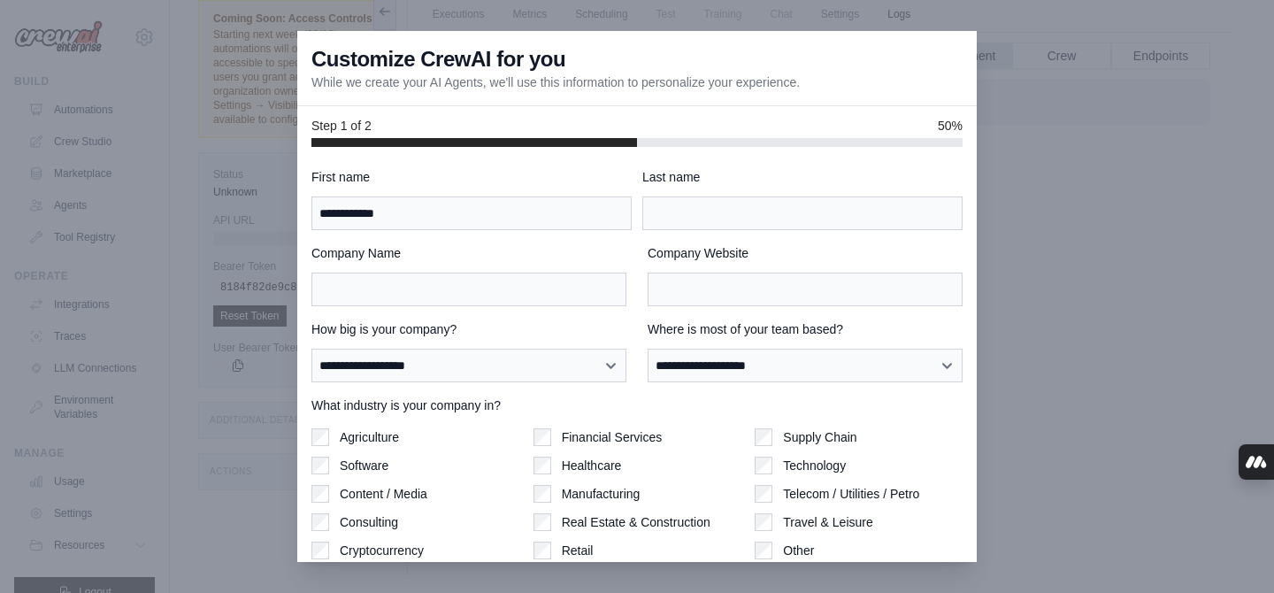
type input "*****"
click at [416, 288] on input "Company Name" at bounding box center [468, 289] width 315 height 34
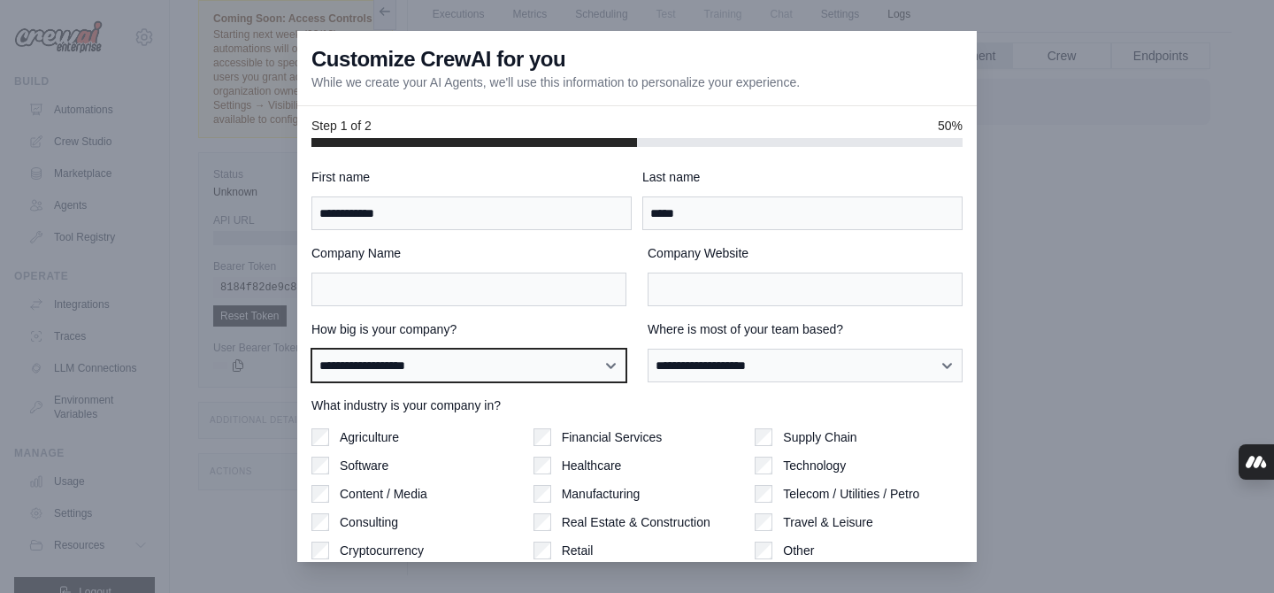
click at [444, 371] on select "**********" at bounding box center [468, 365] width 315 height 34
select select "**********"
click at [311, 348] on select "**********" at bounding box center [468, 365] width 315 height 34
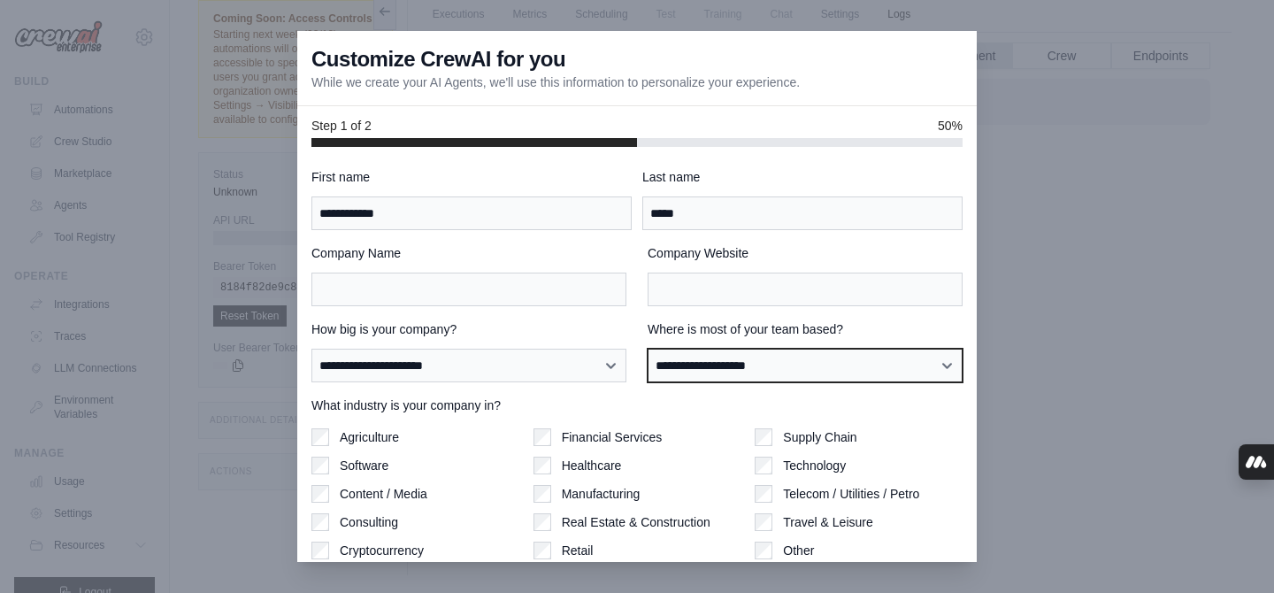
click at [700, 363] on select "**********" at bounding box center [804, 365] width 315 height 34
select select "**********"
click at [647, 348] on select "**********" at bounding box center [804, 365] width 315 height 34
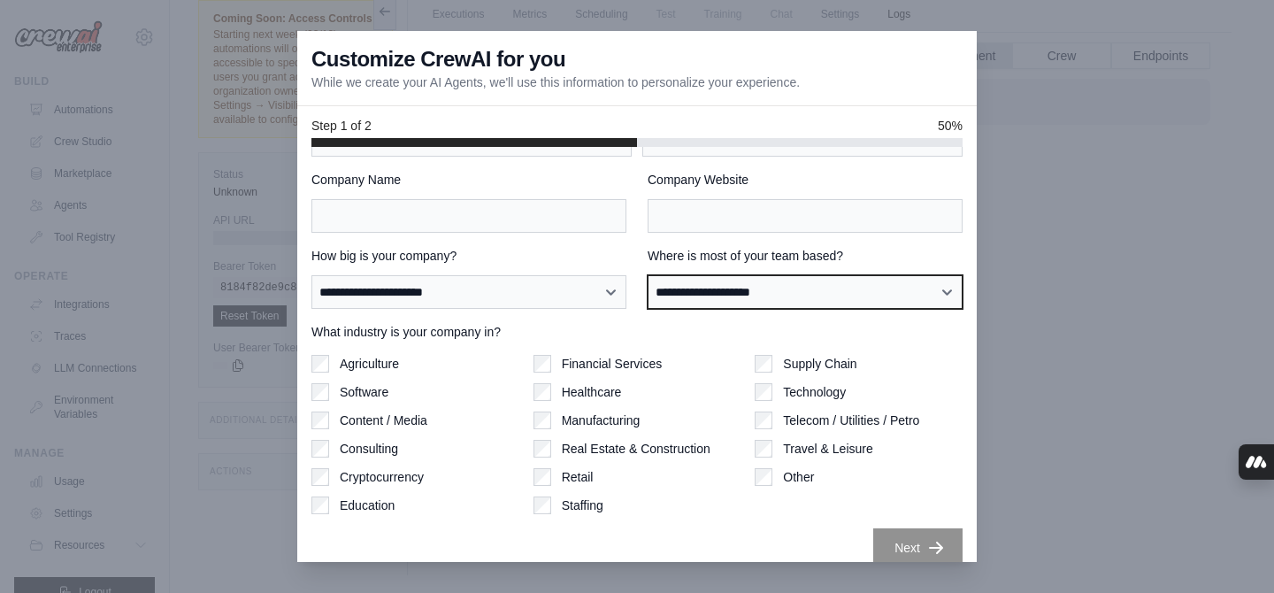
scroll to position [93, 0]
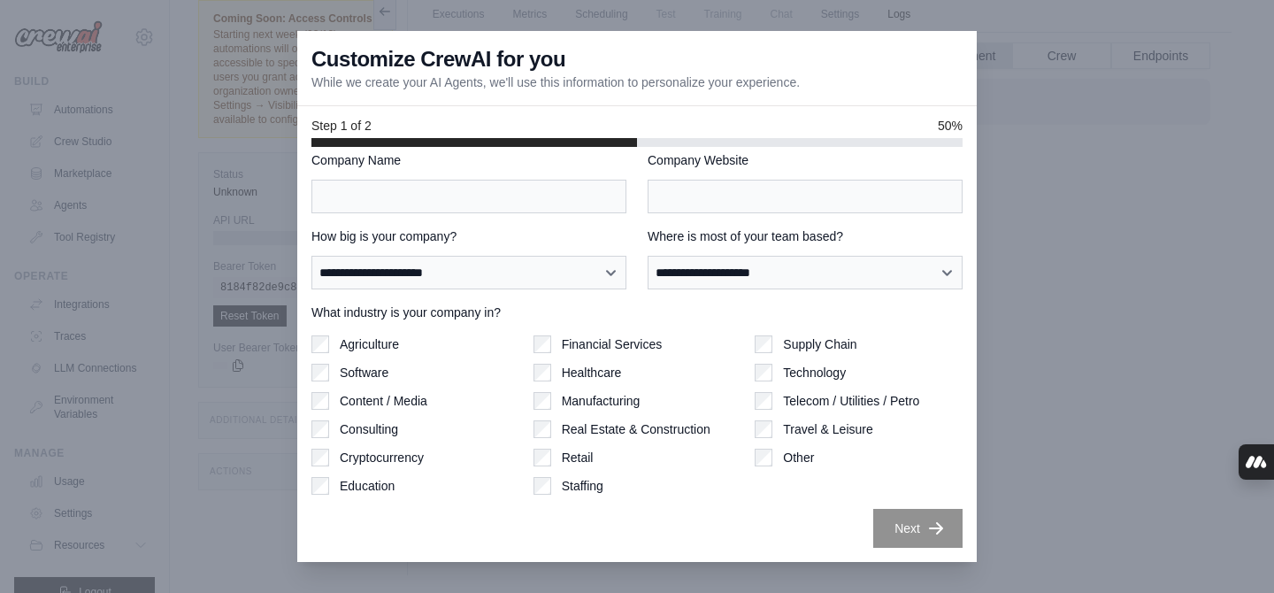
click at [365, 432] on label "Consulting" at bounding box center [369, 429] width 58 height 18
click at [710, 181] on input "Company Website" at bounding box center [804, 197] width 315 height 34
click at [391, 193] on input "Company Name" at bounding box center [468, 197] width 315 height 34
click at [798, 457] on label "Other" at bounding box center [798, 457] width 31 height 18
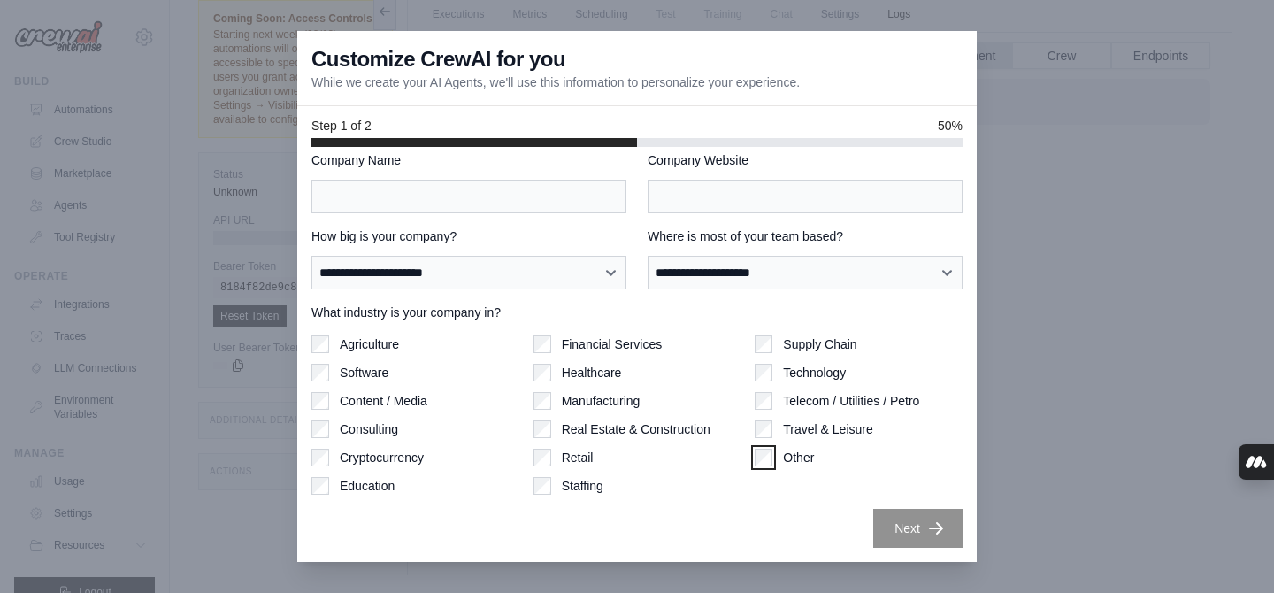
scroll to position [0, 0]
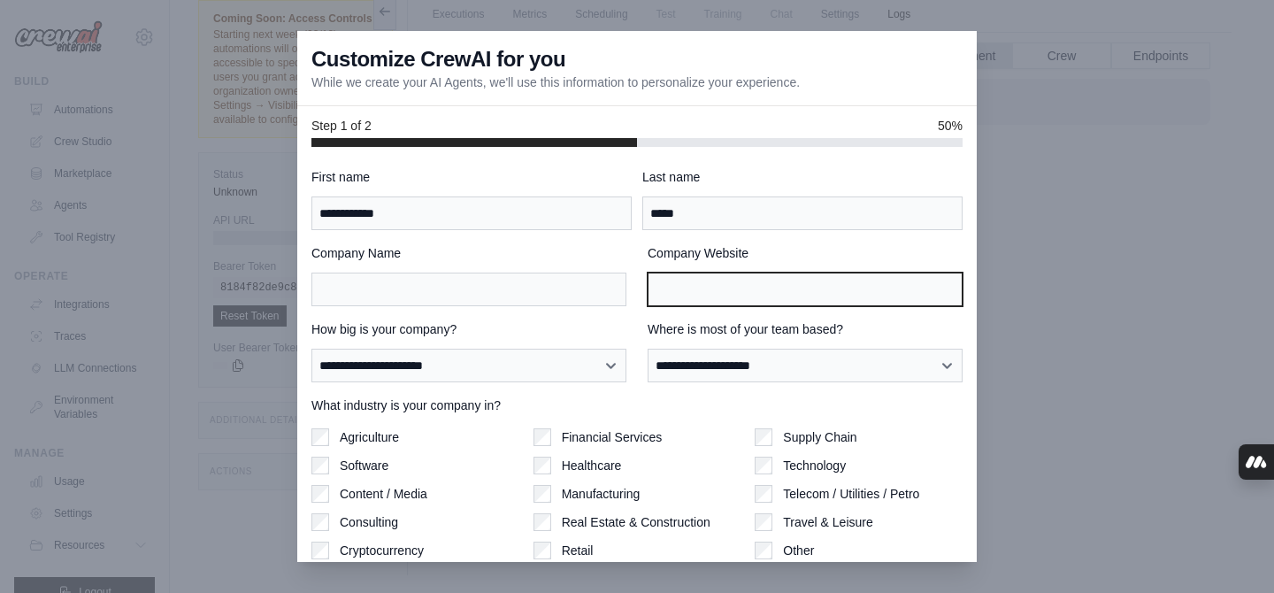
click at [731, 288] on input "Company Website" at bounding box center [804, 289] width 315 height 34
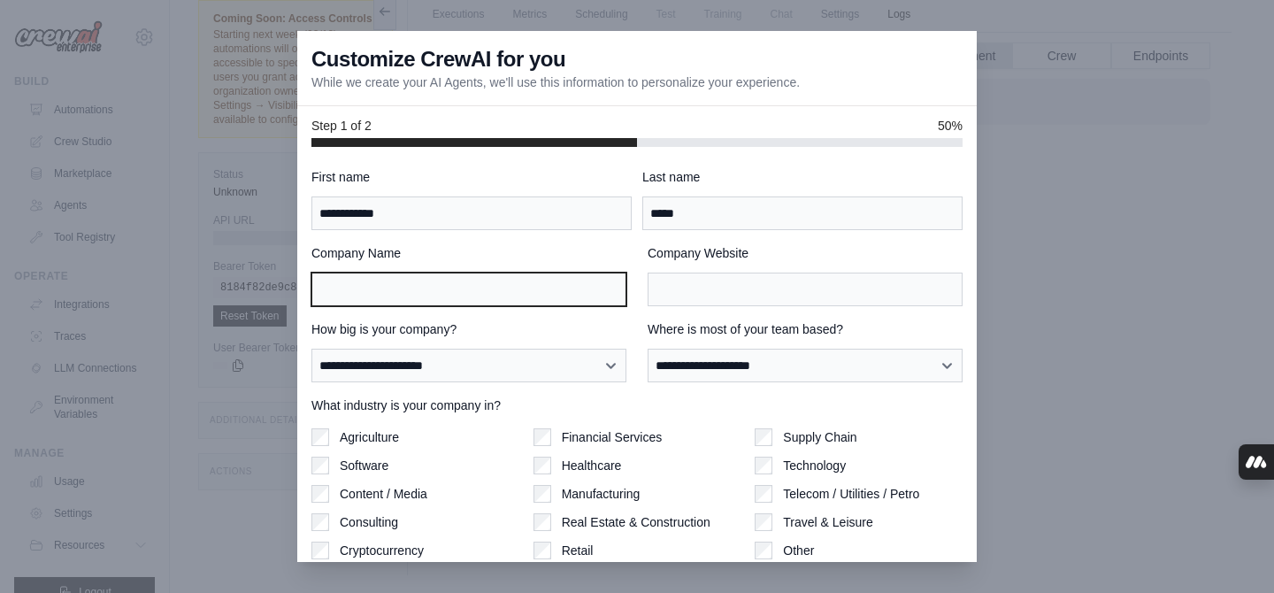
click at [444, 295] on input "Company Name" at bounding box center [468, 289] width 315 height 34
type input "**"
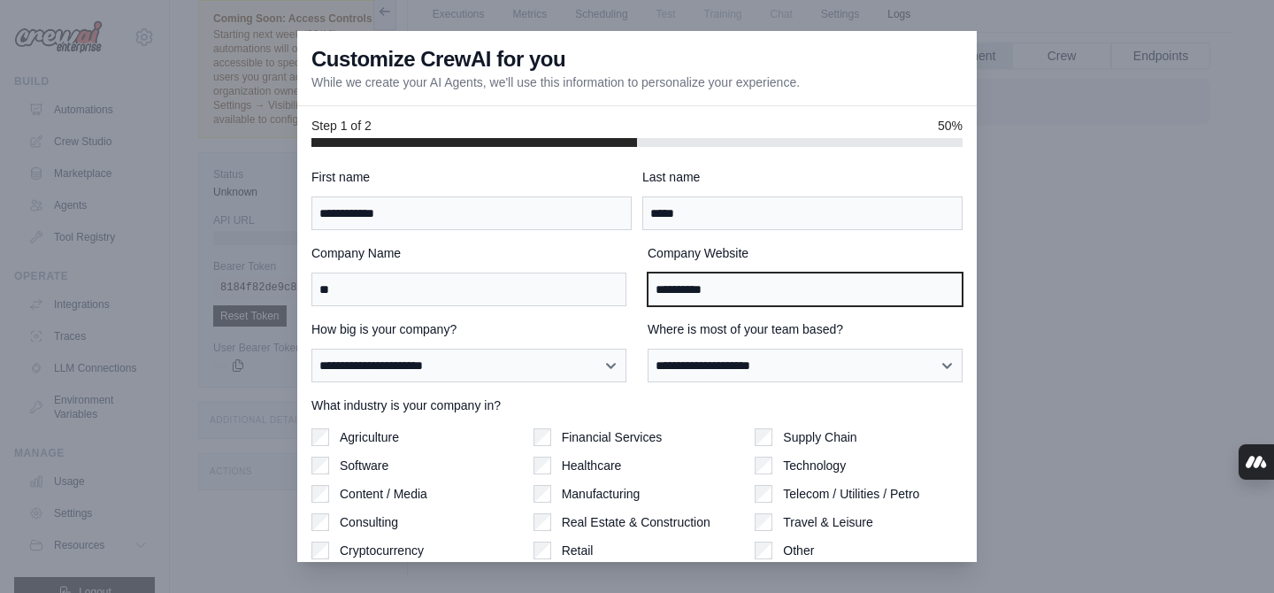
scroll to position [93, 0]
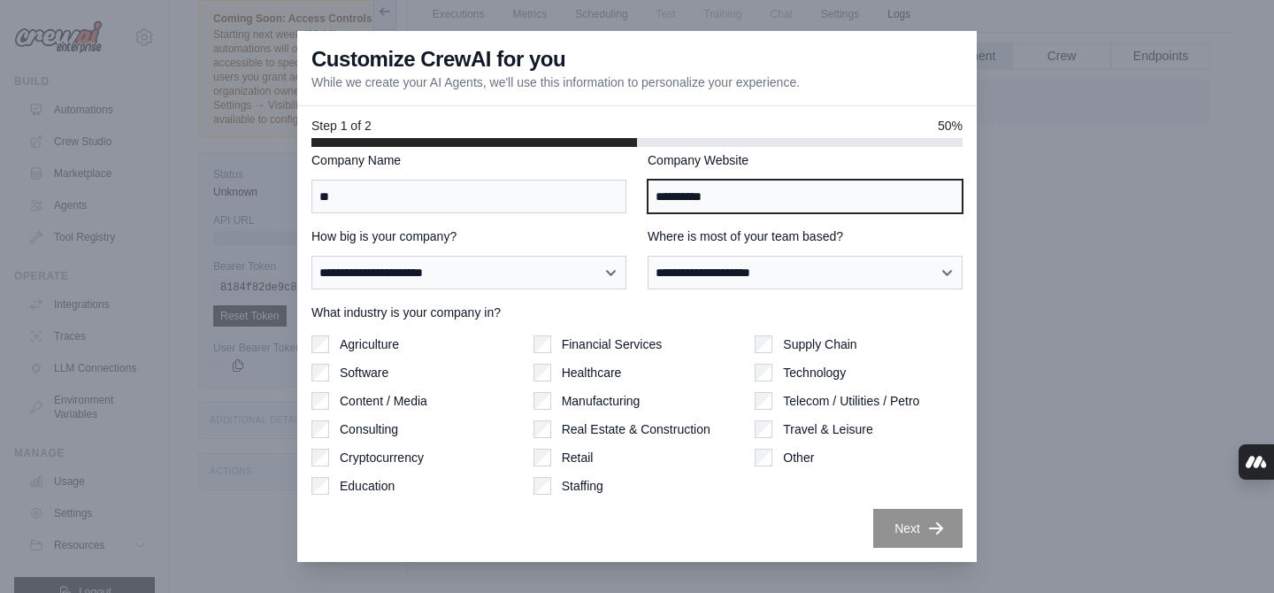
type input "**********"
click at [853, 506] on div "**********" at bounding box center [636, 311] width 651 height 472
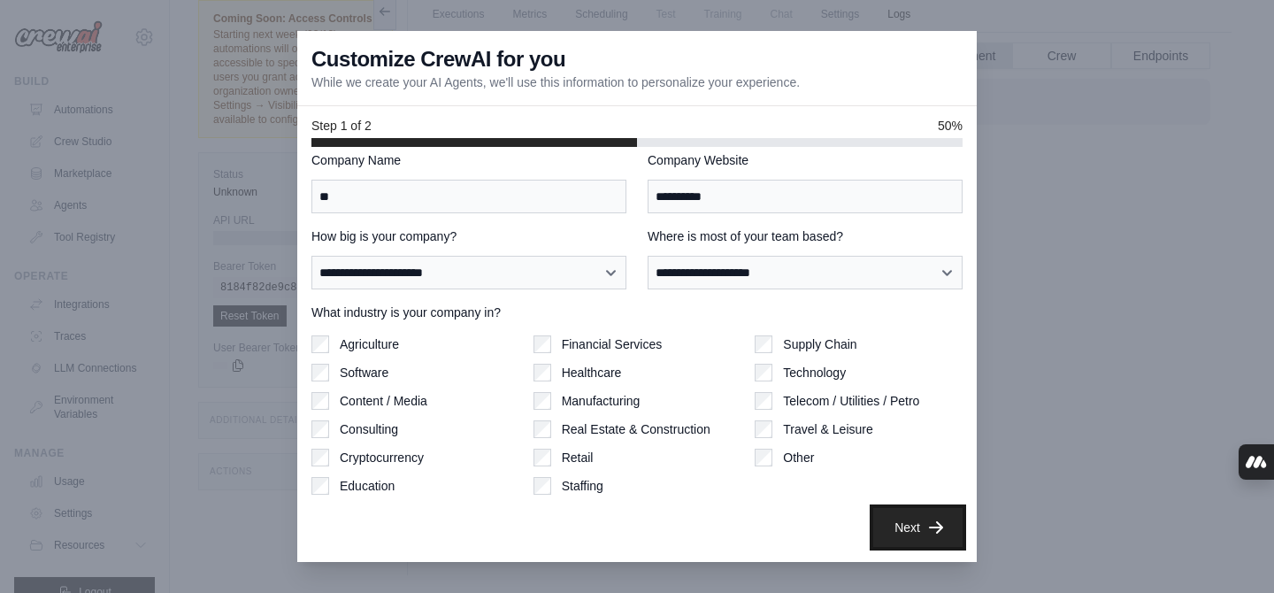
click at [903, 521] on button "Next" at bounding box center [917, 527] width 89 height 39
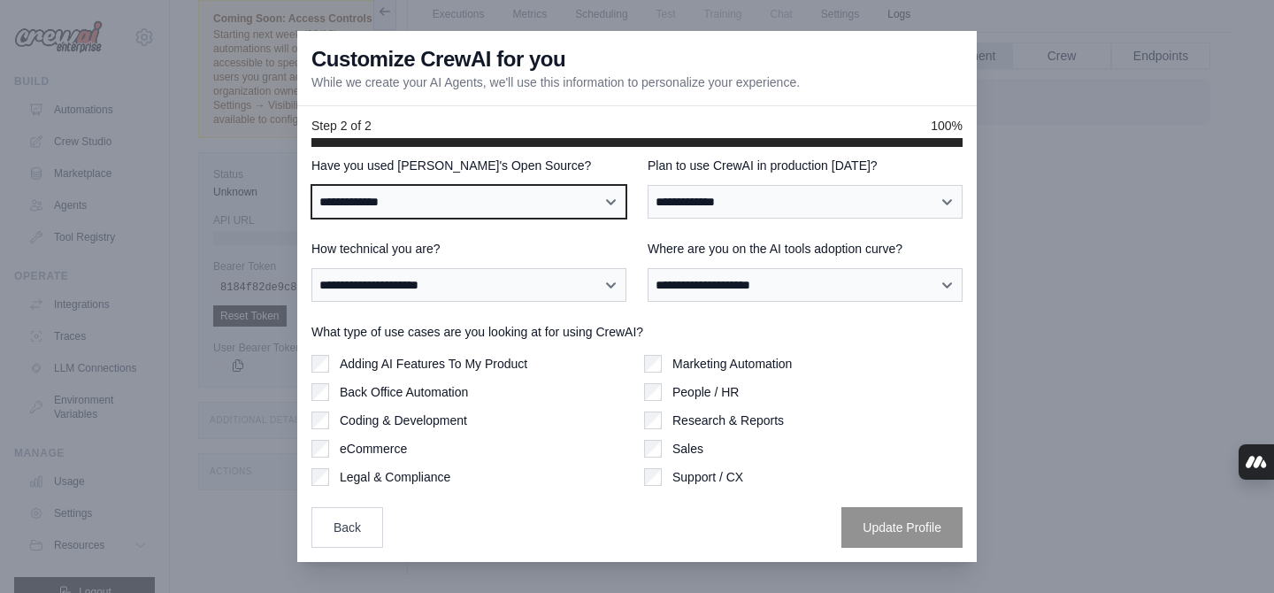
click at [523, 209] on select "**********" at bounding box center [468, 202] width 315 height 34
select select "**"
click at [311, 185] on select "**********" at bounding box center [468, 202] width 315 height 34
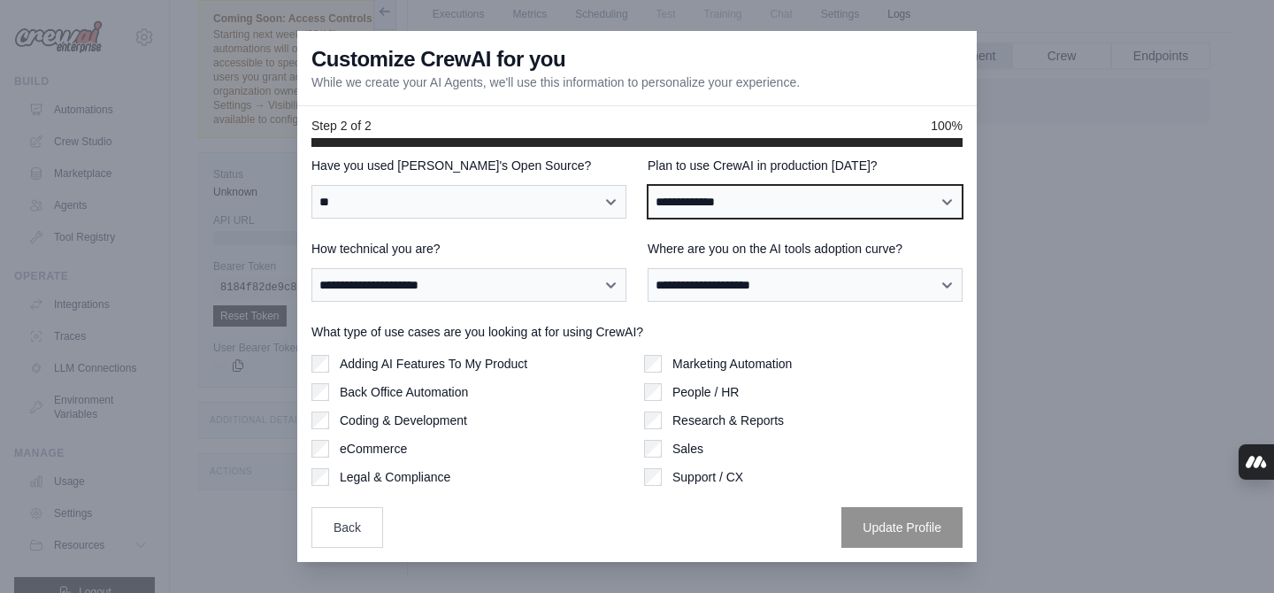
click at [755, 211] on select "**********" at bounding box center [804, 202] width 315 height 34
select select "****"
click at [647, 185] on select "**********" at bounding box center [804, 202] width 315 height 34
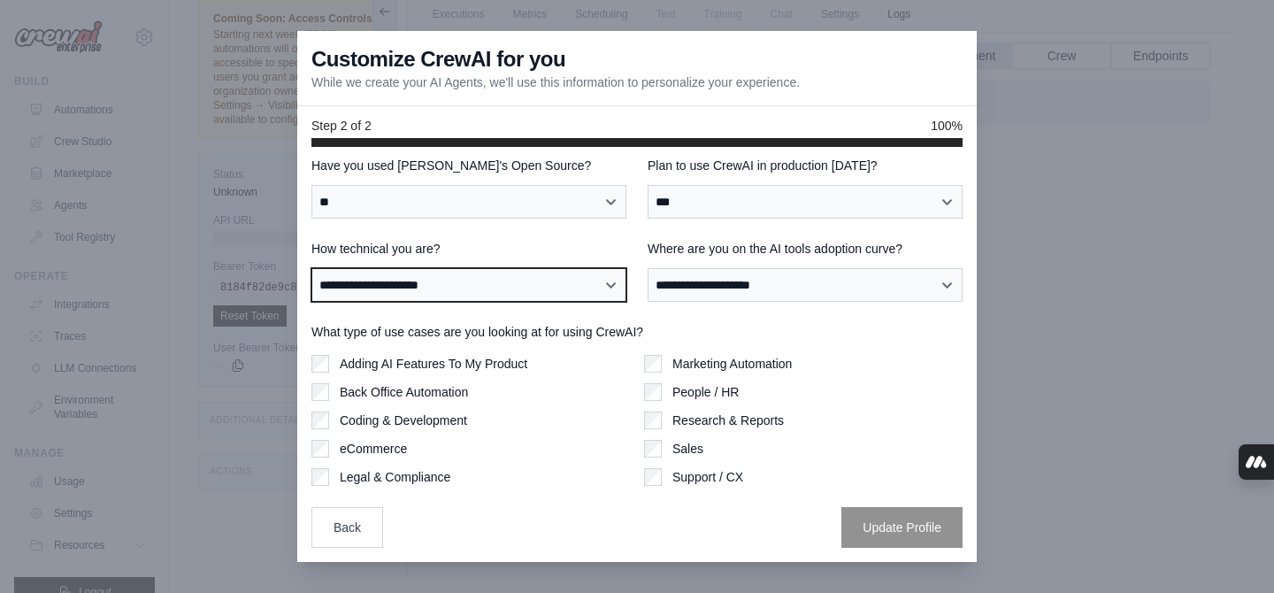
click at [489, 292] on select "**********" at bounding box center [468, 285] width 315 height 34
select select "**********"
click at [311, 268] on select "**********" at bounding box center [468, 285] width 315 height 34
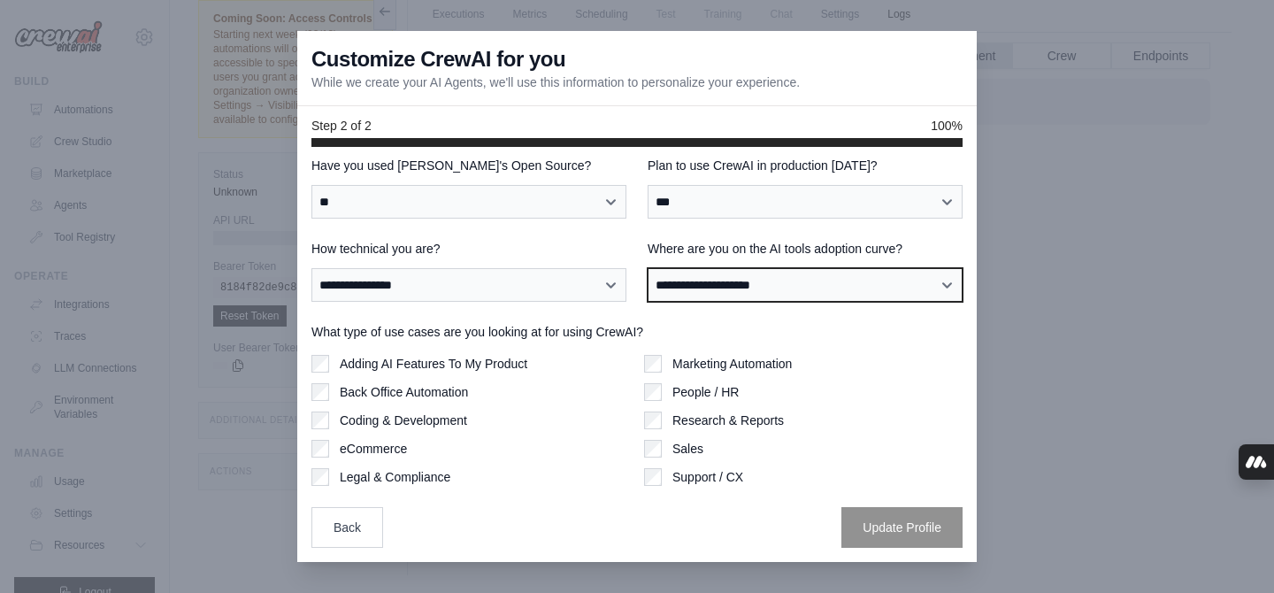
click at [724, 298] on select "**********" at bounding box center [804, 285] width 315 height 34
select select "**********"
click at [647, 268] on select "**********" at bounding box center [804, 285] width 315 height 34
click at [440, 369] on label "Adding AI Features To My Product" at bounding box center [433, 364] width 187 height 18
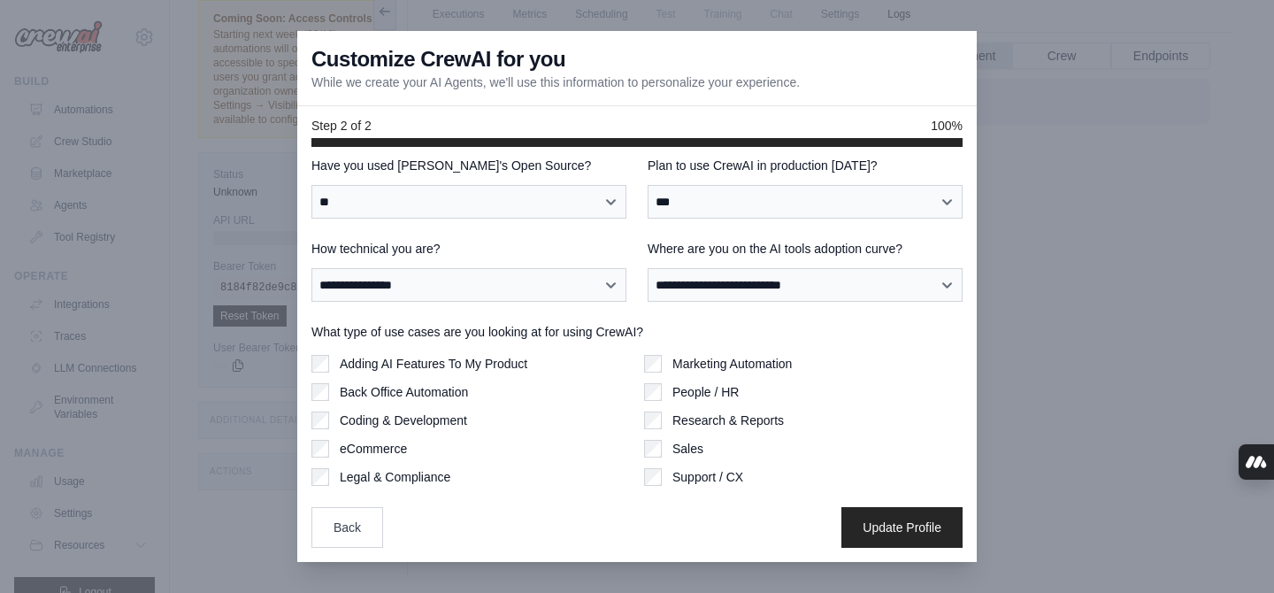
click at [741, 351] on div "What type of use cases are you looking at for using CrewAI? Adding AI Features …" at bounding box center [636, 404] width 651 height 163
click at [725, 361] on label "Marketing Automation" at bounding box center [731, 364] width 119 height 18
click at [907, 537] on button "Update Profile" at bounding box center [901, 526] width 121 height 41
